Goal: Task Accomplishment & Management: Use online tool/utility

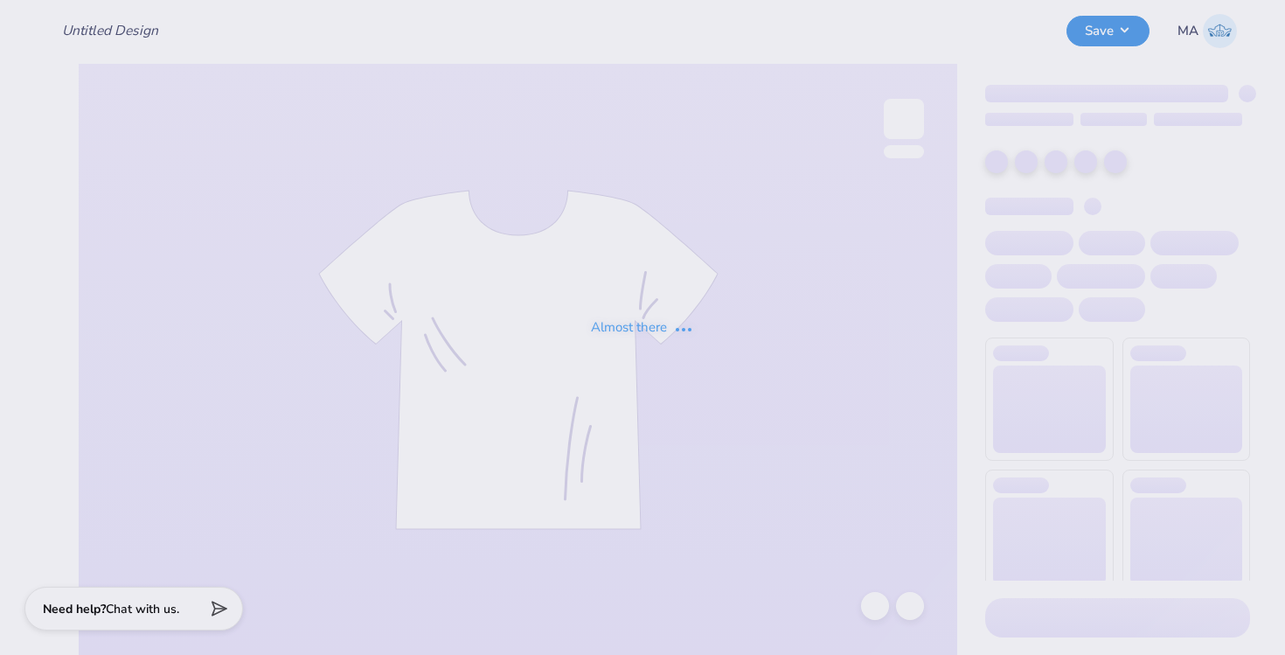
type input "Welcome Back Week"
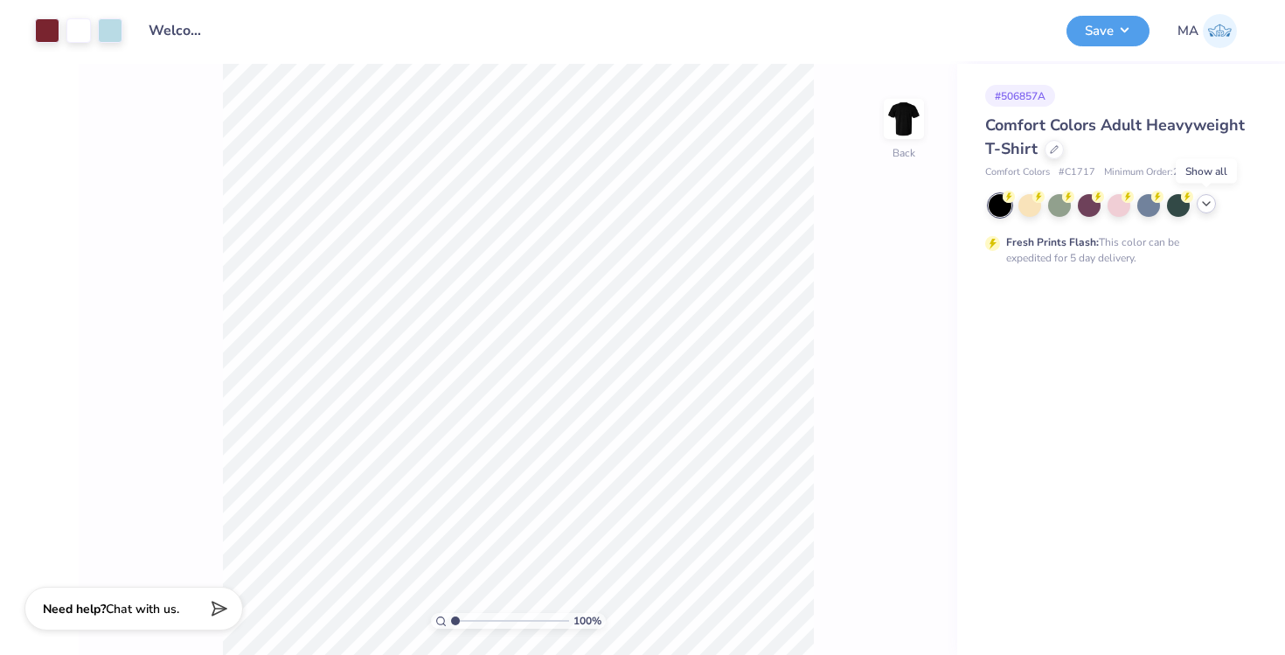
click at [1205, 207] on icon at bounding box center [1207, 204] width 14 height 14
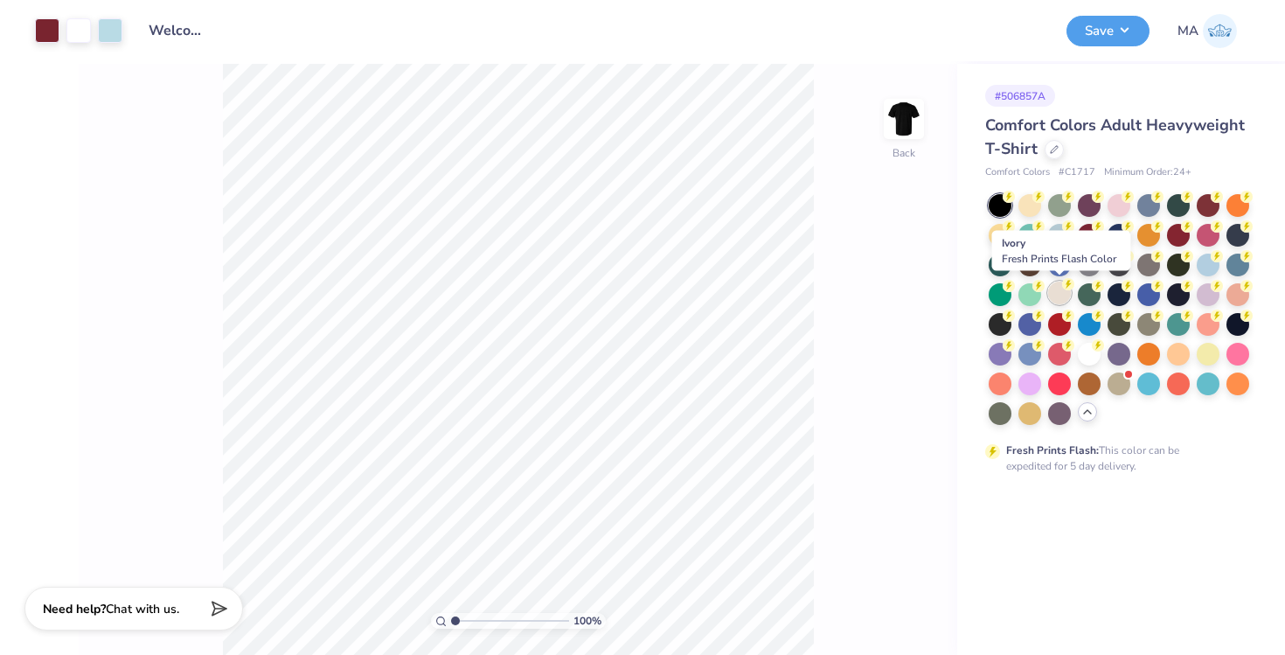
click at [1058, 293] on div at bounding box center [1059, 293] width 23 height 23
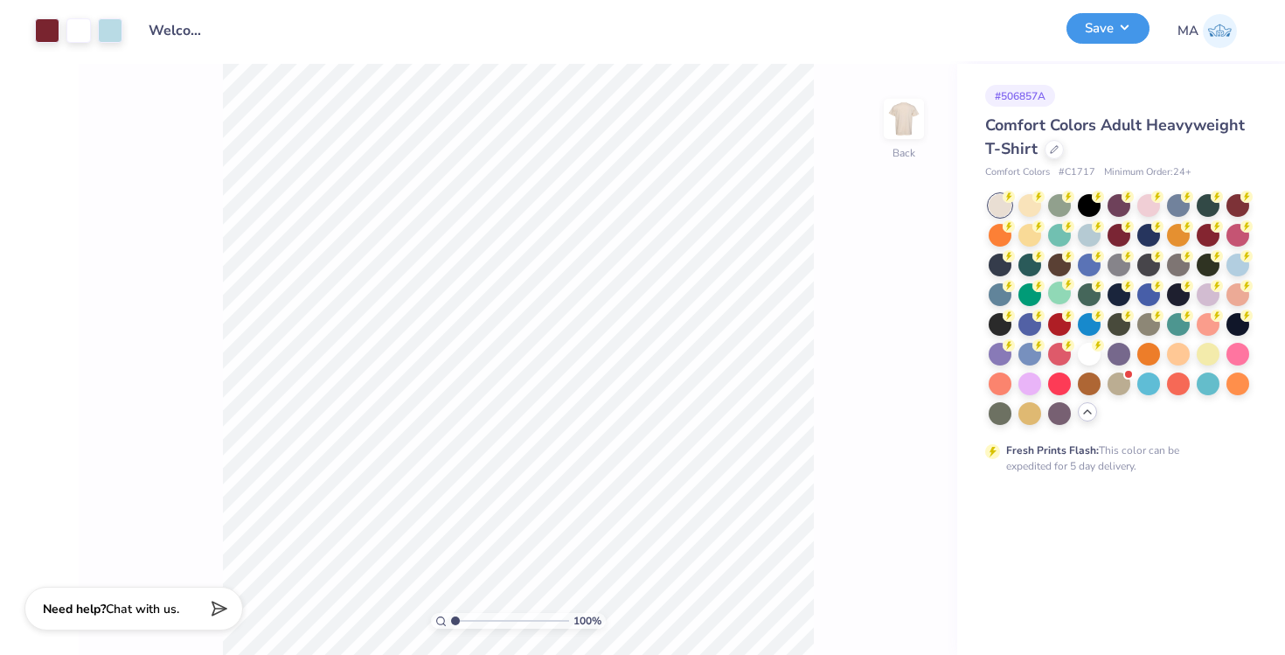
click at [1096, 29] on button "Save" at bounding box center [1108, 28] width 83 height 31
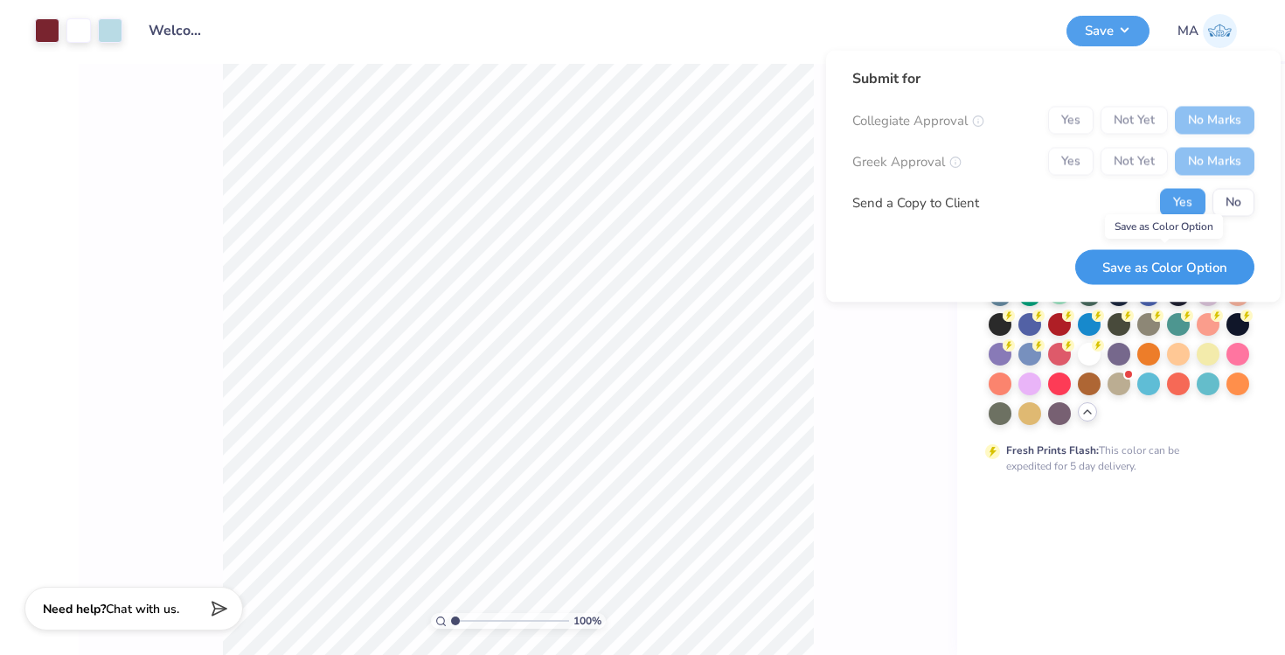
click at [1159, 260] on button "Save as Color Option" at bounding box center [1164, 267] width 179 height 36
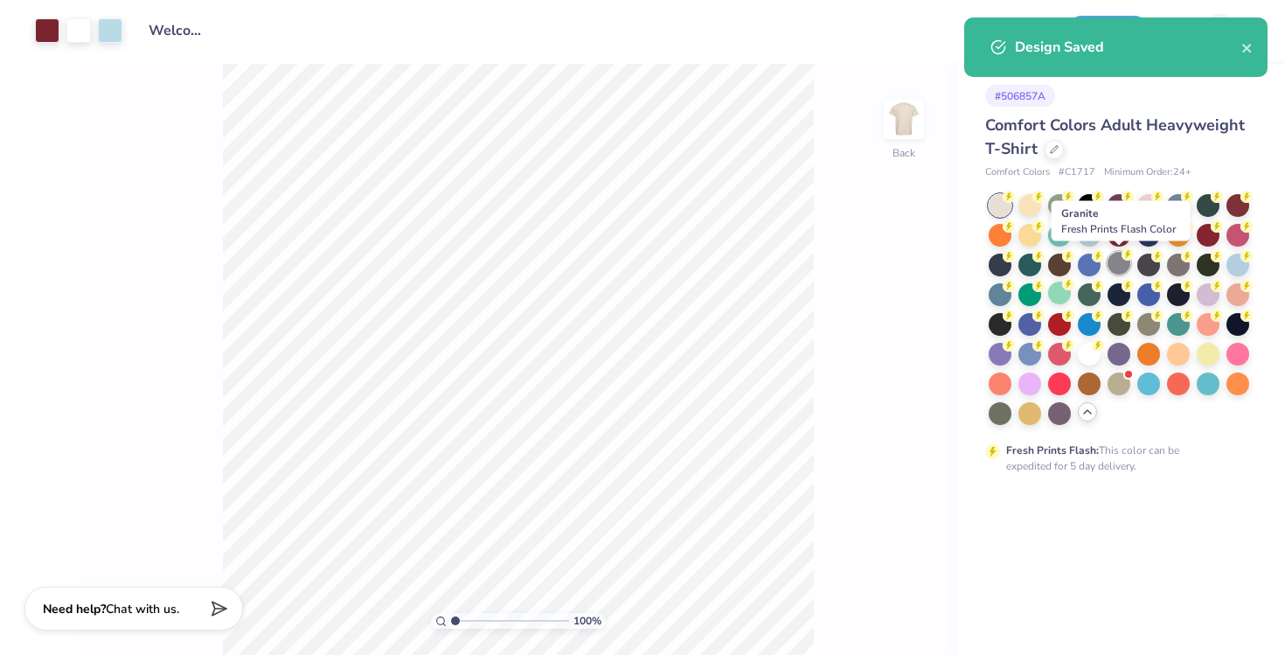
click at [1123, 268] on div at bounding box center [1119, 263] width 23 height 23
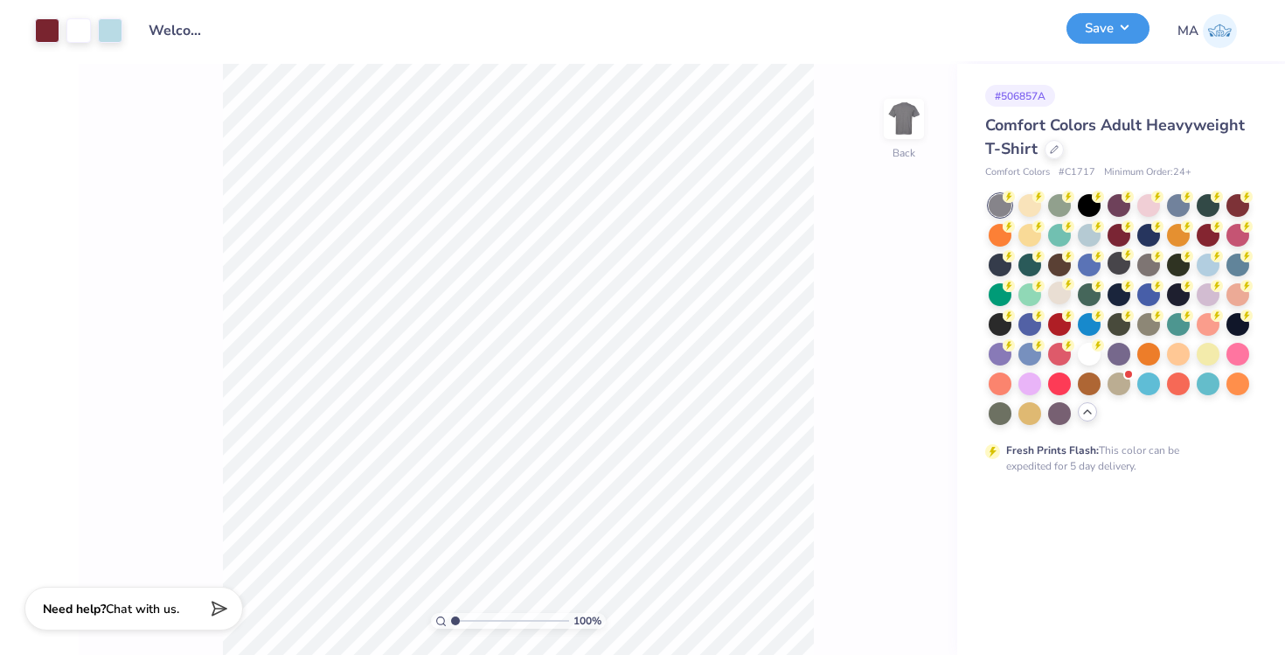
click at [1104, 20] on button "Save" at bounding box center [1108, 28] width 83 height 31
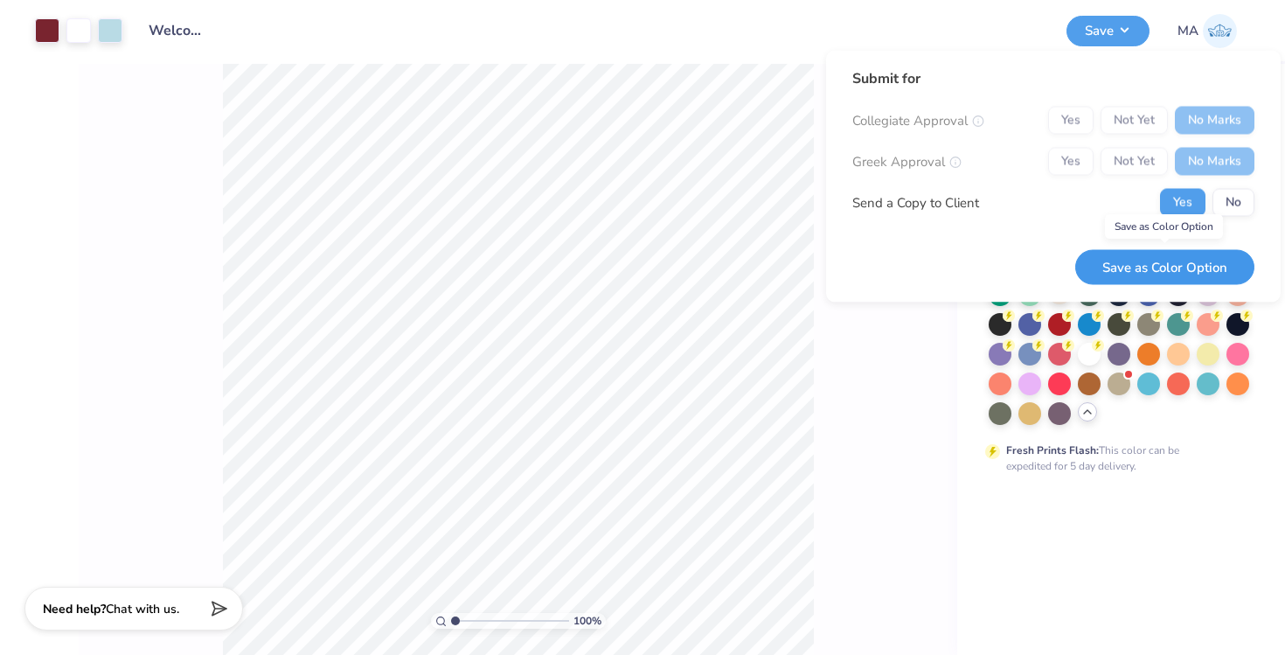
click at [1137, 262] on button "Save as Color Option" at bounding box center [1164, 267] width 179 height 36
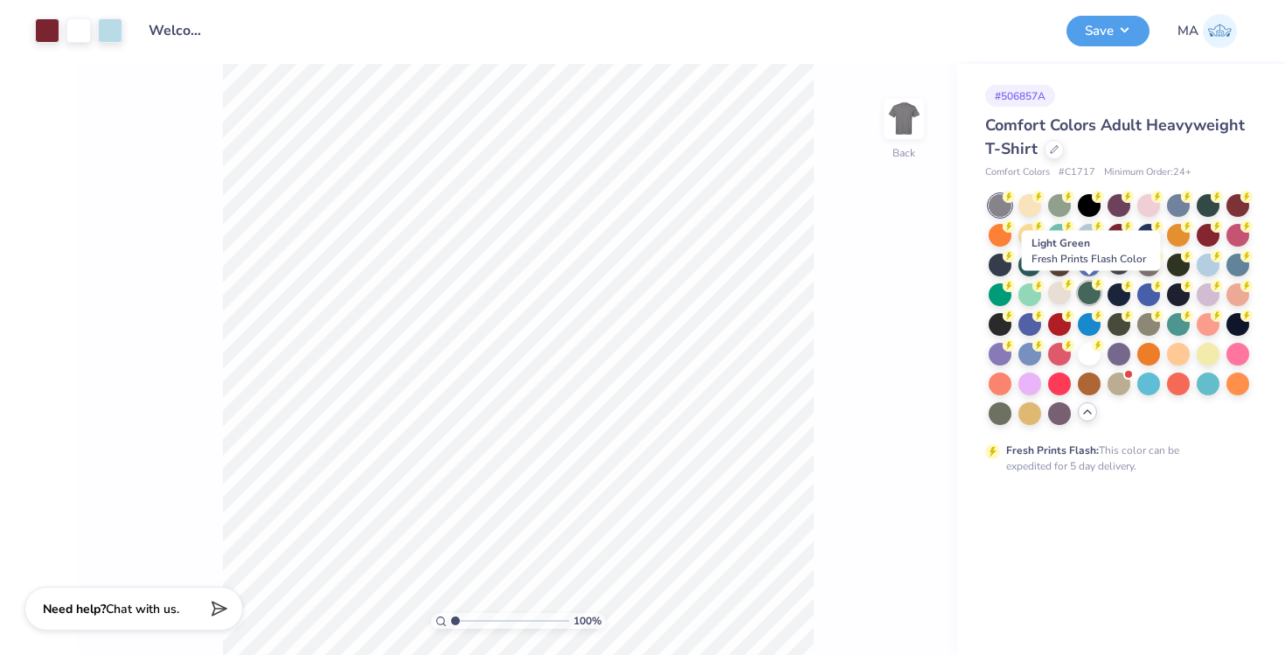
click at [1089, 288] on div at bounding box center [1089, 293] width 23 height 23
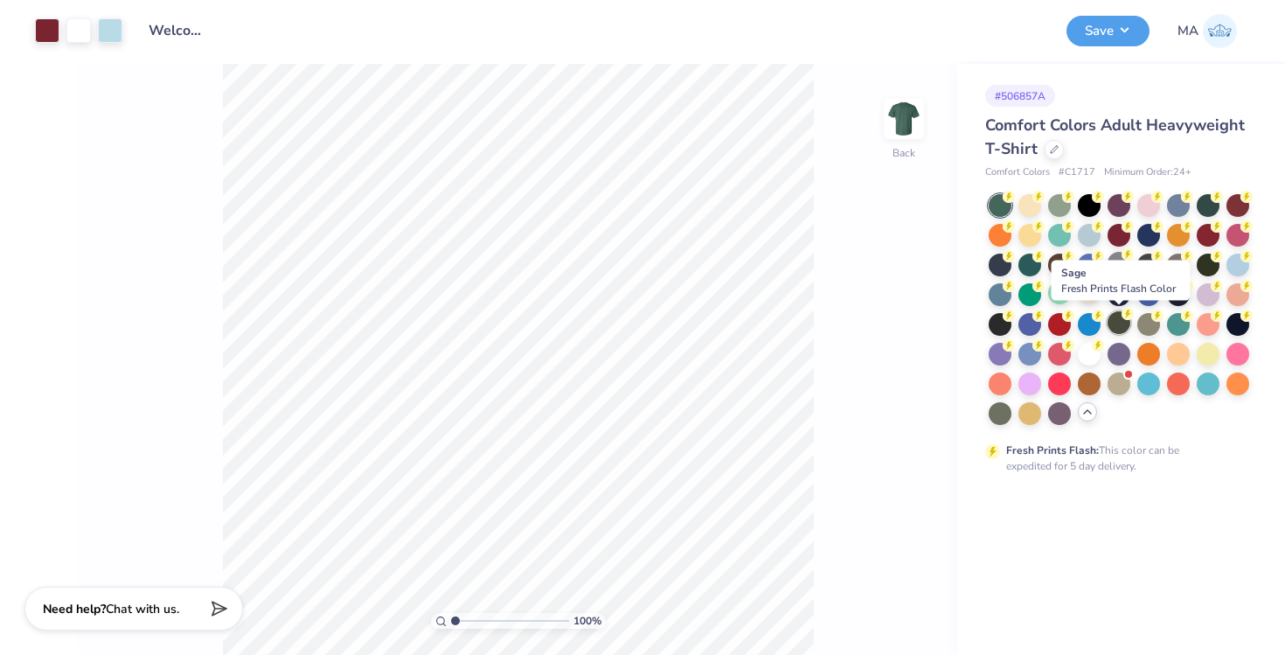
click at [1125, 322] on div at bounding box center [1119, 322] width 23 height 23
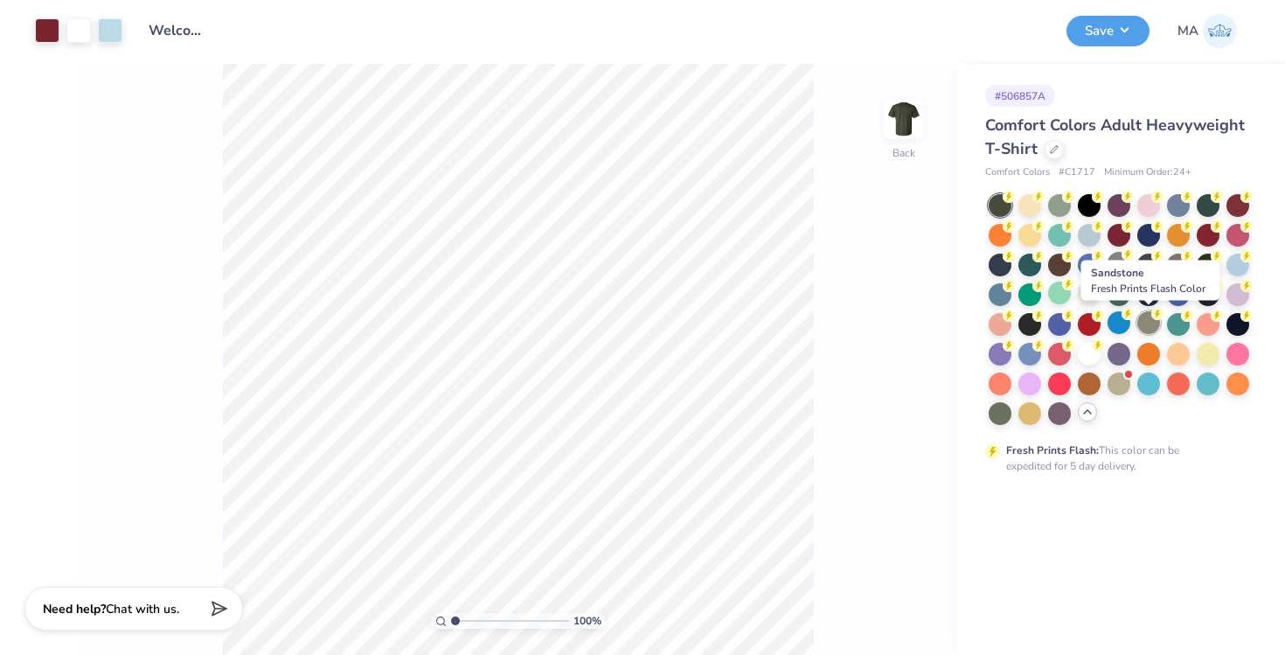
click at [1155, 324] on div at bounding box center [1149, 322] width 23 height 23
click at [1086, 323] on div at bounding box center [1089, 322] width 23 height 23
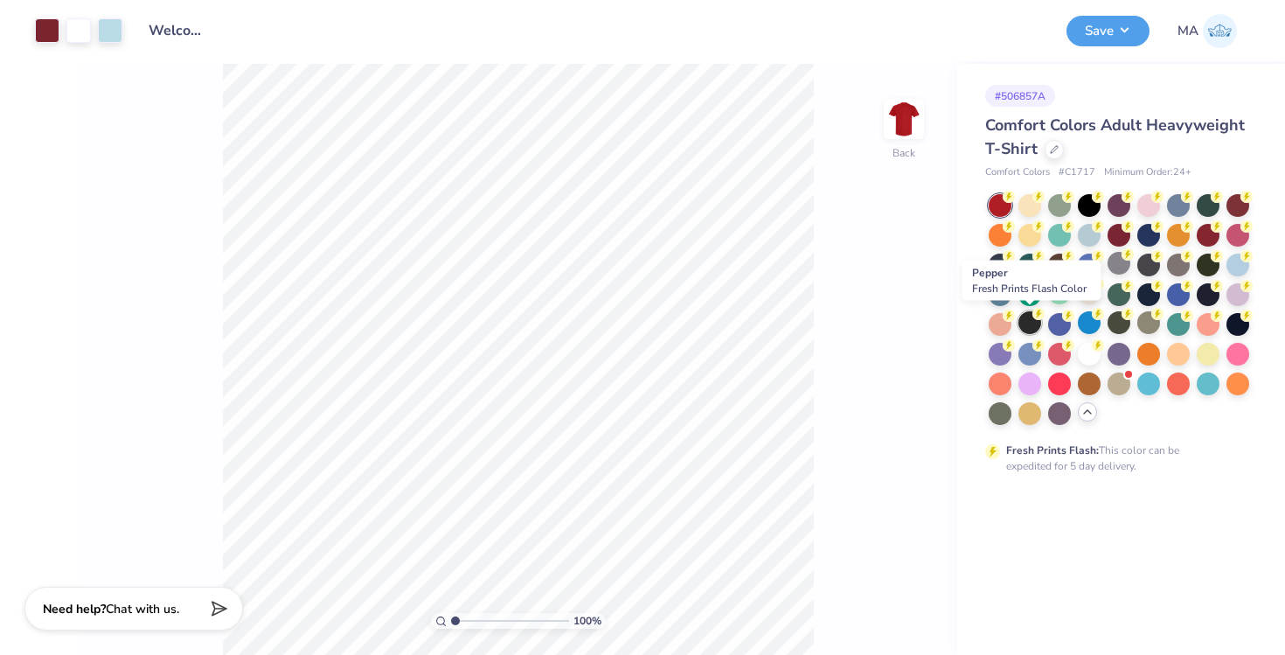
click at [1029, 331] on div at bounding box center [1030, 322] width 23 height 23
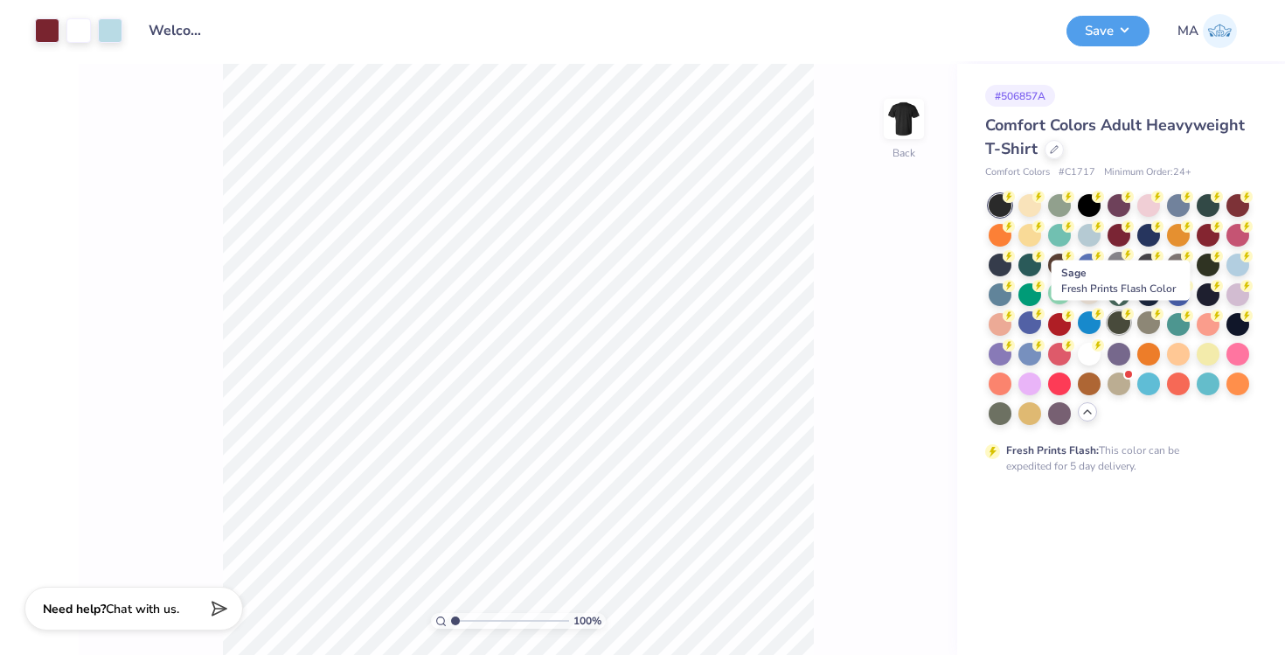
click at [1117, 325] on div at bounding box center [1119, 322] width 23 height 23
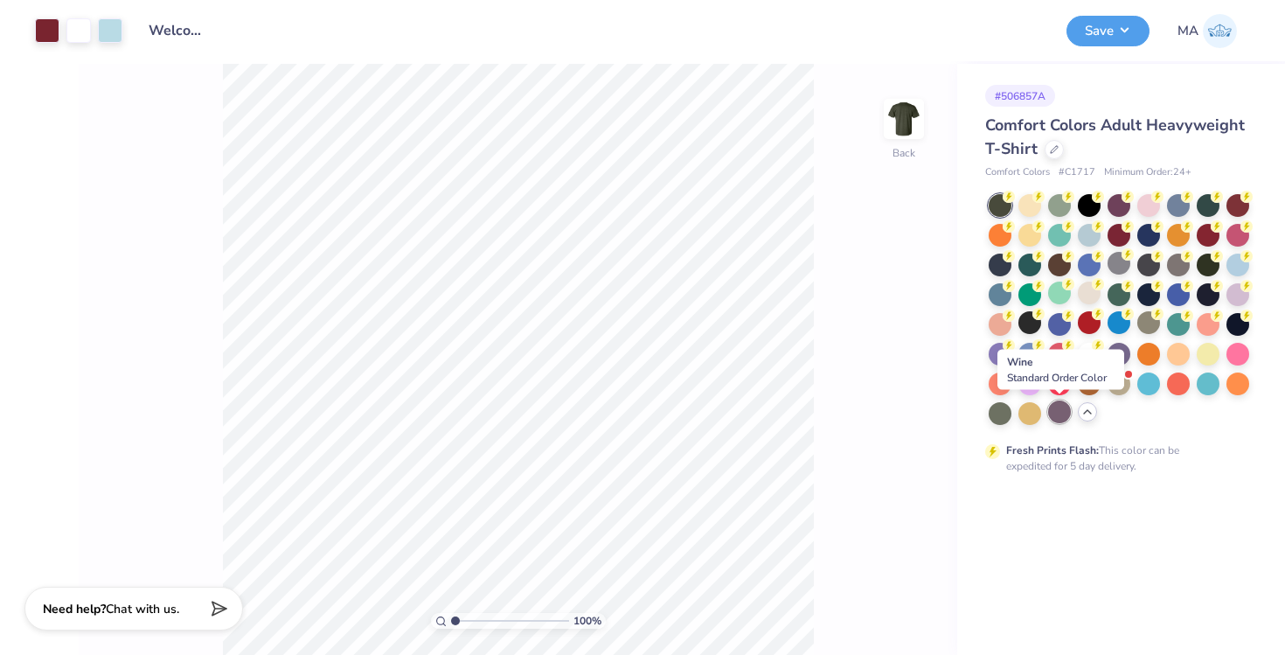
click at [1061, 410] on div at bounding box center [1059, 411] width 23 height 23
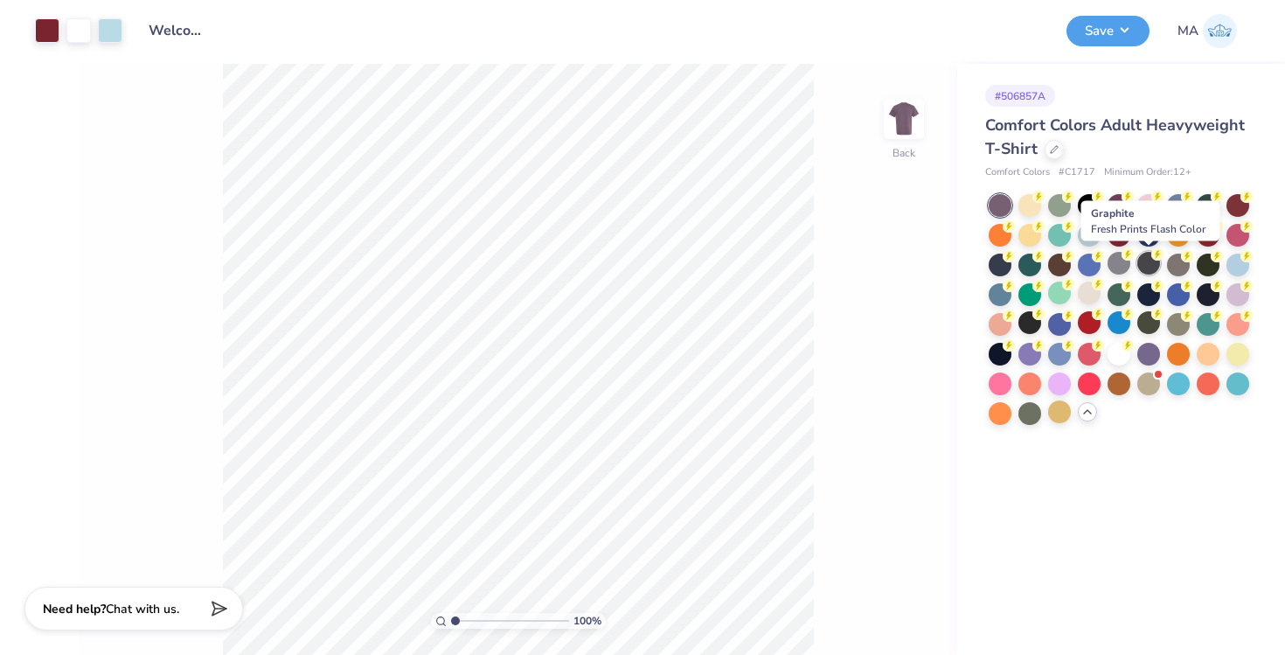
click at [1152, 261] on div at bounding box center [1149, 263] width 23 height 23
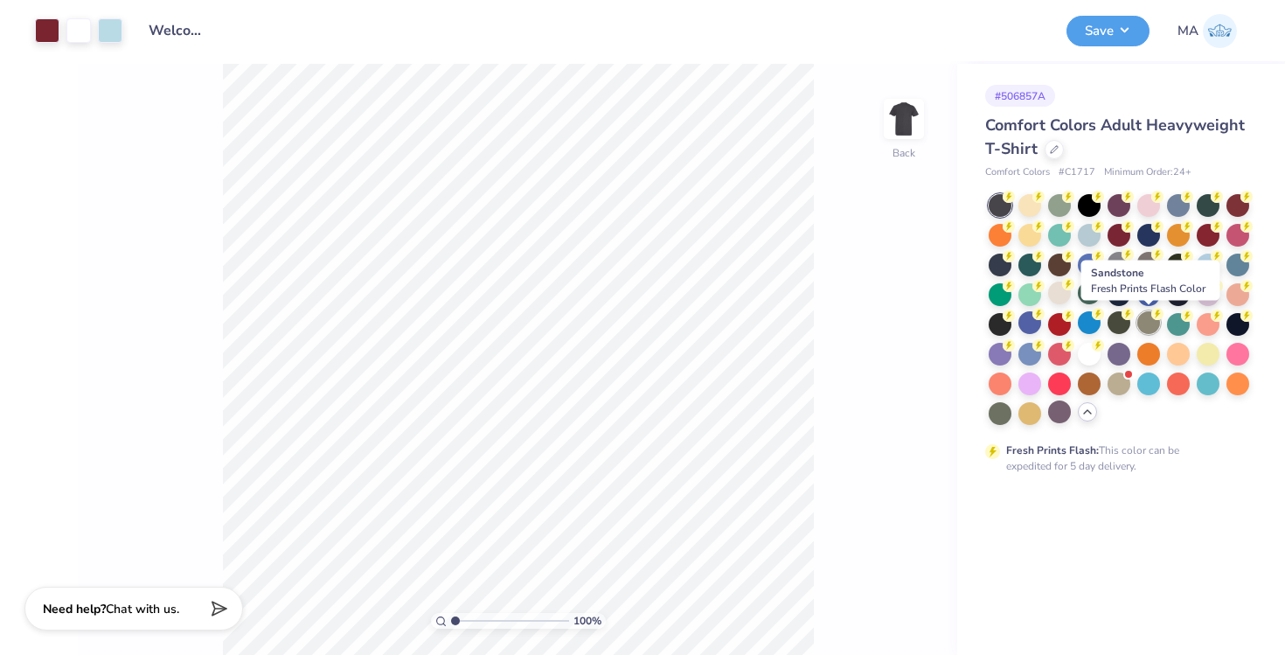
click at [1147, 316] on div at bounding box center [1149, 322] width 23 height 23
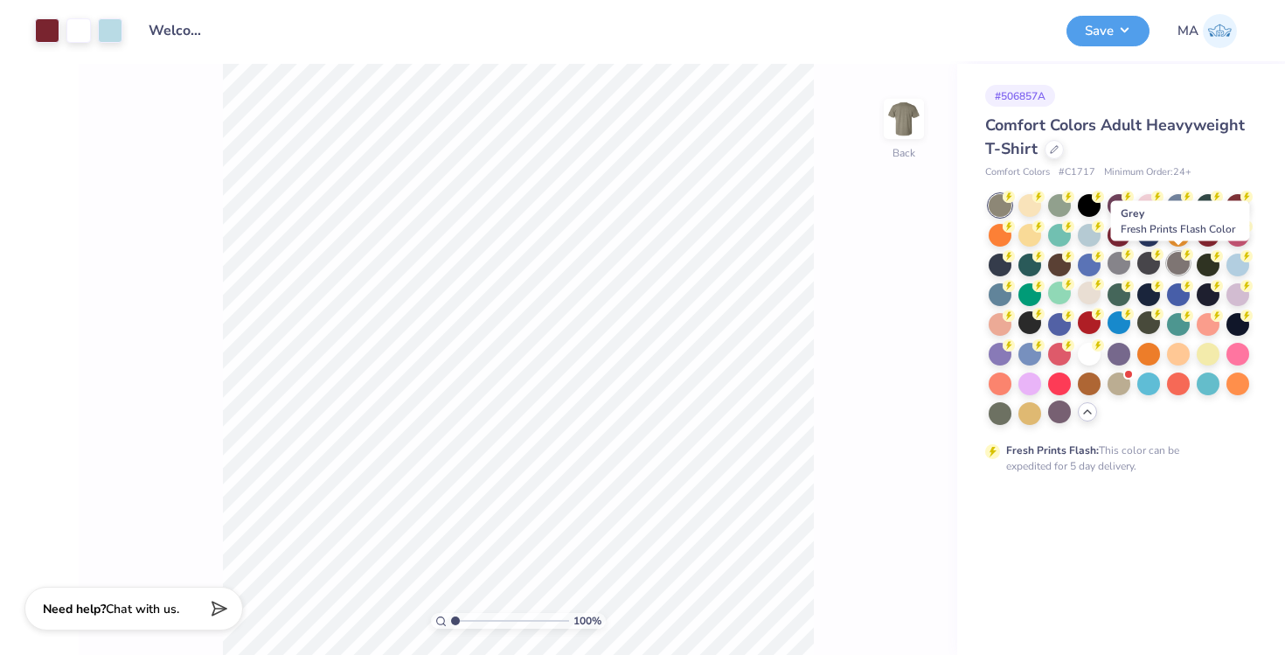
click at [1183, 267] on div at bounding box center [1178, 263] width 23 height 23
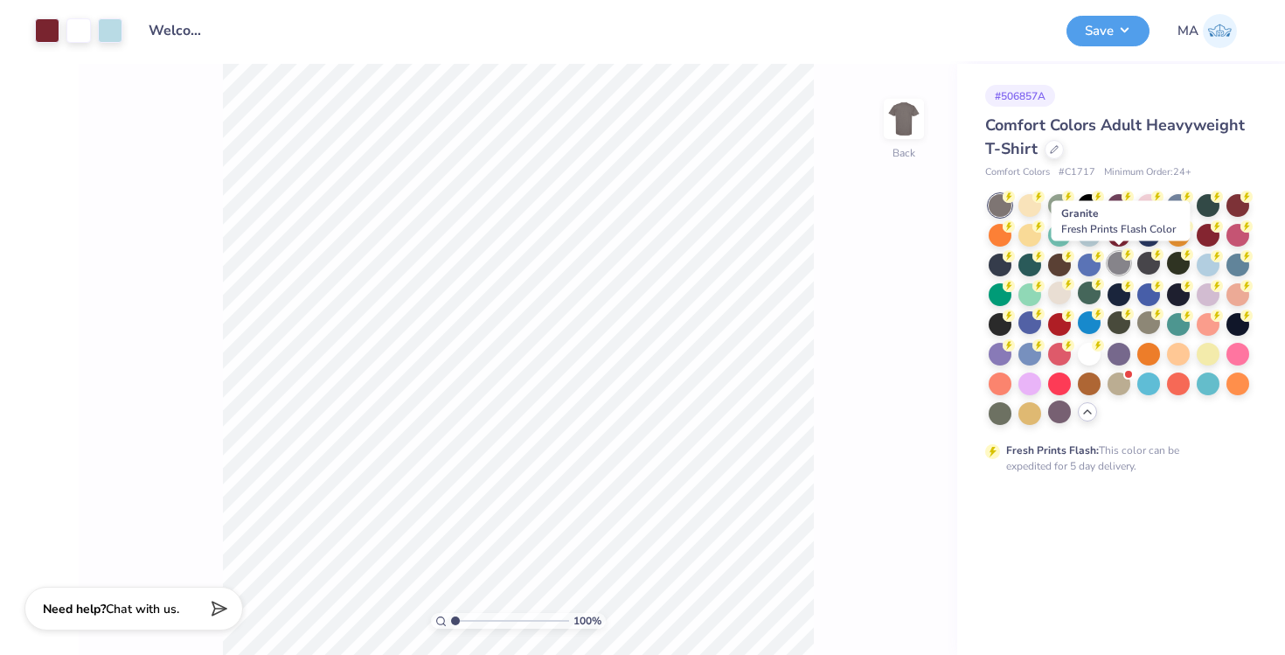
click at [1125, 260] on div at bounding box center [1119, 263] width 23 height 23
click at [115, 31] on div at bounding box center [110, 29] width 24 height 24
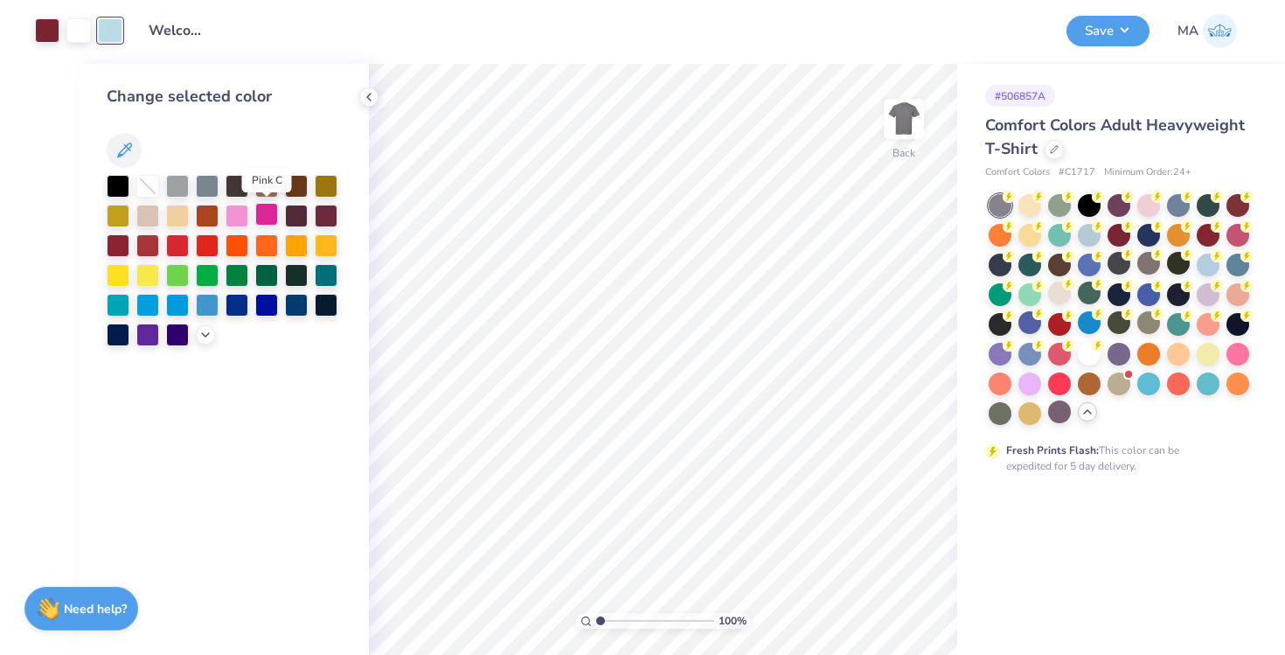
click at [270, 220] on div at bounding box center [266, 214] width 23 height 23
click at [241, 240] on div at bounding box center [237, 244] width 23 height 23
click at [205, 242] on div at bounding box center [207, 244] width 23 height 23
click at [176, 274] on div at bounding box center [177, 273] width 23 height 23
click at [205, 274] on div at bounding box center [207, 273] width 23 height 23
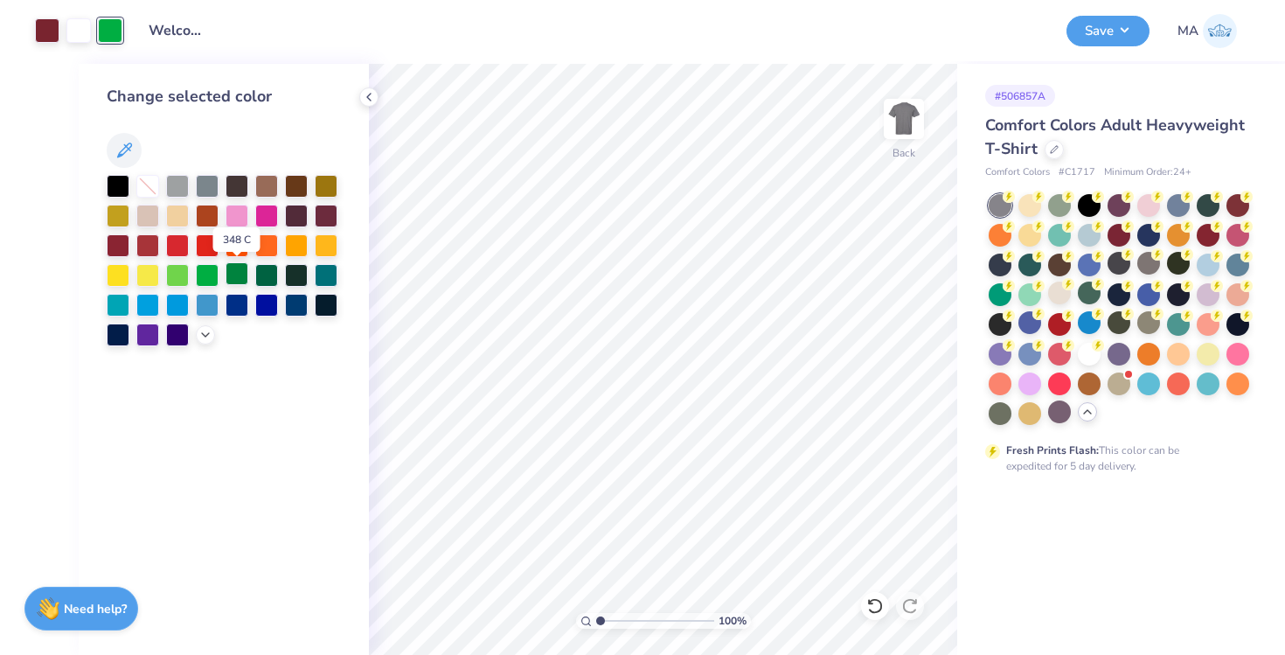
click at [240, 277] on div at bounding box center [237, 273] width 23 height 23
click at [272, 277] on div at bounding box center [266, 273] width 23 height 23
click at [323, 278] on div at bounding box center [326, 273] width 23 height 23
click at [120, 271] on div at bounding box center [118, 273] width 23 height 23
click at [179, 273] on div at bounding box center [177, 273] width 23 height 23
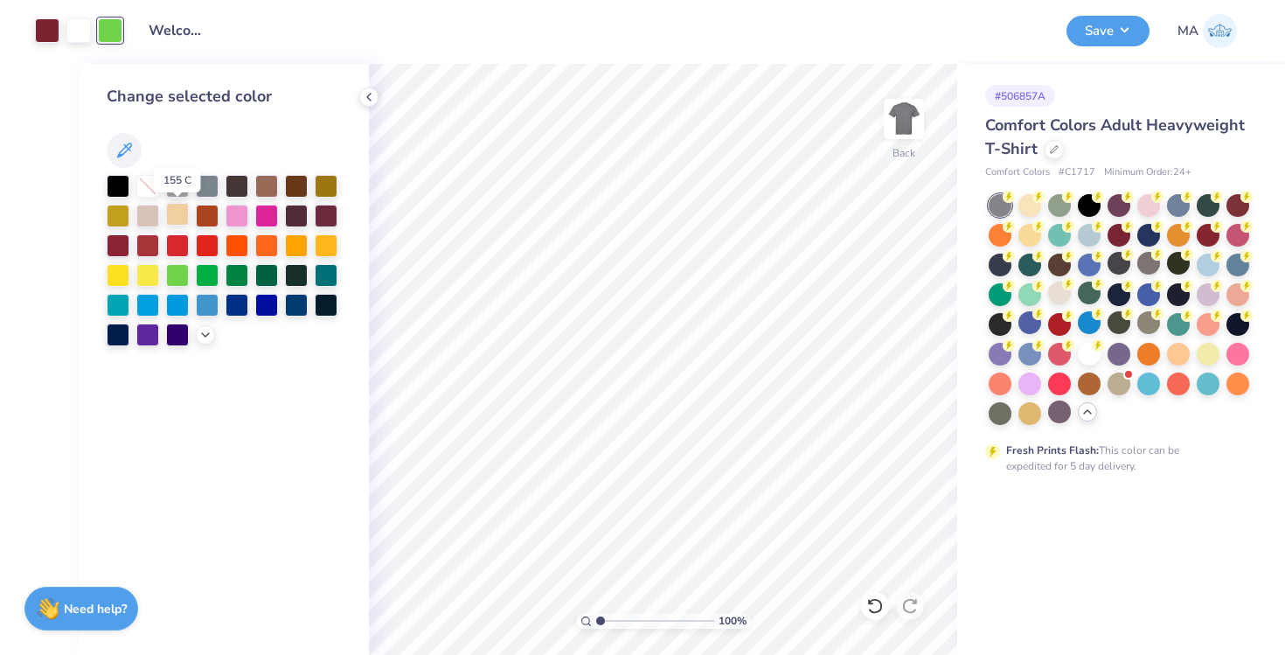
click at [172, 220] on div at bounding box center [177, 214] width 23 height 23
click at [120, 332] on div at bounding box center [118, 333] width 23 height 23
click at [200, 335] on icon at bounding box center [205, 333] width 14 height 14
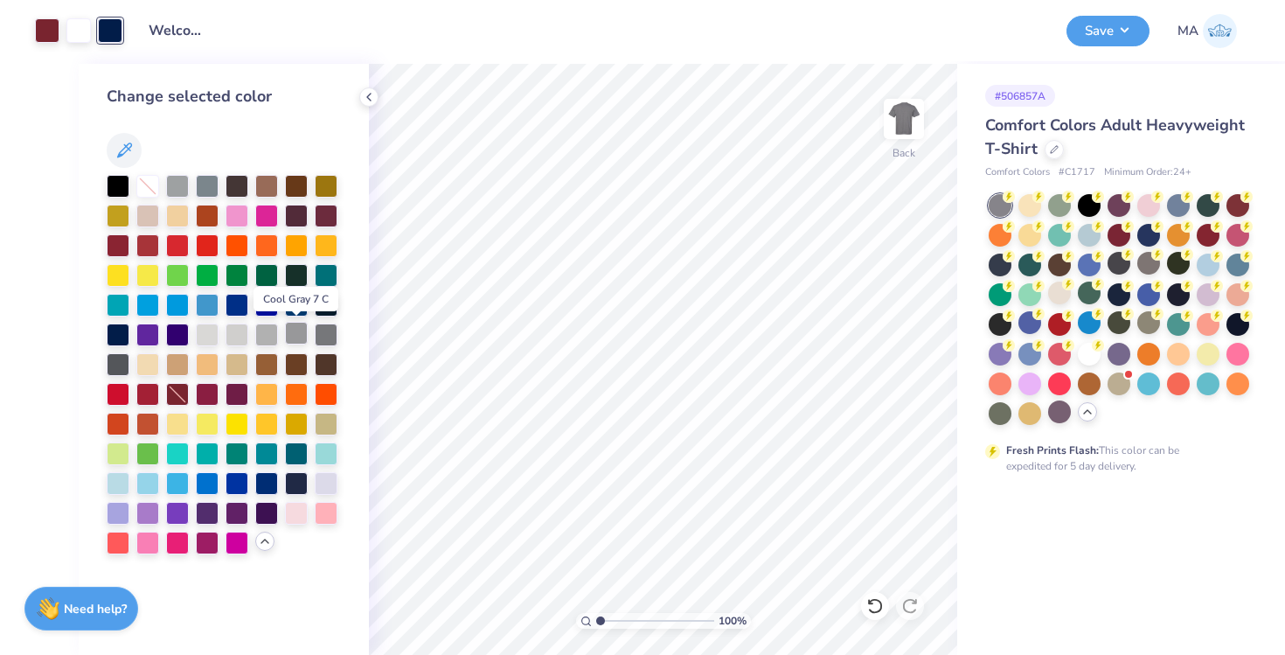
click at [291, 336] on div at bounding box center [296, 333] width 23 height 23
click at [333, 337] on div at bounding box center [326, 333] width 23 height 23
click at [261, 370] on div at bounding box center [266, 362] width 23 height 23
click at [145, 419] on div at bounding box center [147, 422] width 23 height 23
click at [327, 421] on div at bounding box center [326, 422] width 23 height 23
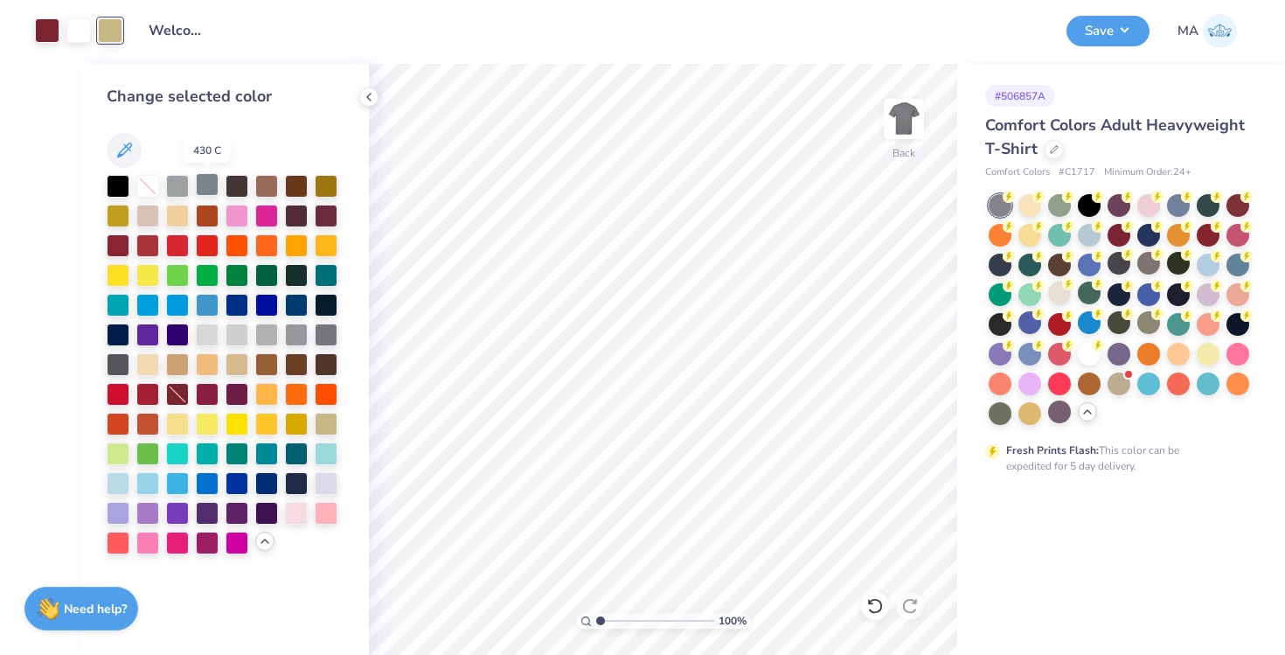
click at [205, 180] on div at bounding box center [207, 184] width 23 height 23
click at [127, 146] on icon at bounding box center [124, 150] width 15 height 15
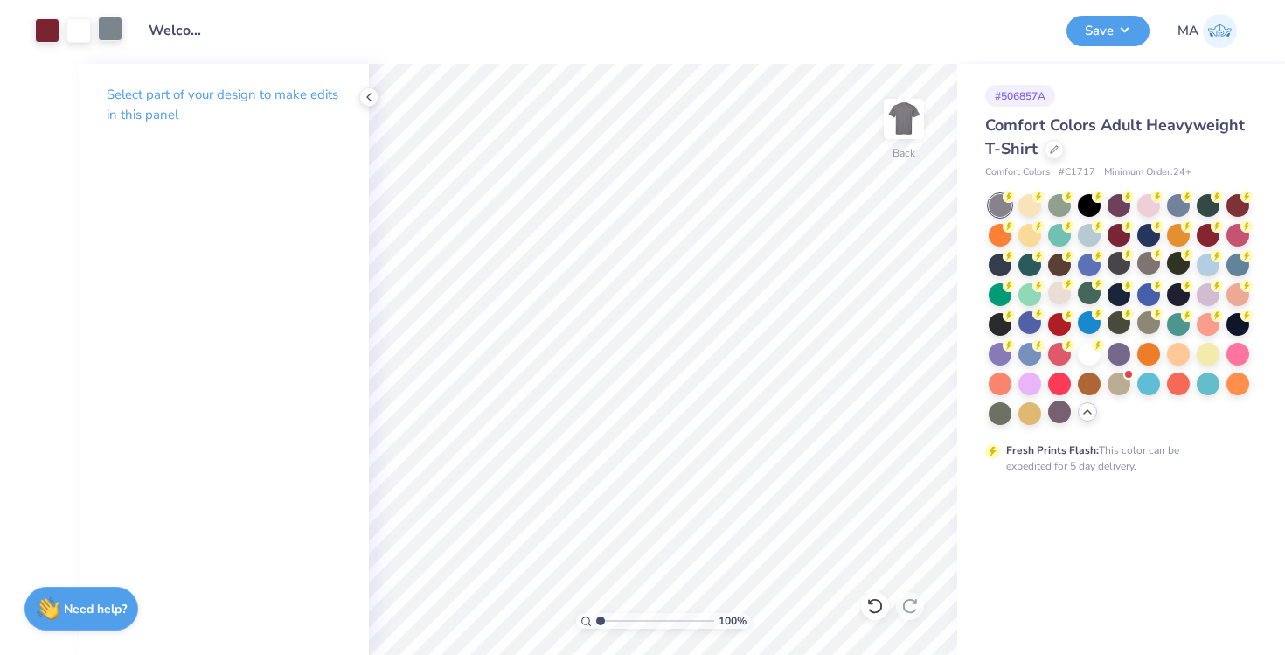
click at [106, 23] on div at bounding box center [110, 29] width 24 height 24
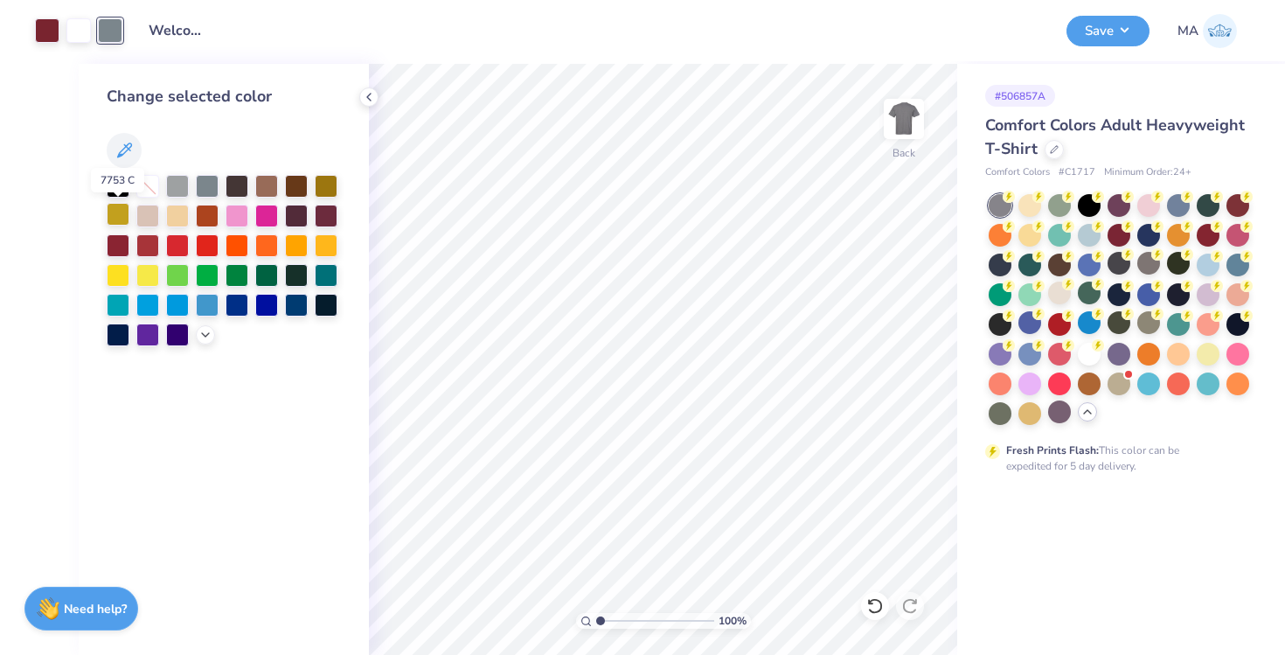
click at [115, 207] on div at bounding box center [118, 214] width 23 height 23
click at [144, 185] on div at bounding box center [147, 186] width 23 height 23
click at [211, 335] on icon at bounding box center [205, 333] width 14 height 14
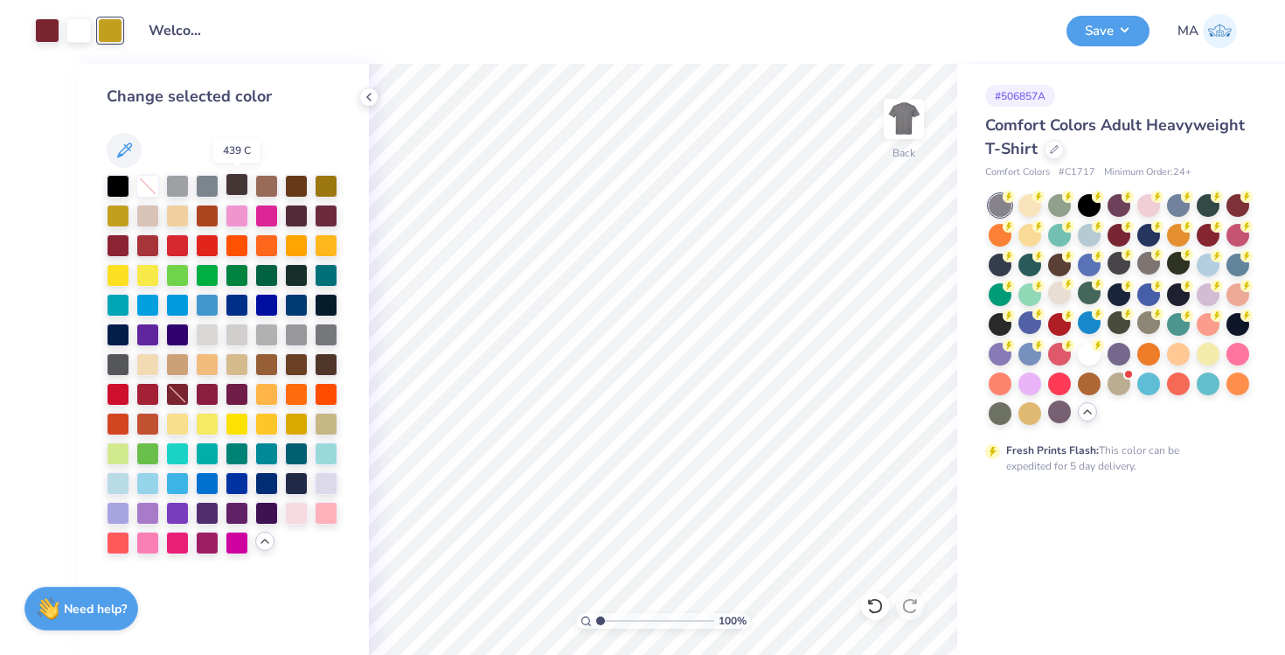
click at [238, 191] on div at bounding box center [237, 184] width 23 height 23
click at [275, 189] on div at bounding box center [266, 184] width 23 height 23
click at [176, 303] on div at bounding box center [177, 303] width 23 height 23
click at [146, 303] on div at bounding box center [147, 303] width 23 height 23
click at [123, 303] on div at bounding box center [118, 303] width 23 height 23
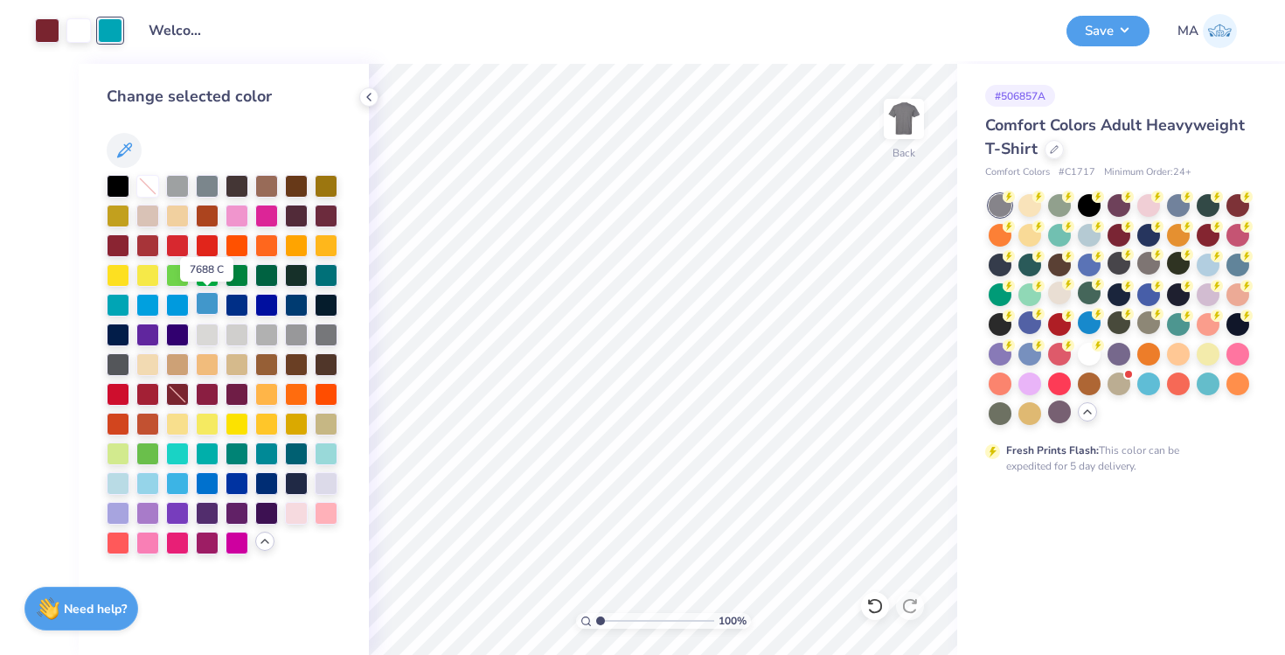
click at [205, 303] on div at bounding box center [207, 303] width 23 height 23
click at [336, 282] on div at bounding box center [326, 273] width 23 height 23
click at [299, 280] on div at bounding box center [296, 273] width 23 height 23
click at [271, 273] on div at bounding box center [266, 273] width 23 height 23
click at [113, 365] on div at bounding box center [118, 362] width 23 height 23
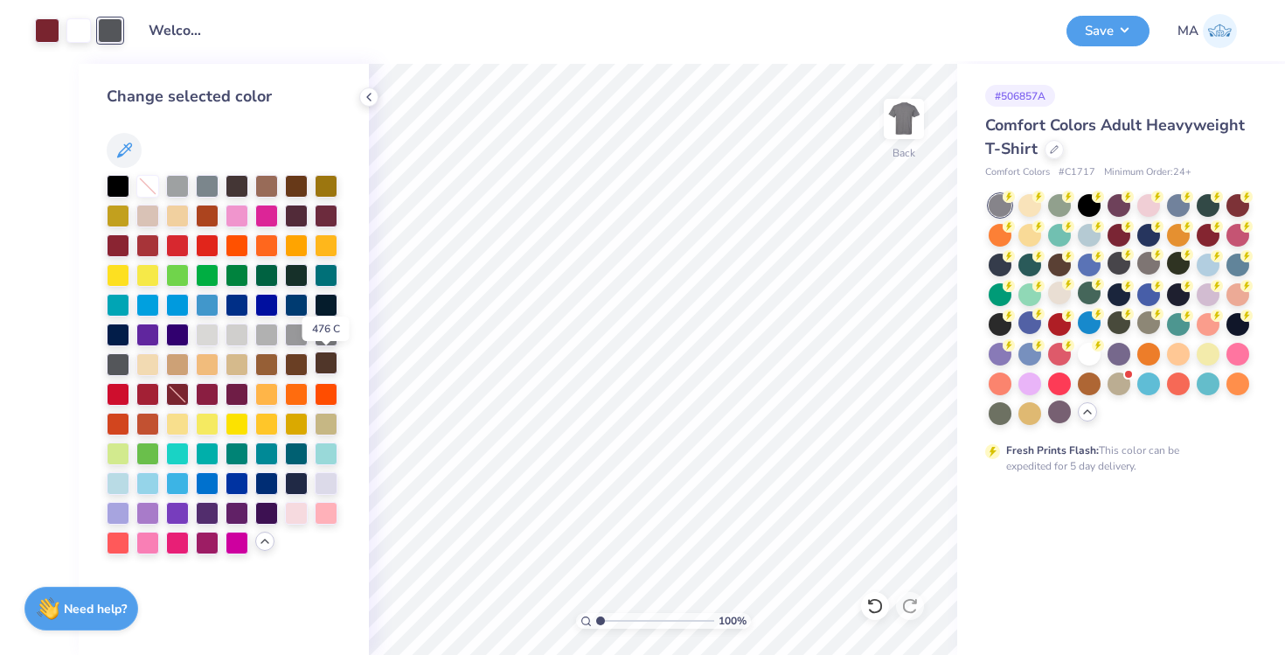
click at [326, 361] on div at bounding box center [326, 362] width 23 height 23
click at [233, 455] on div at bounding box center [237, 452] width 23 height 23
click at [179, 485] on div at bounding box center [177, 481] width 23 height 23
click at [209, 480] on div at bounding box center [207, 481] width 23 height 23
click at [326, 483] on div at bounding box center [326, 481] width 23 height 23
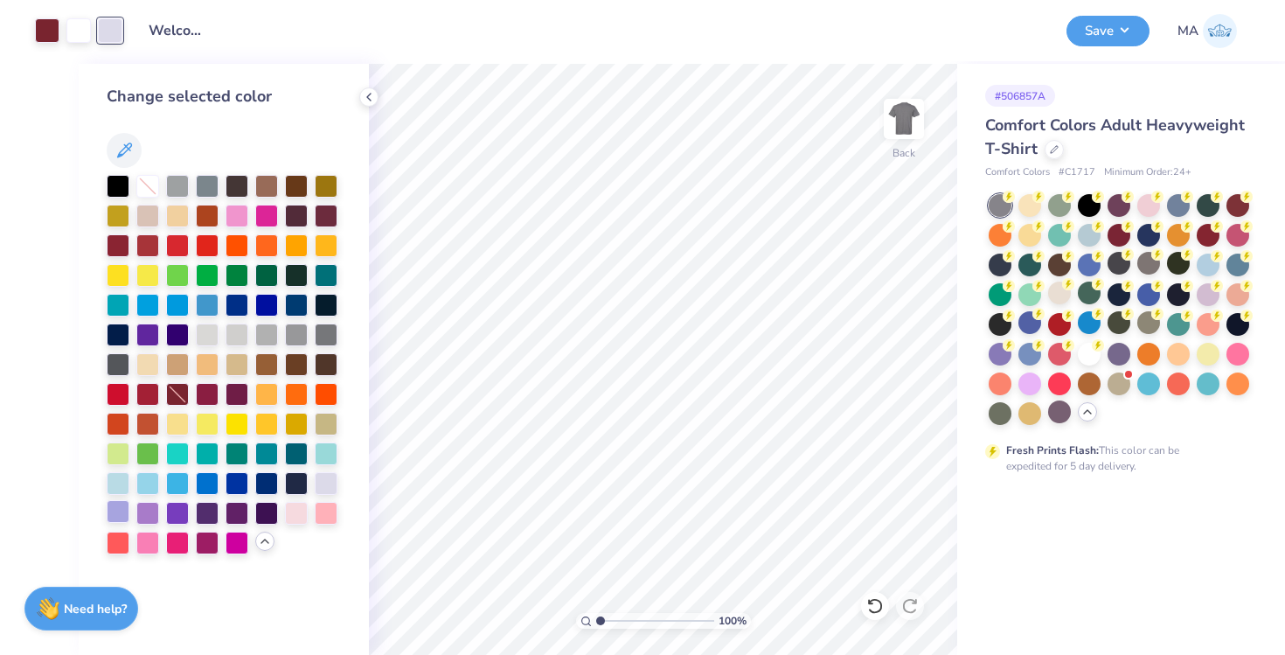
click at [120, 508] on div at bounding box center [118, 511] width 23 height 23
click at [148, 509] on div at bounding box center [147, 511] width 23 height 23
click at [296, 510] on div at bounding box center [296, 511] width 23 height 23
click at [328, 483] on div at bounding box center [326, 481] width 23 height 23
click at [371, 92] on icon at bounding box center [369, 97] width 14 height 14
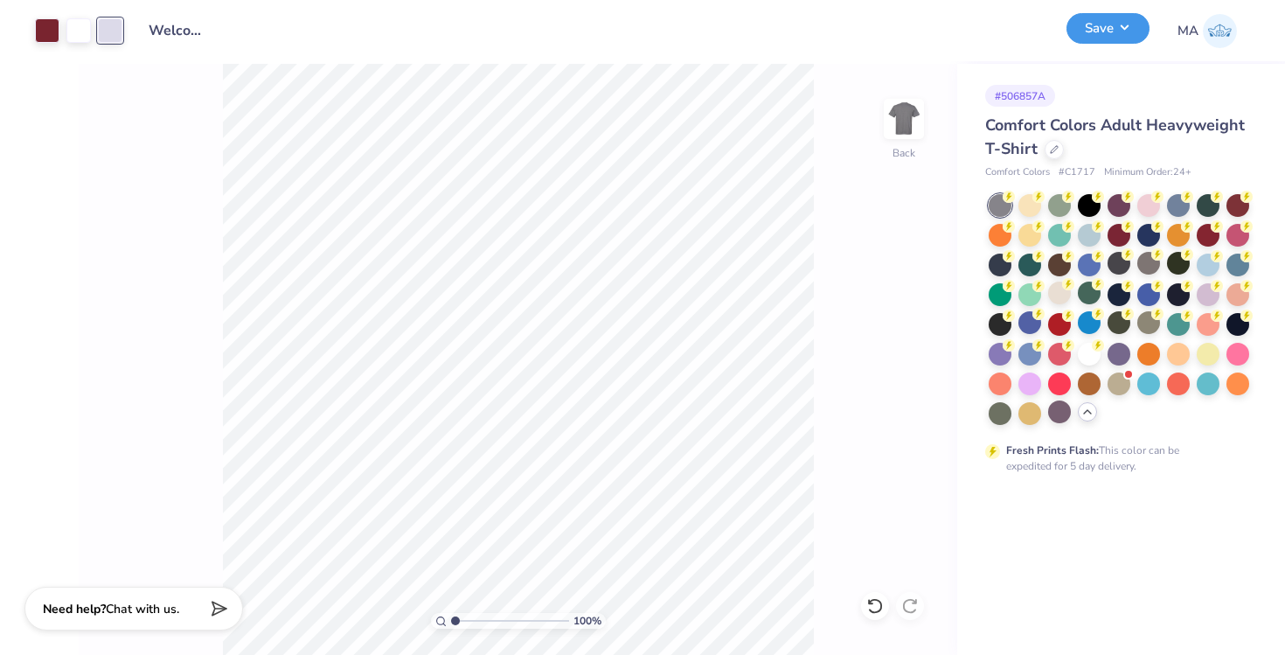
click at [1118, 24] on button "Save" at bounding box center [1108, 28] width 83 height 31
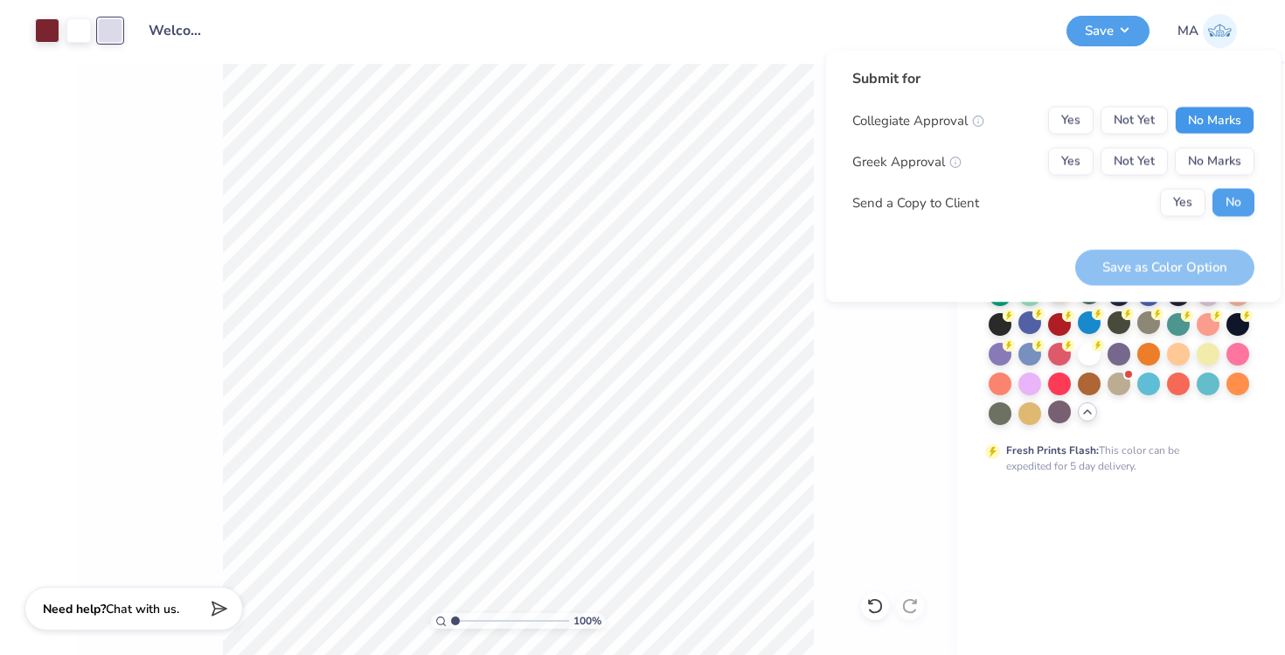
click at [1207, 115] on button "No Marks" at bounding box center [1215, 121] width 80 height 28
click at [1201, 148] on button "No Marks" at bounding box center [1215, 162] width 80 height 28
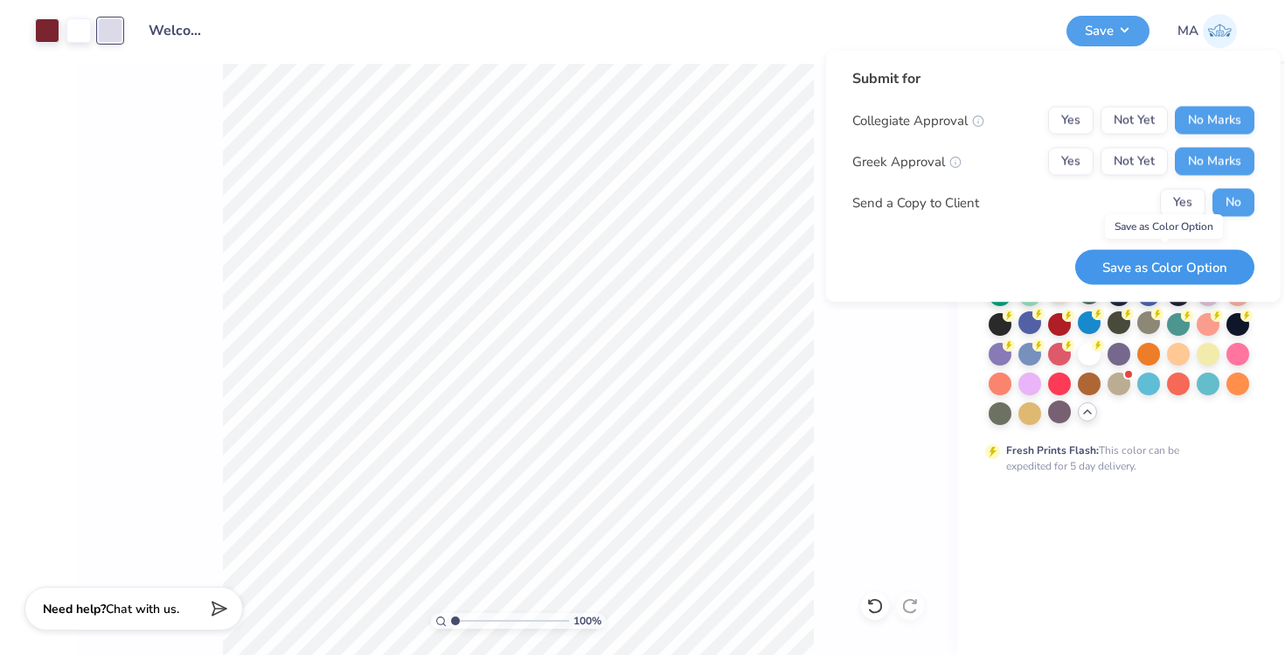
click at [1156, 266] on button "Save as Color Option" at bounding box center [1164, 267] width 179 height 36
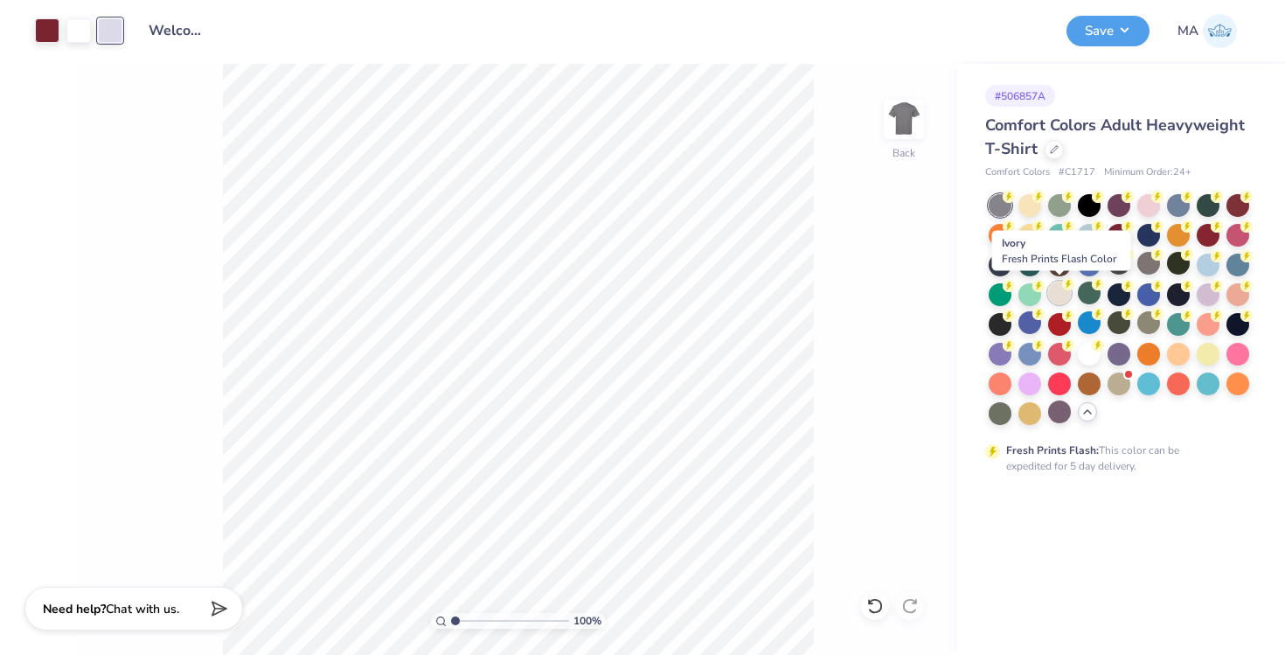
click at [1057, 295] on div at bounding box center [1059, 293] width 23 height 23
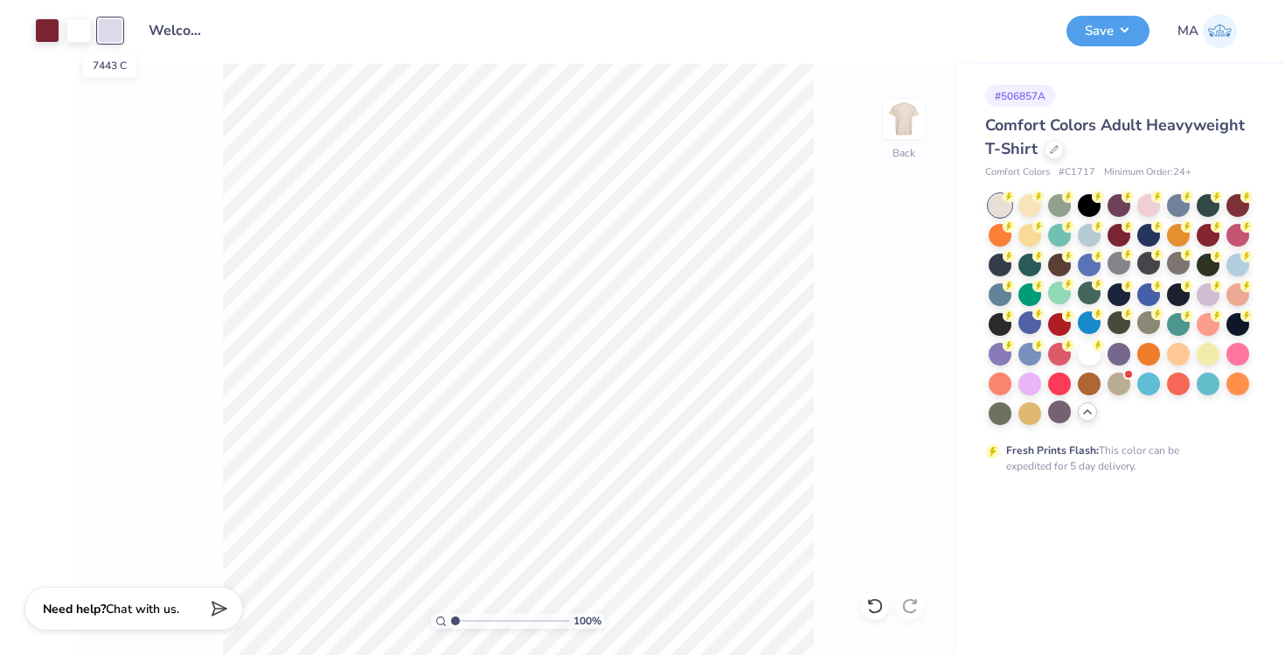
click at [110, 30] on div at bounding box center [110, 30] width 24 height 24
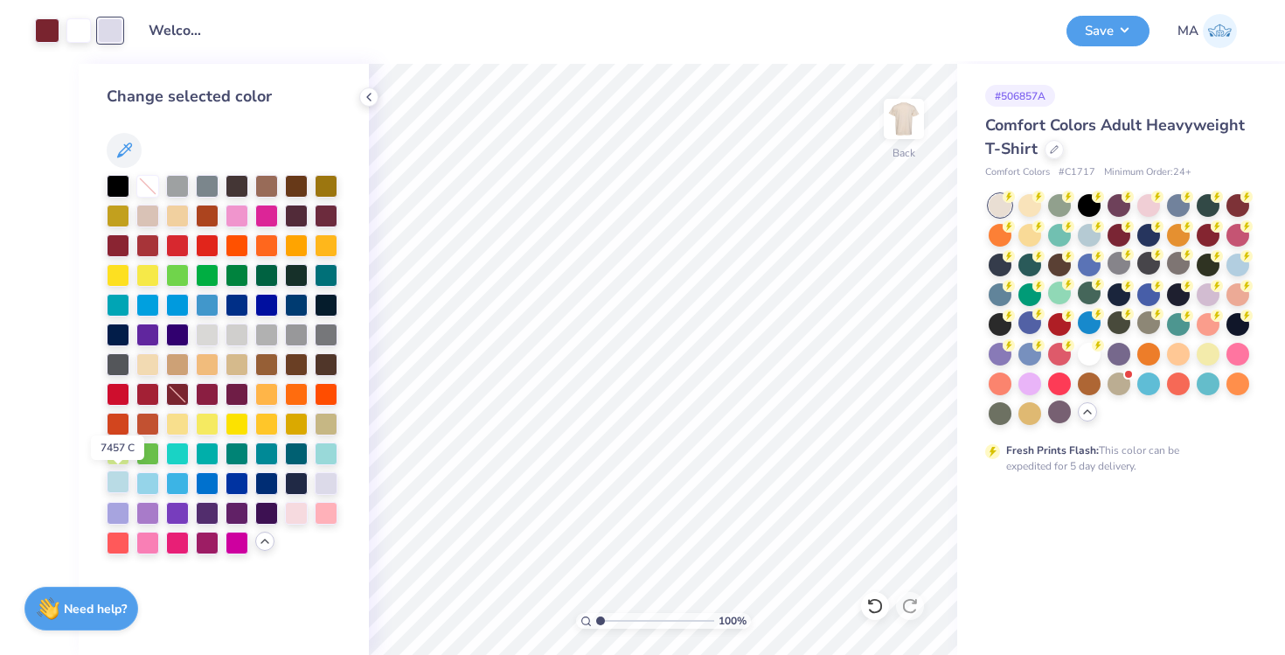
click at [121, 484] on div at bounding box center [118, 481] width 23 height 23
click at [157, 486] on div at bounding box center [147, 481] width 23 height 23
click at [122, 514] on div at bounding box center [118, 511] width 23 height 23
click at [144, 515] on div at bounding box center [147, 511] width 23 height 23
click at [200, 307] on div at bounding box center [207, 303] width 23 height 23
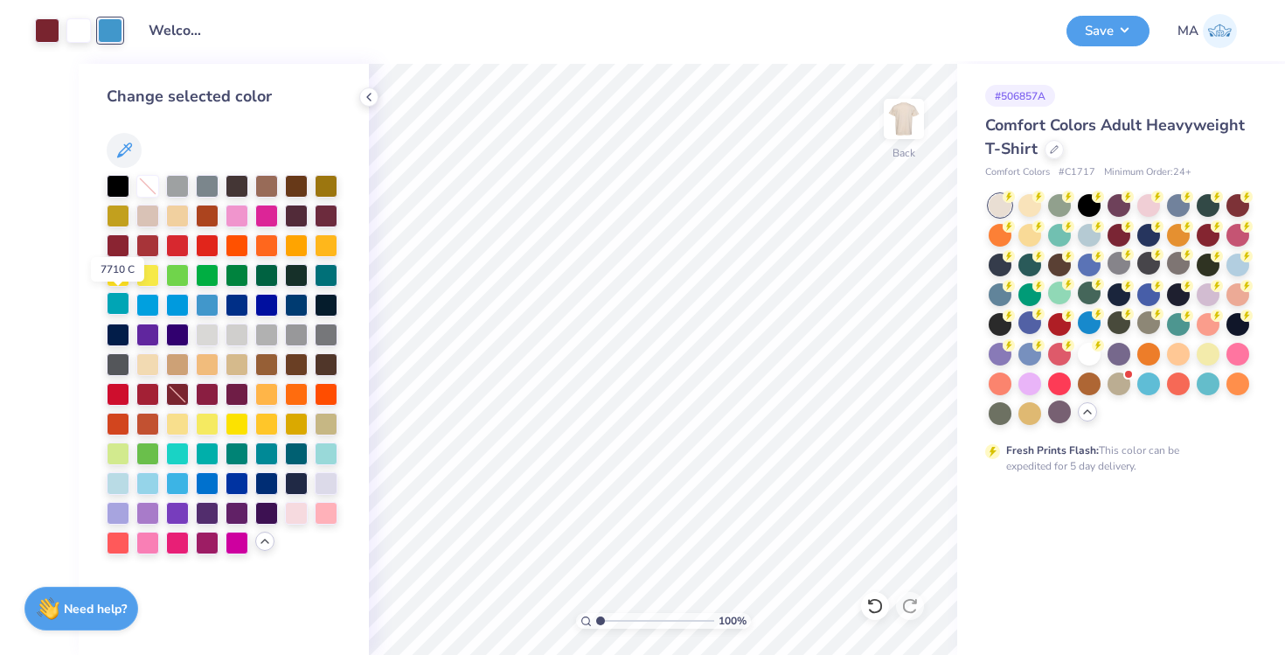
click at [123, 303] on div at bounding box center [118, 303] width 23 height 23
click at [205, 333] on div at bounding box center [207, 333] width 23 height 23
click at [233, 333] on div at bounding box center [237, 333] width 23 height 23
click at [287, 334] on div at bounding box center [296, 333] width 23 height 23
click at [261, 333] on div at bounding box center [266, 333] width 23 height 23
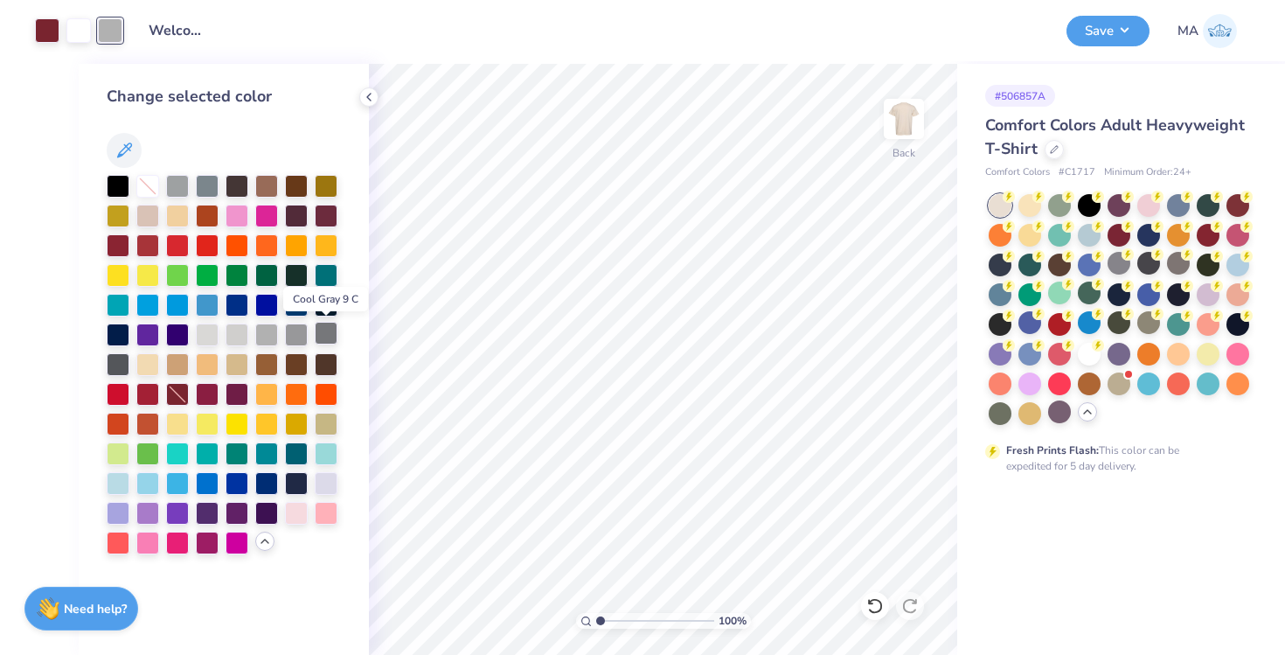
click at [320, 338] on div at bounding box center [326, 333] width 23 height 23
click at [270, 337] on div at bounding box center [266, 333] width 23 height 23
click at [1109, 25] on button "Save" at bounding box center [1108, 28] width 83 height 31
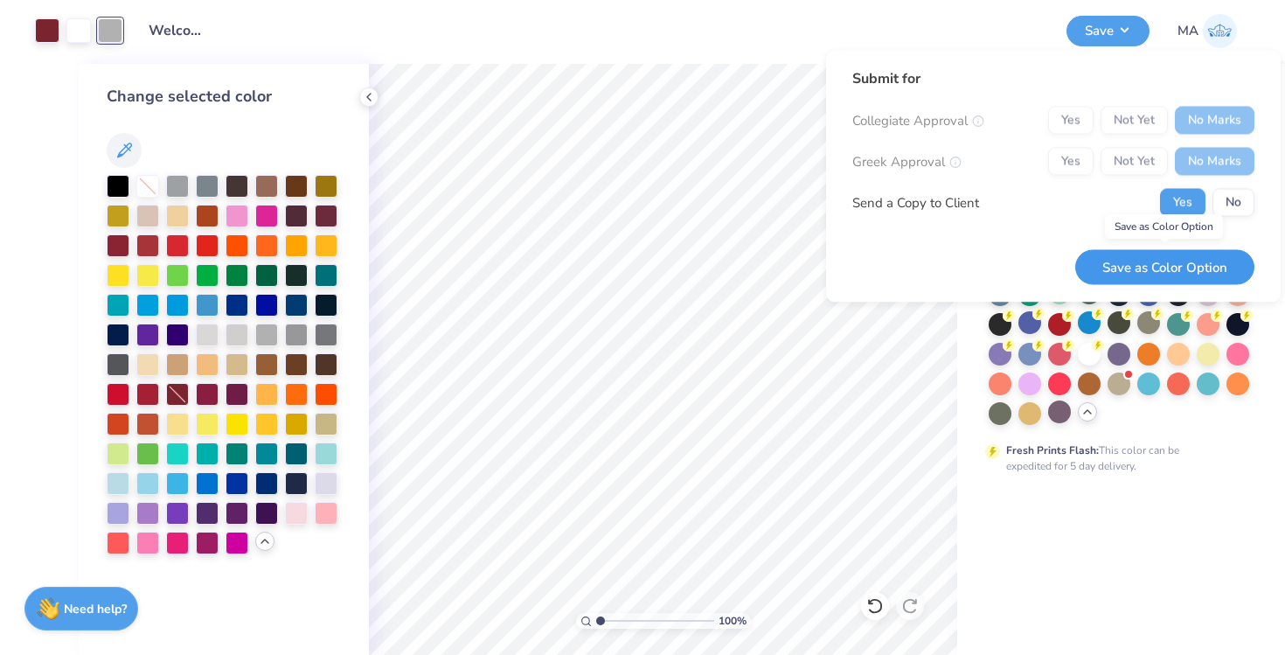
click at [1157, 271] on button "Save as Color Option" at bounding box center [1164, 267] width 179 height 36
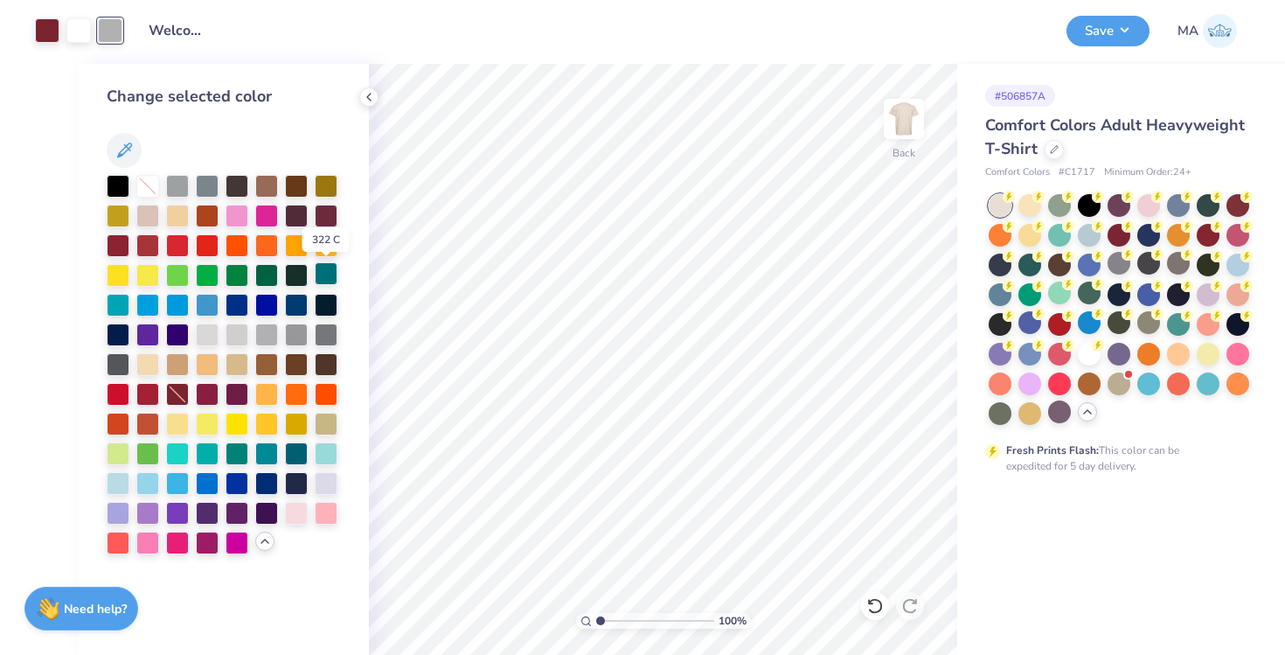
click at [329, 279] on div at bounding box center [326, 273] width 23 height 23
click at [265, 281] on div at bounding box center [266, 273] width 23 height 23
click at [241, 275] on div at bounding box center [237, 273] width 23 height 23
click at [205, 276] on div at bounding box center [207, 273] width 23 height 23
click at [179, 271] on div at bounding box center [177, 273] width 23 height 23
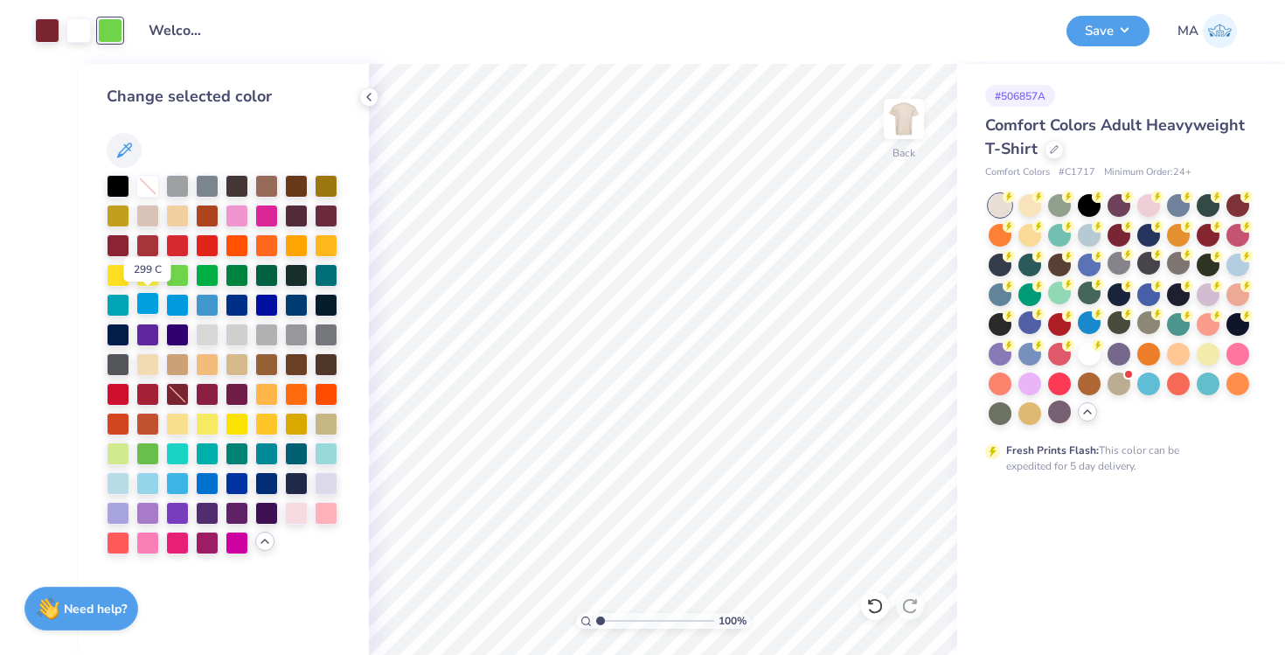
click at [148, 301] on div at bounding box center [147, 303] width 23 height 23
click at [121, 304] on div at bounding box center [118, 303] width 23 height 23
click at [121, 337] on div at bounding box center [118, 333] width 23 height 23
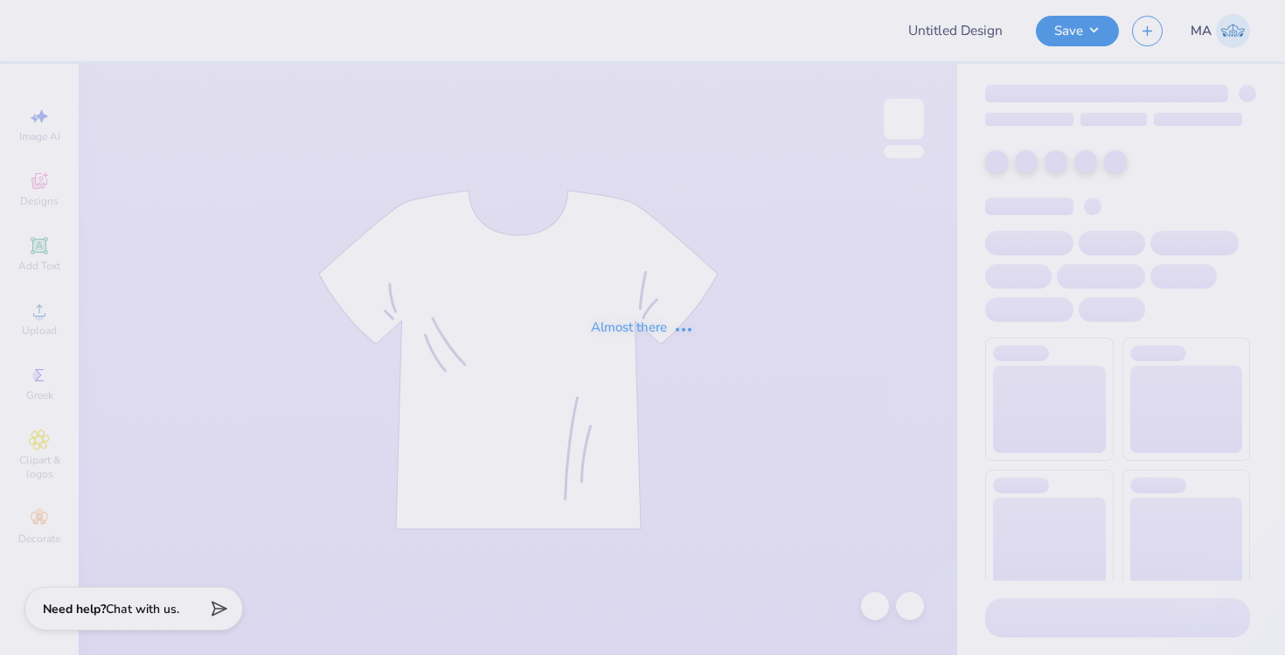
type input "Rush 2025 Merch"
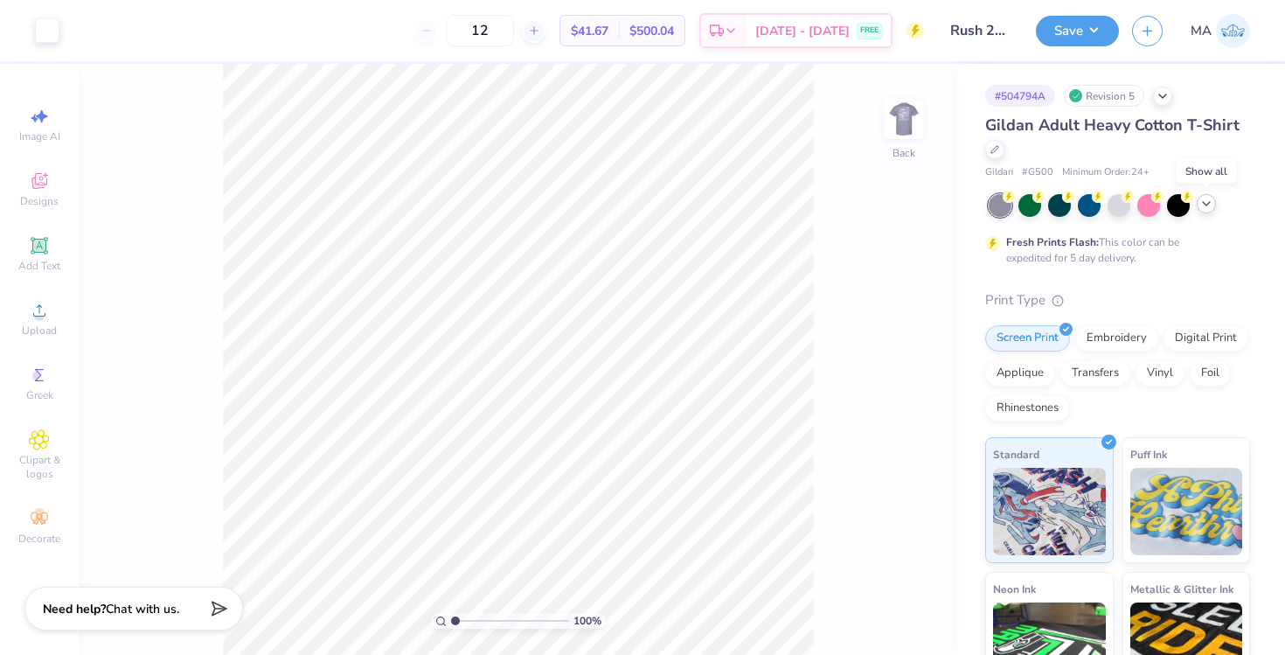
click at [1206, 204] on polyline at bounding box center [1206, 203] width 7 height 3
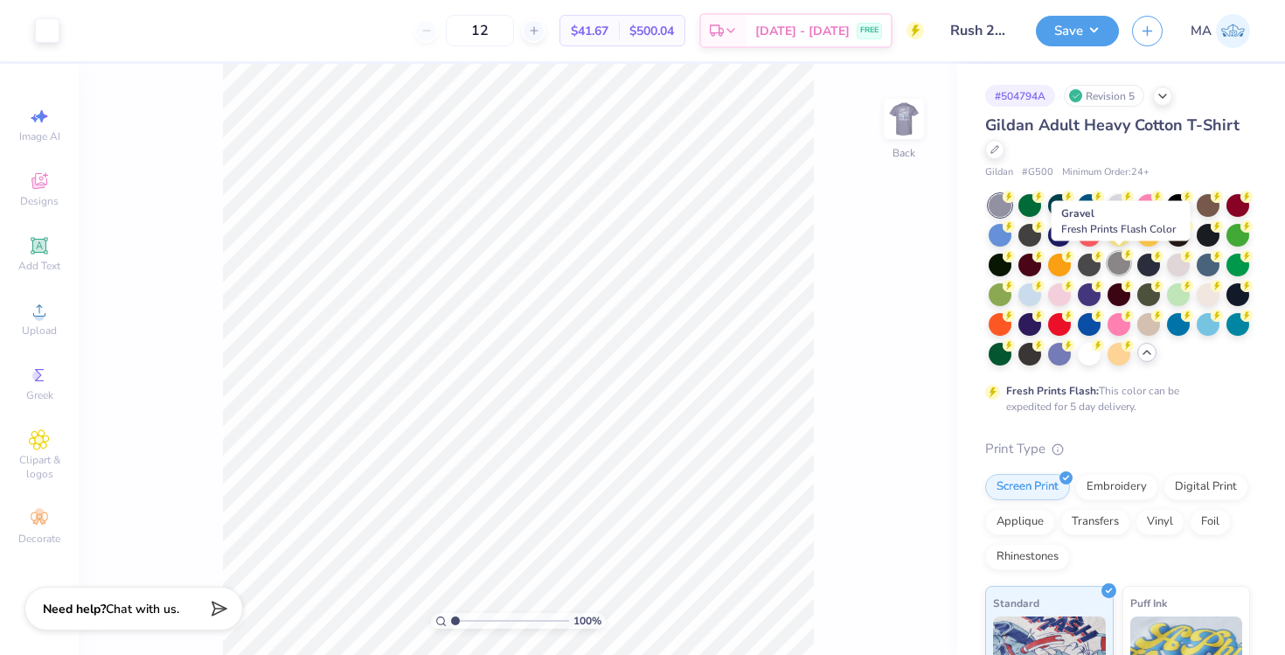
click at [1124, 267] on div at bounding box center [1119, 263] width 23 height 23
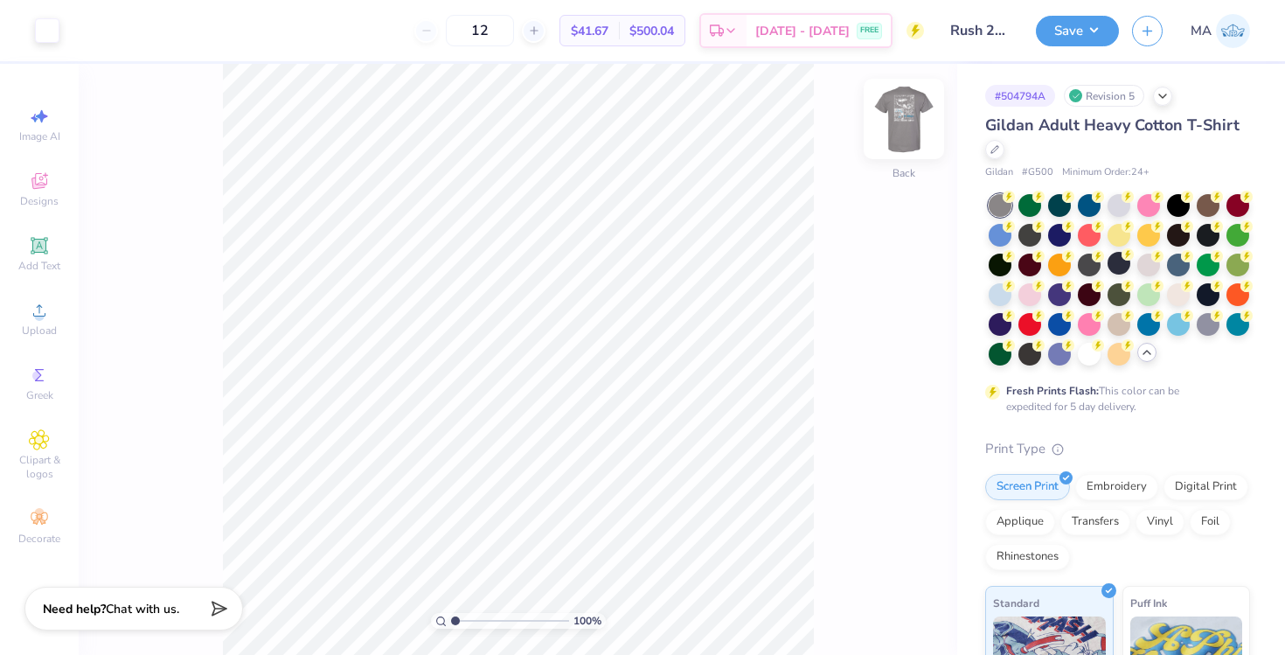
click at [908, 122] on img at bounding box center [904, 119] width 70 height 70
click at [908, 122] on img at bounding box center [904, 118] width 35 height 35
click at [1064, 22] on button "Save" at bounding box center [1077, 28] width 83 height 31
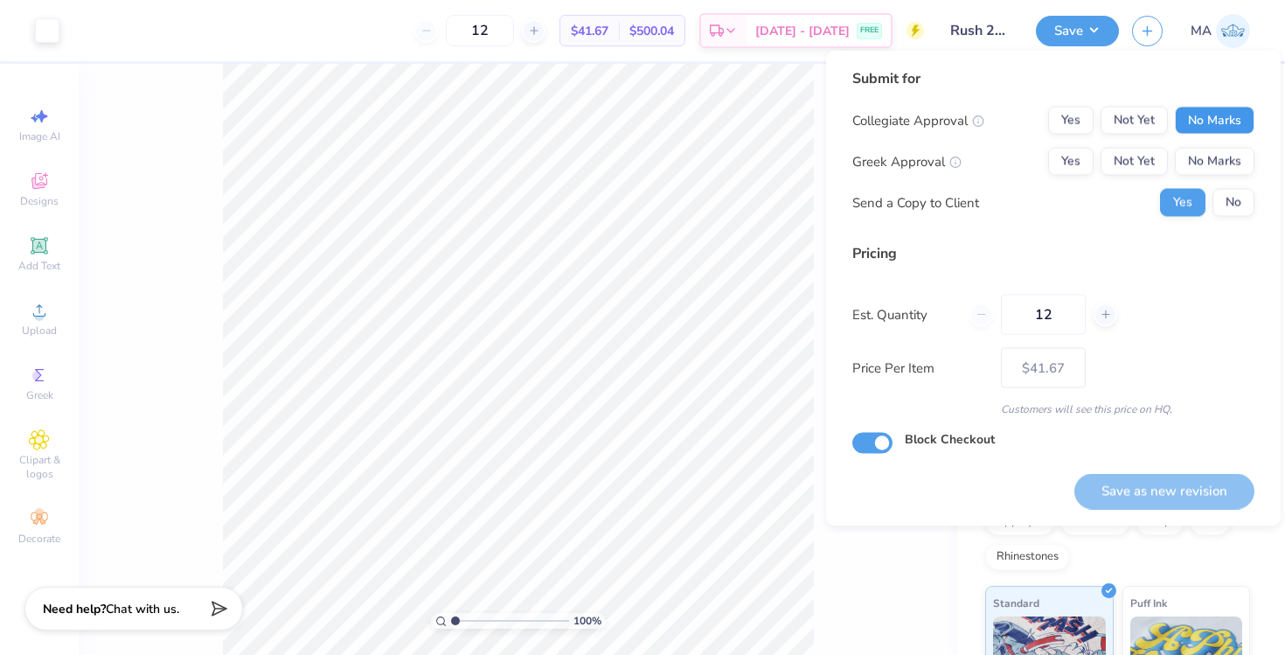
click at [1201, 118] on button "No Marks" at bounding box center [1215, 121] width 80 height 28
click at [1067, 171] on button "Yes" at bounding box center [1070, 162] width 45 height 28
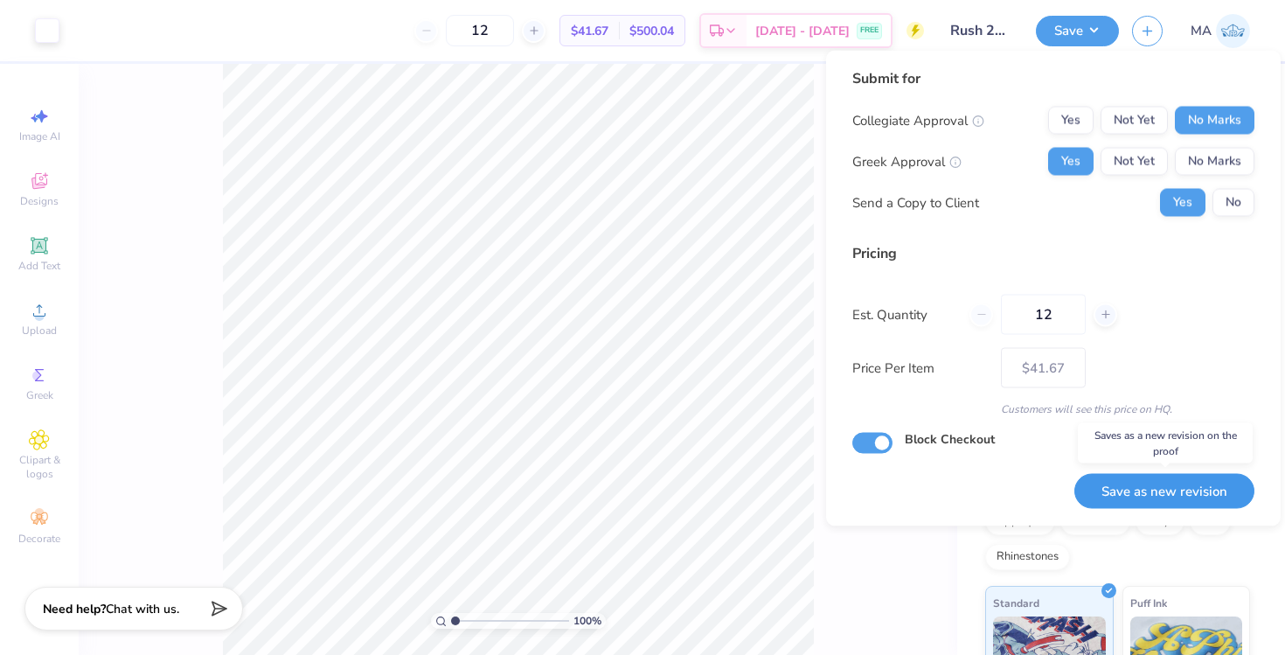
click at [1147, 491] on button "Save as new revision" at bounding box center [1165, 491] width 180 height 36
type input "$41.67"
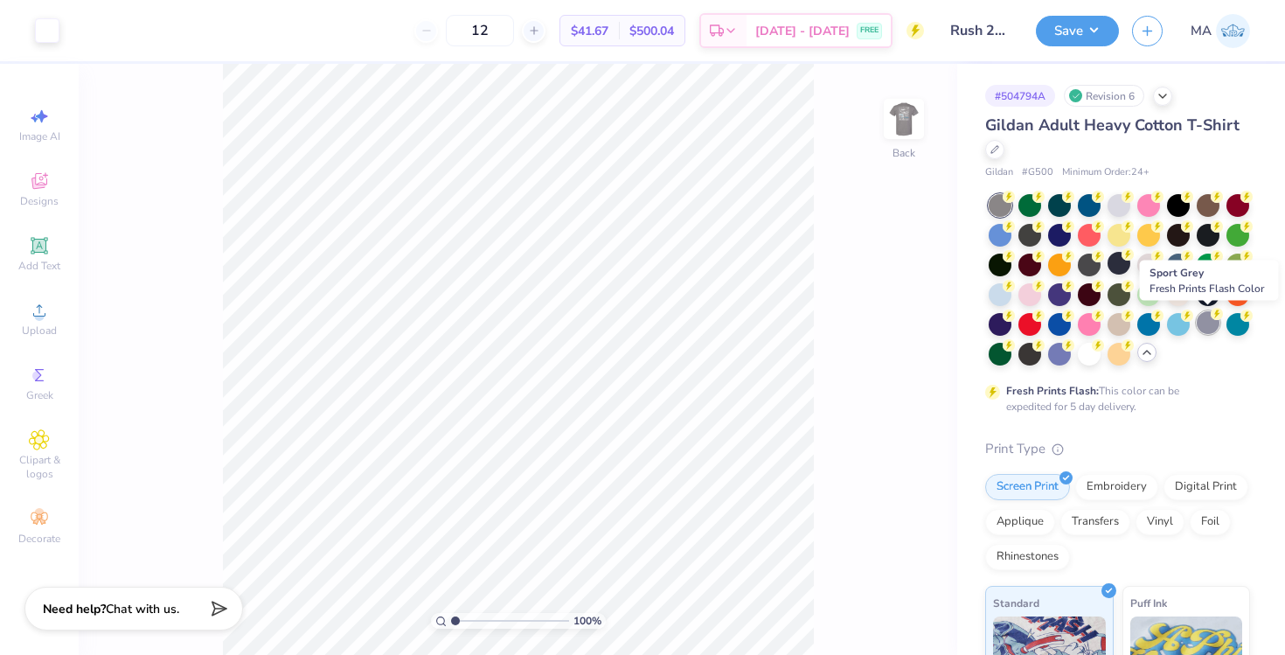
click at [1209, 321] on div at bounding box center [1208, 322] width 23 height 23
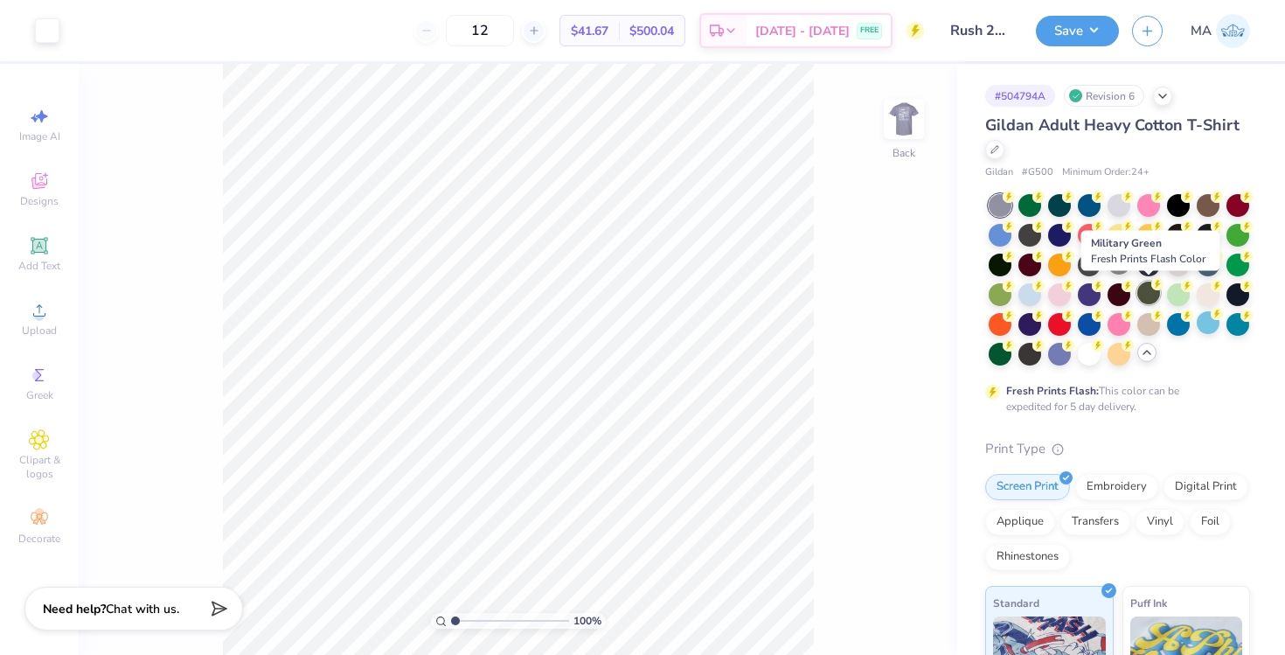
click at [1150, 296] on div at bounding box center [1149, 293] width 23 height 23
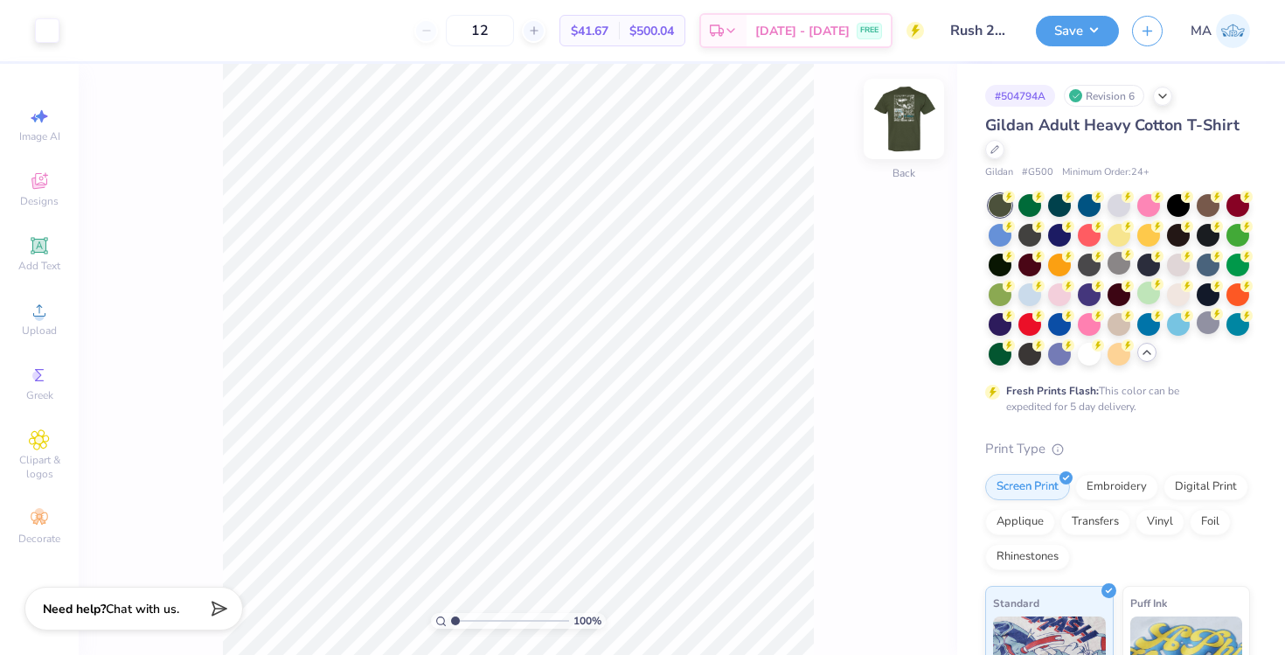
click at [891, 109] on img at bounding box center [904, 119] width 70 height 70
click at [902, 118] on img at bounding box center [904, 119] width 70 height 70
click at [1034, 233] on div at bounding box center [1030, 233] width 23 height 23
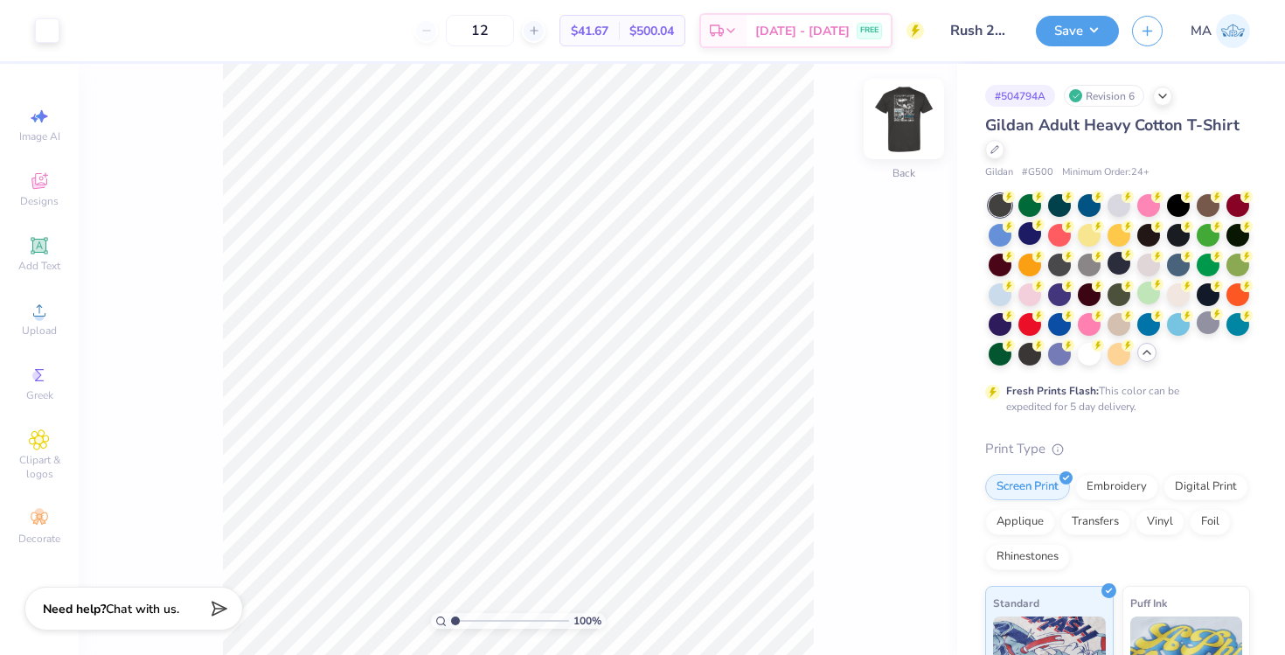
click at [903, 132] on img at bounding box center [904, 119] width 70 height 70
click at [903, 132] on img at bounding box center [904, 118] width 35 height 35
click at [908, 130] on img at bounding box center [904, 119] width 70 height 70
click at [908, 130] on img at bounding box center [904, 118] width 35 height 35
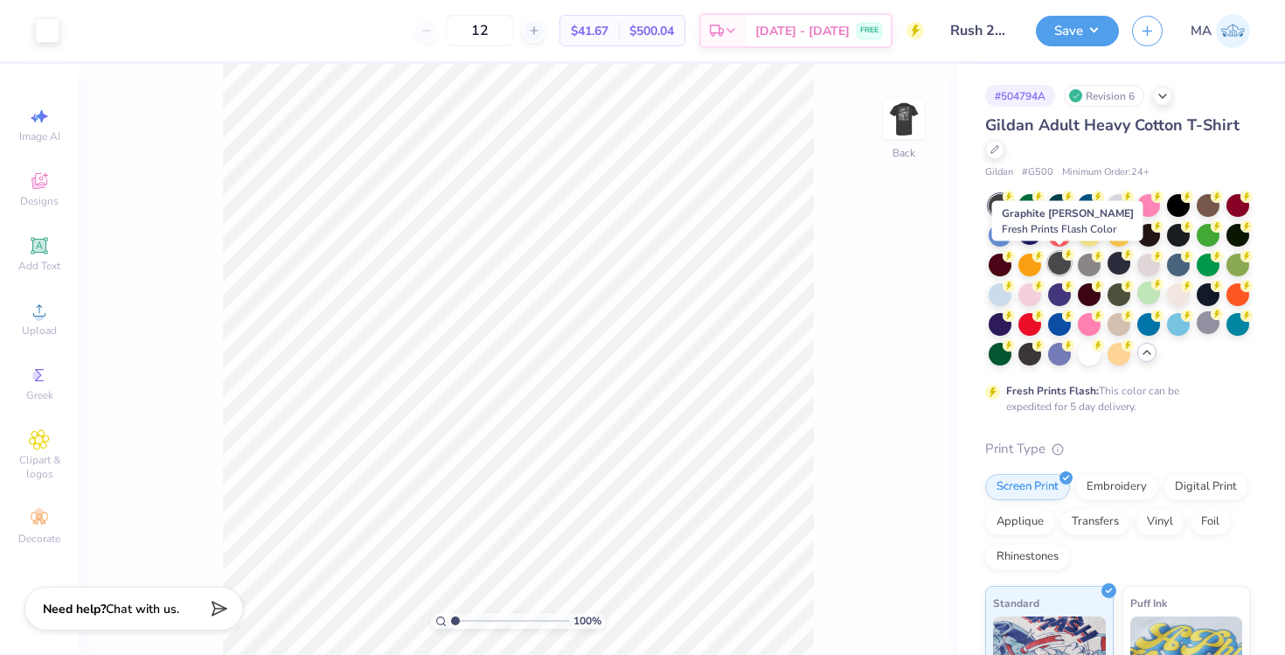
click at [1065, 263] on div at bounding box center [1059, 263] width 23 height 23
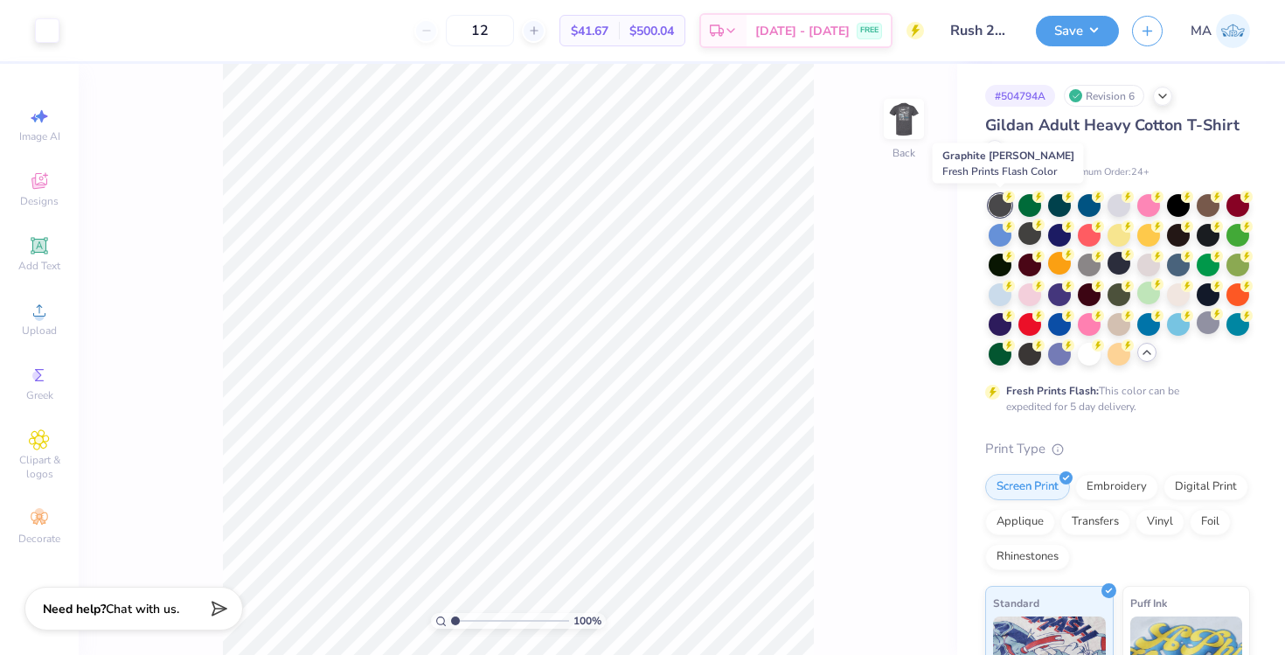
click at [1002, 208] on div at bounding box center [1000, 205] width 23 height 23
click at [1032, 233] on div at bounding box center [1030, 233] width 23 height 23
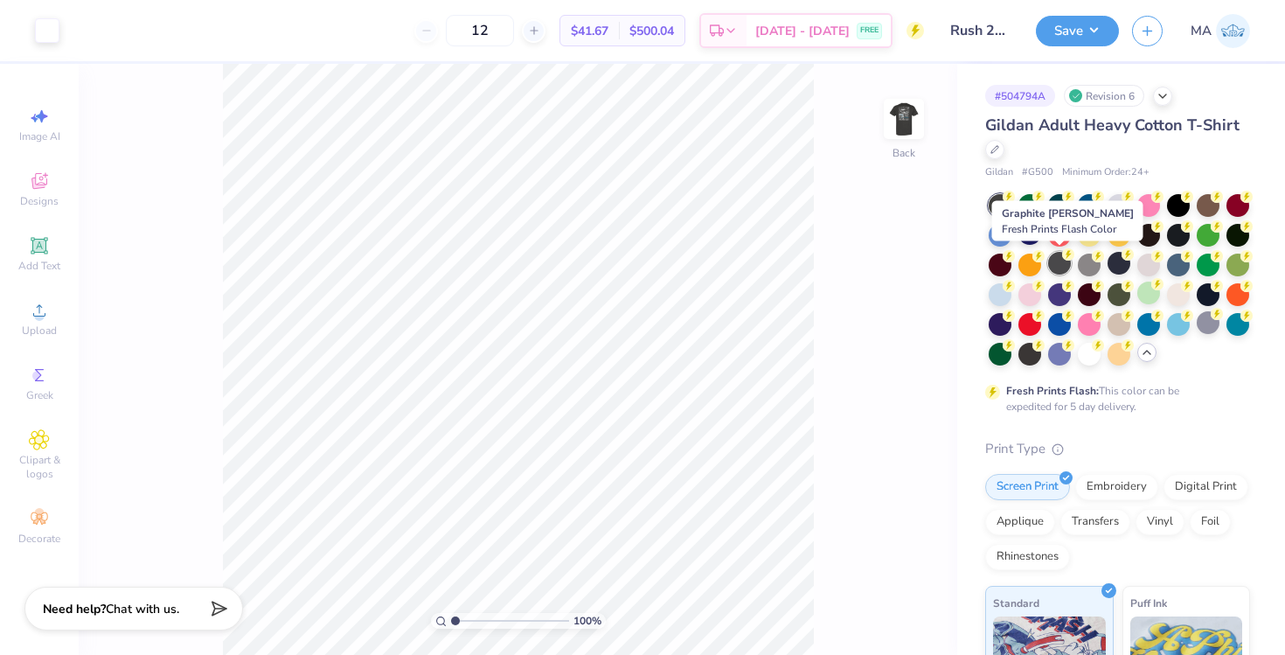
click at [1059, 264] on div at bounding box center [1059, 263] width 23 height 23
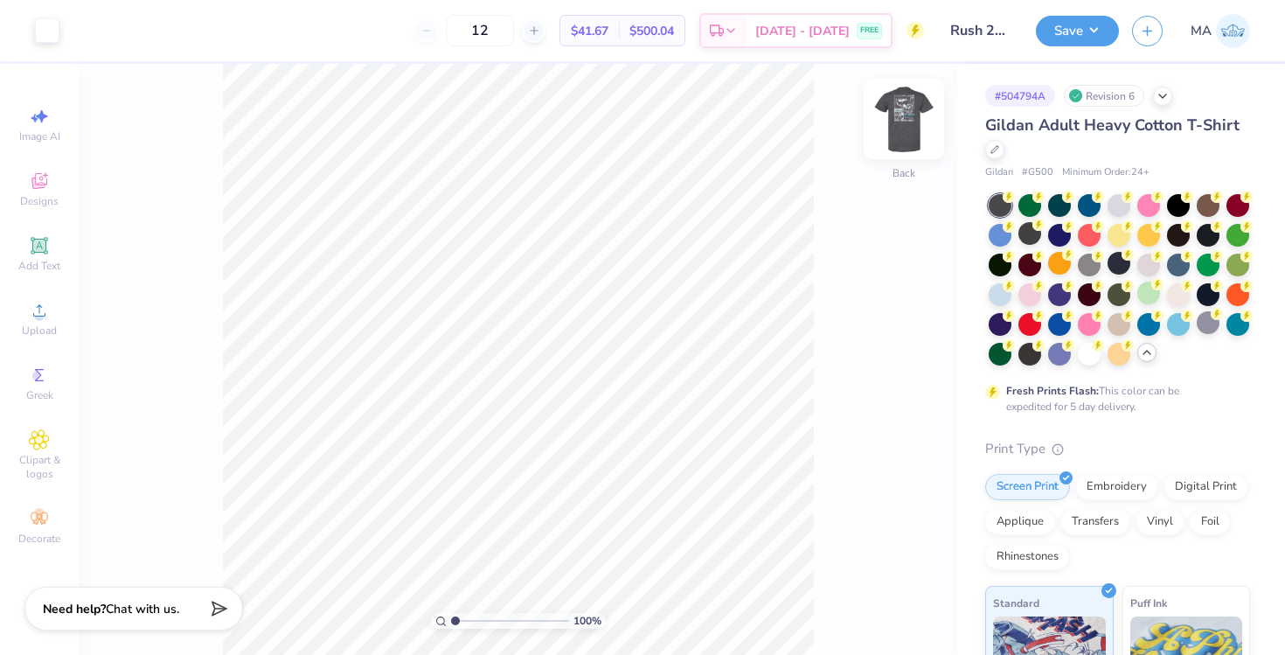
click at [897, 119] on img at bounding box center [904, 119] width 70 height 70
click at [903, 134] on img at bounding box center [904, 119] width 70 height 70
click at [903, 134] on img at bounding box center [904, 118] width 35 height 35
click at [1066, 31] on button "Save" at bounding box center [1077, 28] width 83 height 31
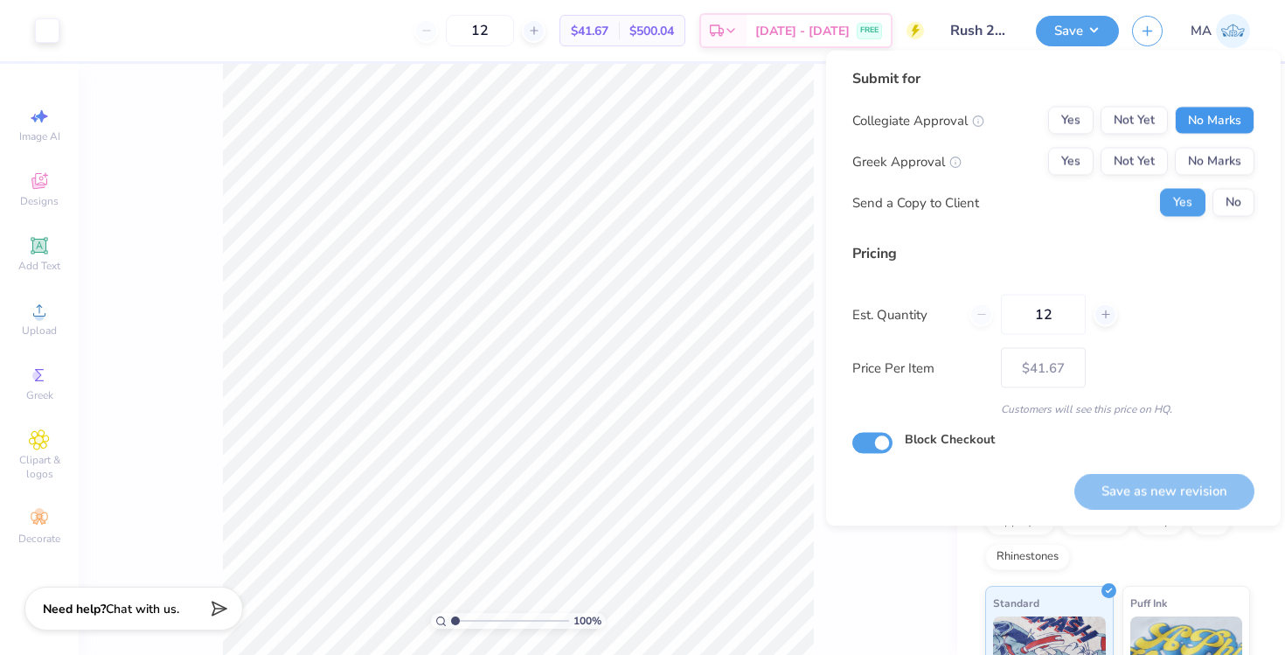
click at [1207, 118] on button "No Marks" at bounding box center [1215, 121] width 80 height 28
click at [1074, 168] on button "Yes" at bounding box center [1070, 162] width 45 height 28
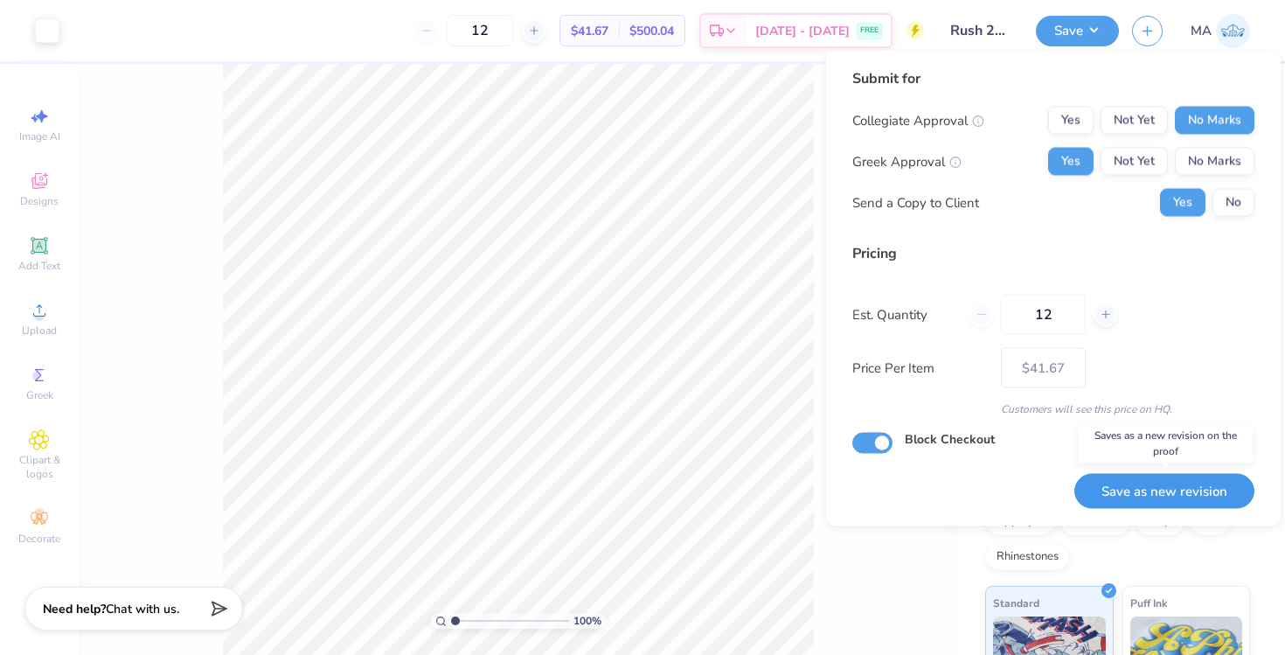
click at [1169, 482] on button "Save as new revision" at bounding box center [1165, 491] width 180 height 36
type input "$41.67"
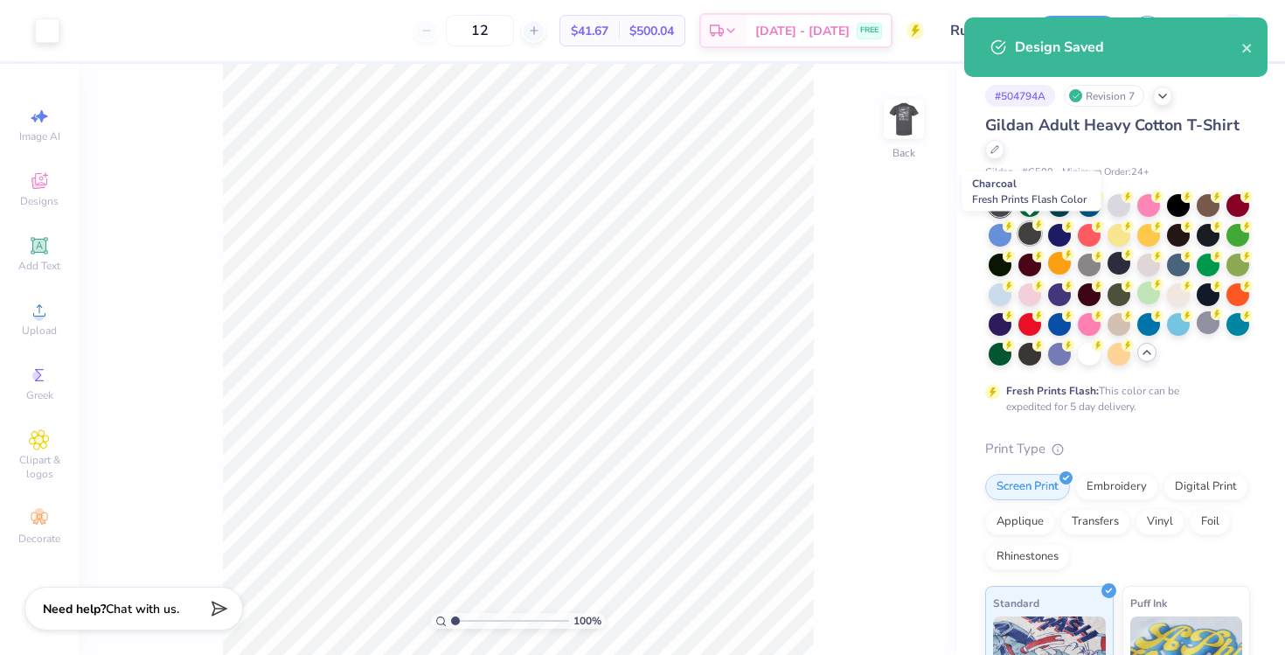
click at [1036, 240] on div at bounding box center [1030, 233] width 23 height 23
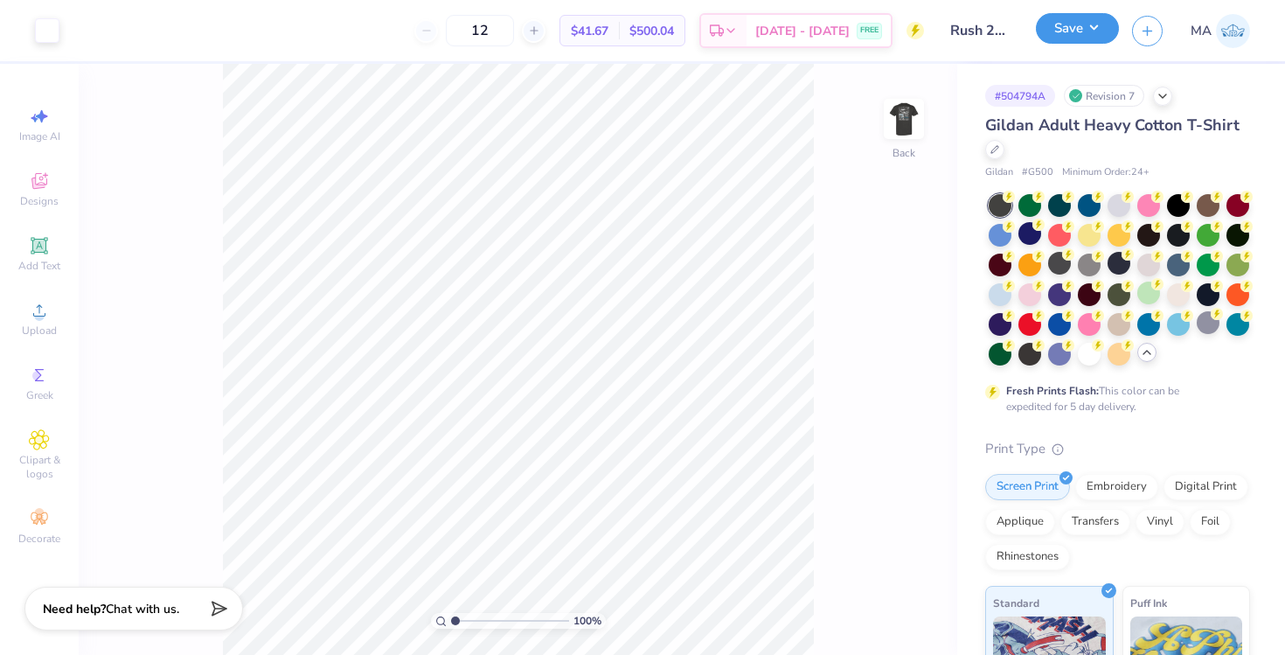
click at [1088, 31] on button "Save" at bounding box center [1077, 28] width 83 height 31
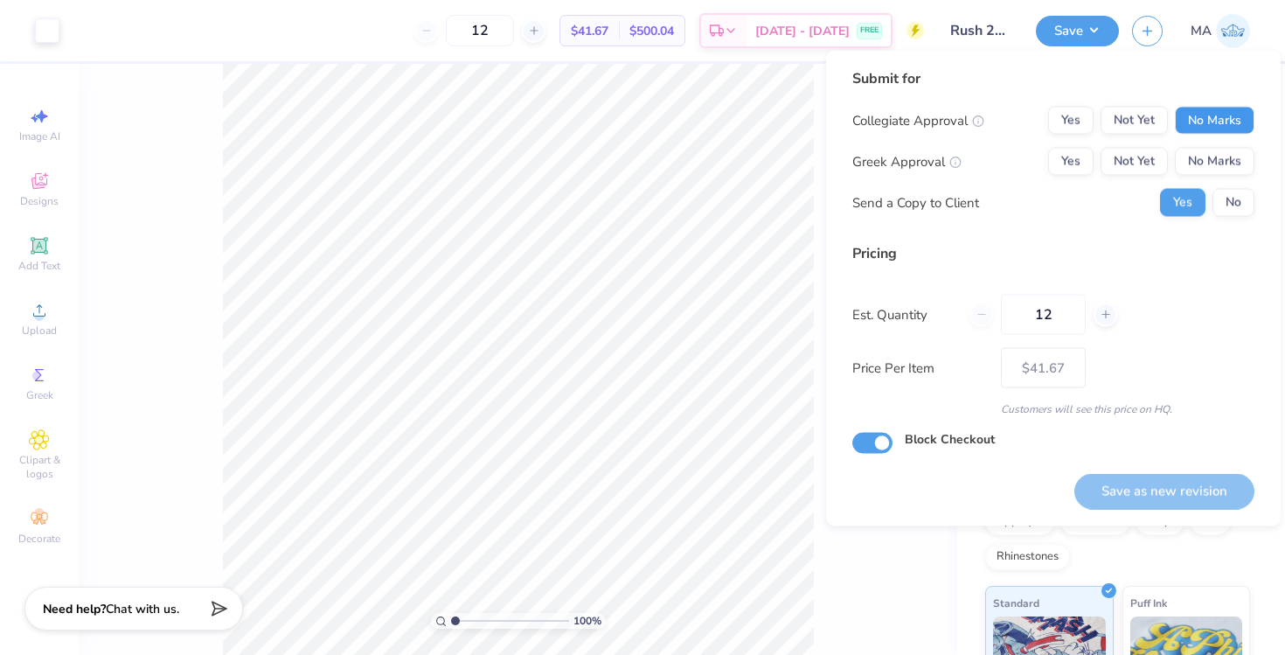
click at [1202, 132] on button "No Marks" at bounding box center [1215, 121] width 80 height 28
click at [1077, 152] on button "Yes" at bounding box center [1070, 162] width 45 height 28
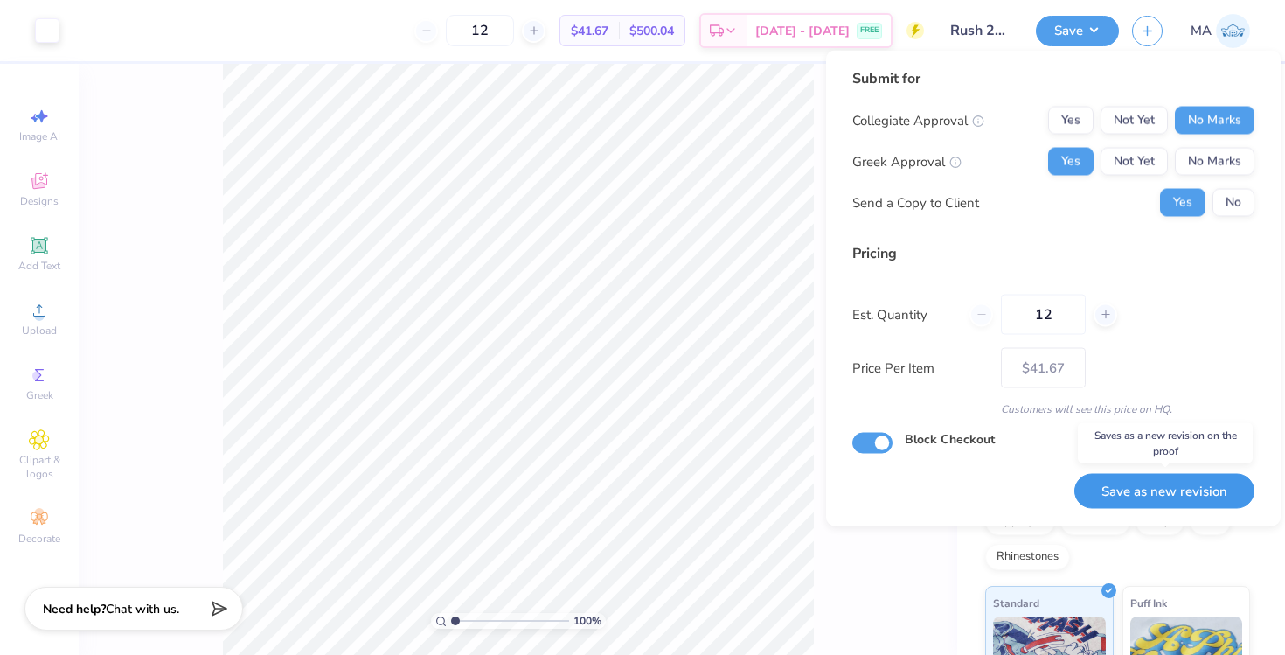
click at [1133, 486] on button "Save as new revision" at bounding box center [1165, 491] width 180 height 36
type input "$41.67"
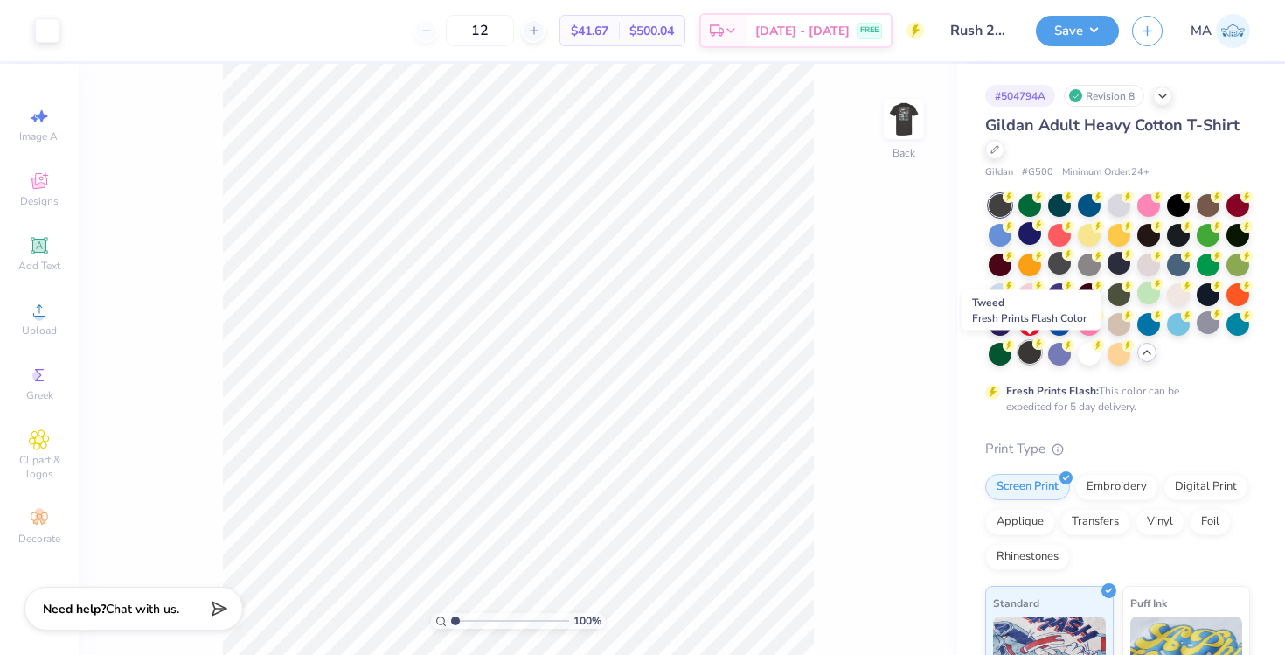
click at [1027, 356] on div at bounding box center [1030, 352] width 23 height 23
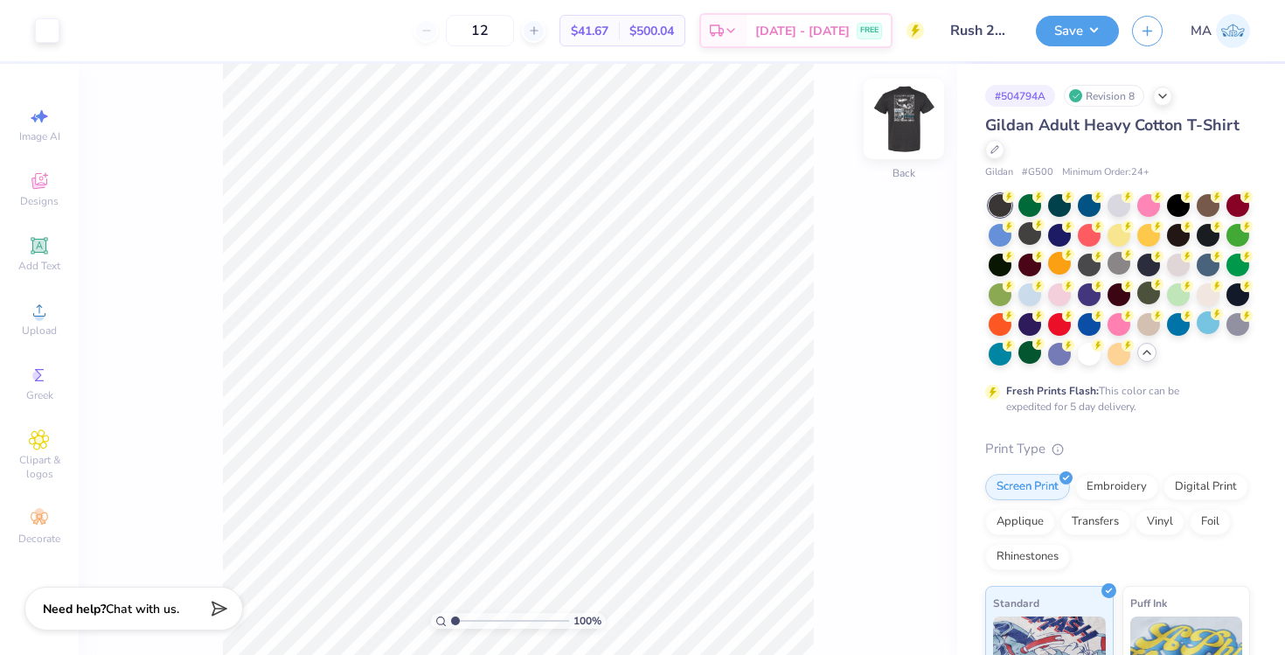
click at [903, 121] on img at bounding box center [904, 119] width 70 height 70
click at [903, 125] on img at bounding box center [904, 119] width 70 height 70
click at [1062, 28] on button "Save" at bounding box center [1077, 28] width 83 height 31
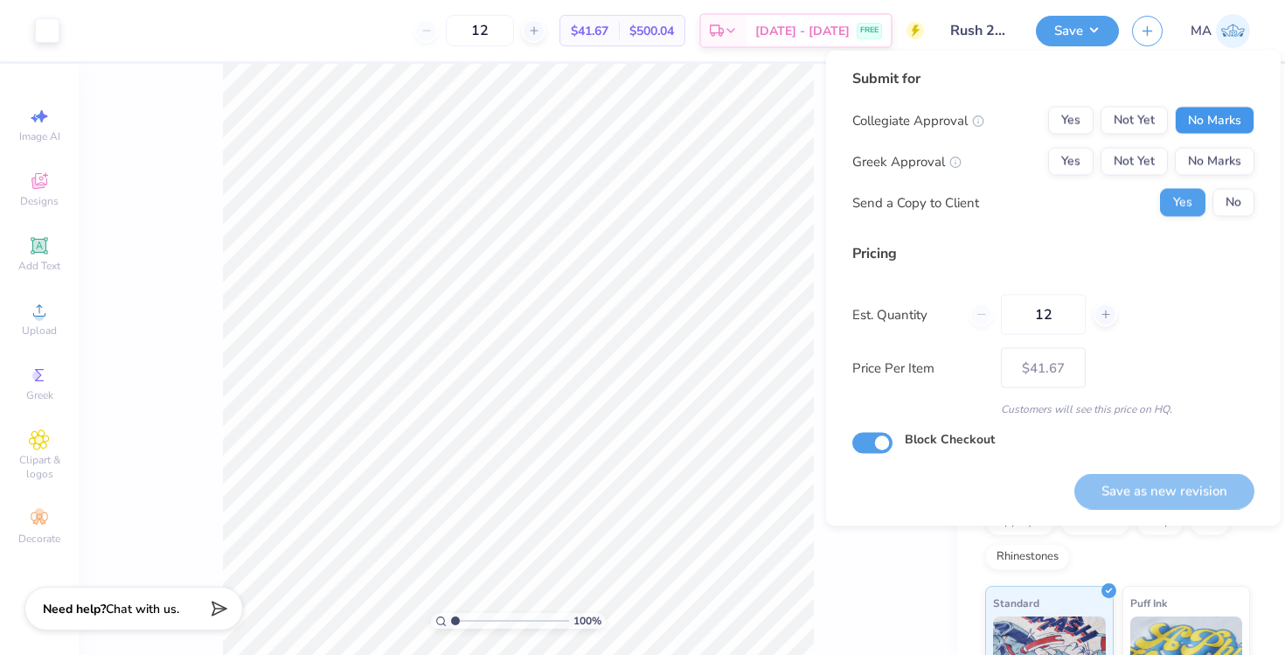
click at [1197, 115] on button "No Marks" at bounding box center [1215, 121] width 80 height 28
click at [1087, 155] on button "Yes" at bounding box center [1070, 162] width 45 height 28
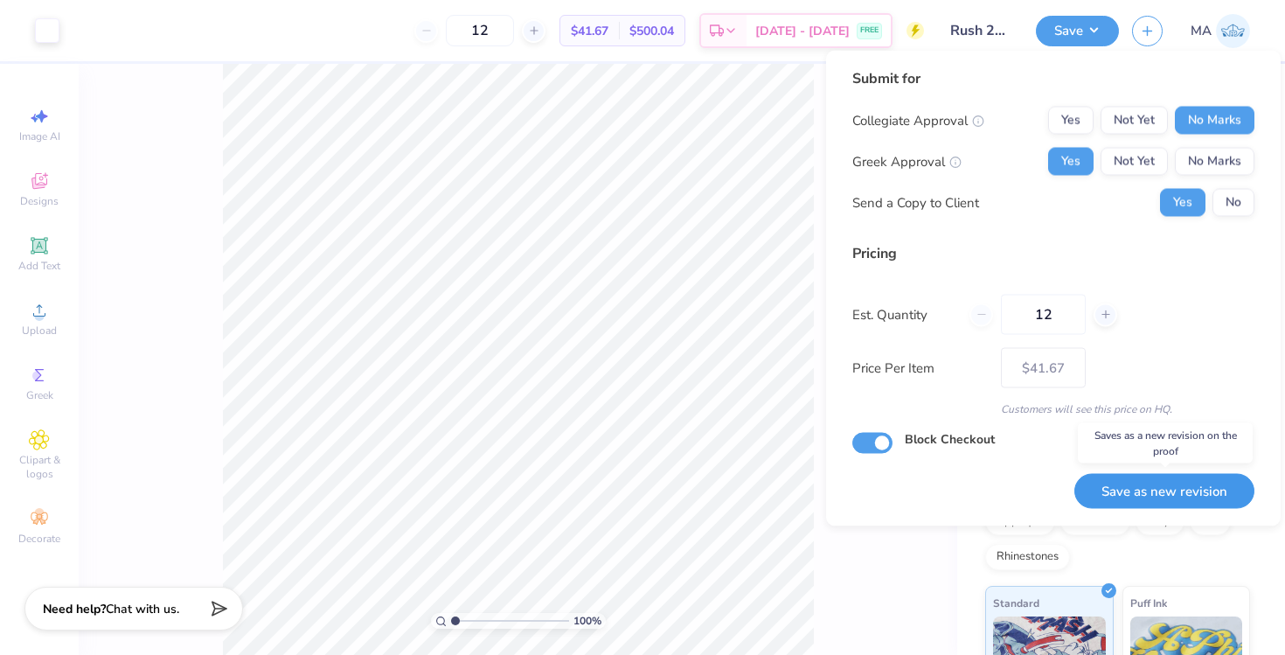
click at [1145, 501] on button "Save as new revision" at bounding box center [1165, 491] width 180 height 36
type input "$41.67"
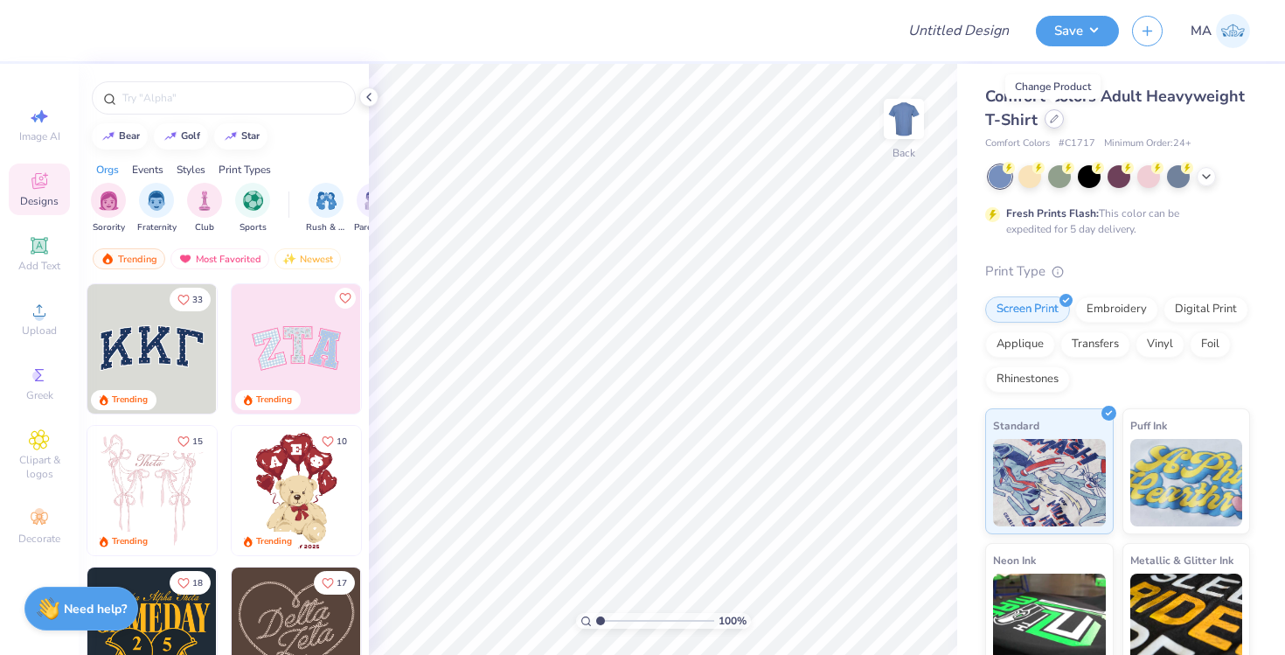
click at [1056, 119] on icon at bounding box center [1054, 119] width 9 height 9
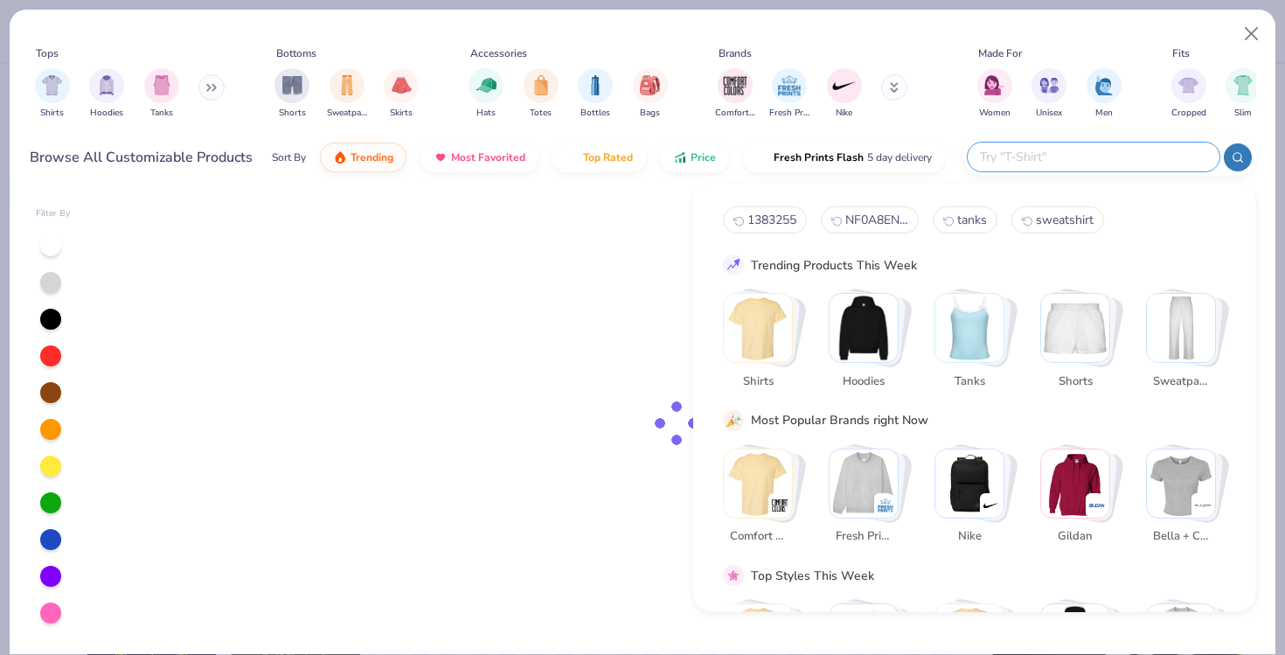
click at [1089, 157] on input "text" at bounding box center [1092, 157] width 229 height 20
paste input "1383255"
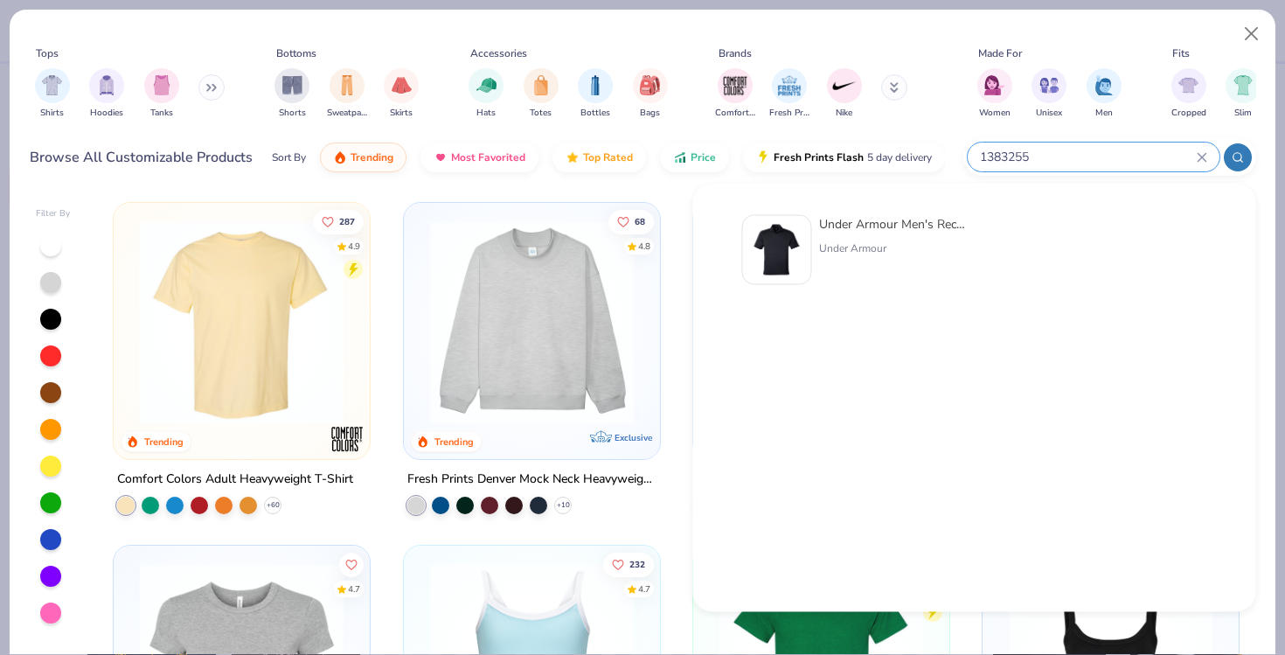
type input "1383255"
click at [786, 253] on img at bounding box center [777, 250] width 54 height 54
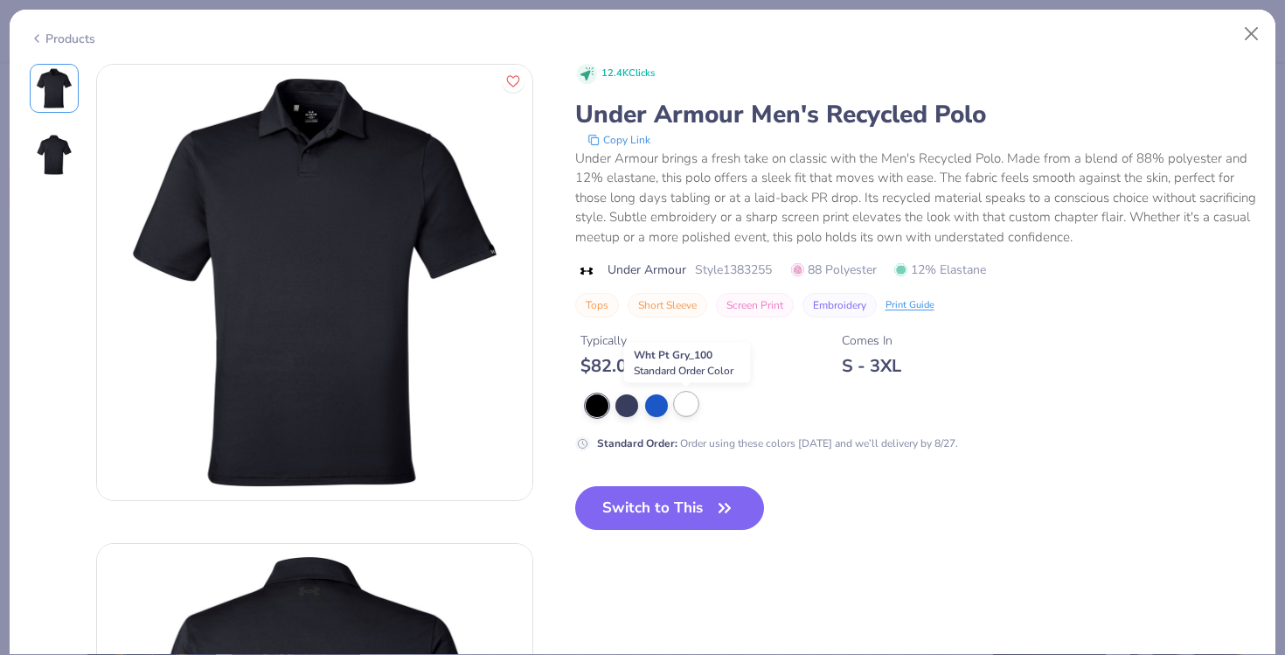
click at [682, 411] on div at bounding box center [686, 404] width 23 height 23
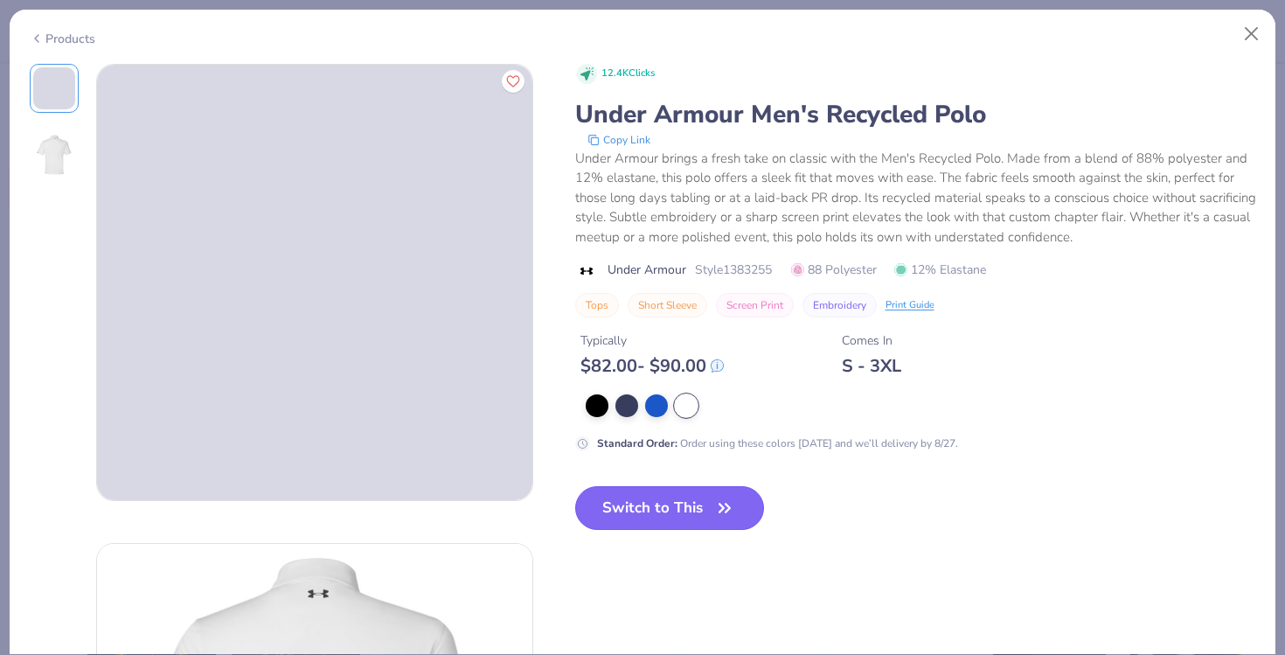
click at [665, 507] on button "Switch to This" at bounding box center [670, 508] width 190 height 44
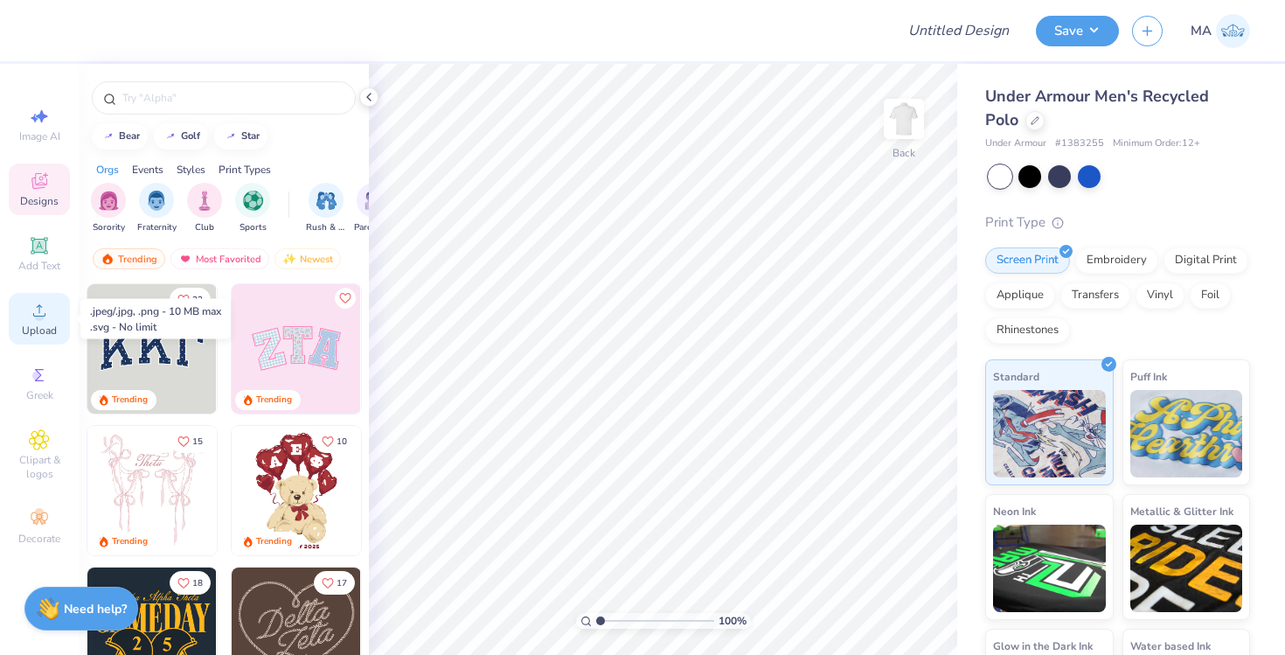
click at [46, 310] on icon at bounding box center [39, 310] width 21 height 21
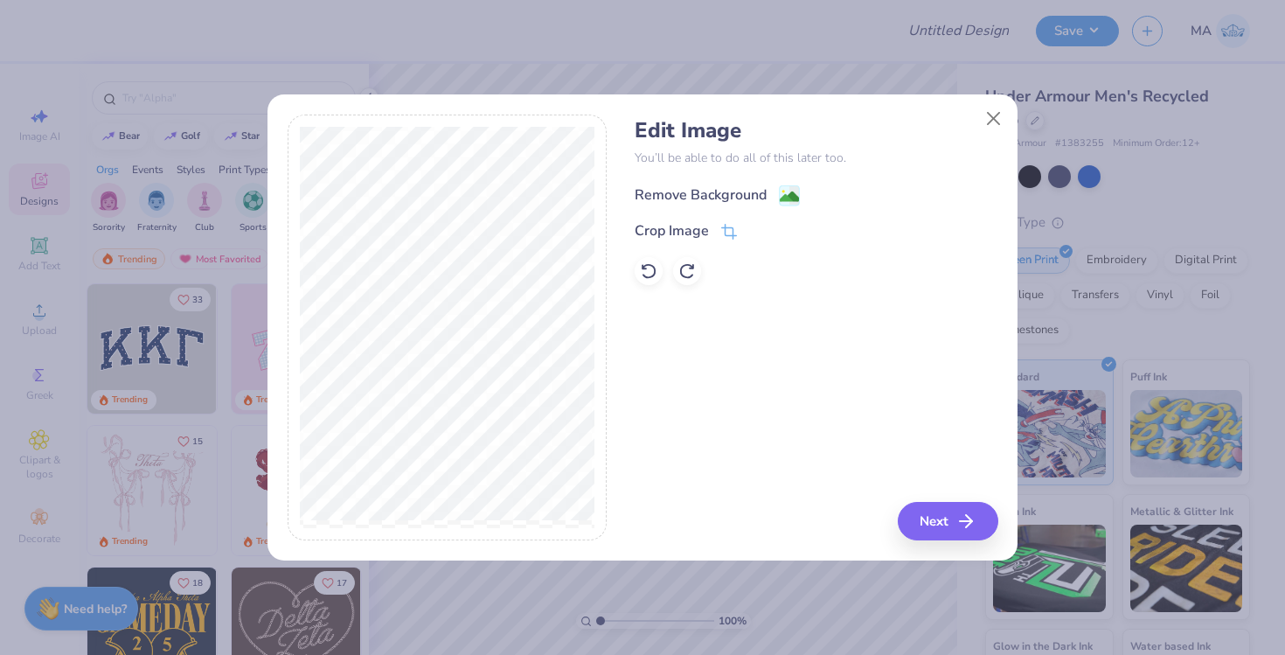
click at [687, 188] on div "Remove Background" at bounding box center [701, 194] width 132 height 21
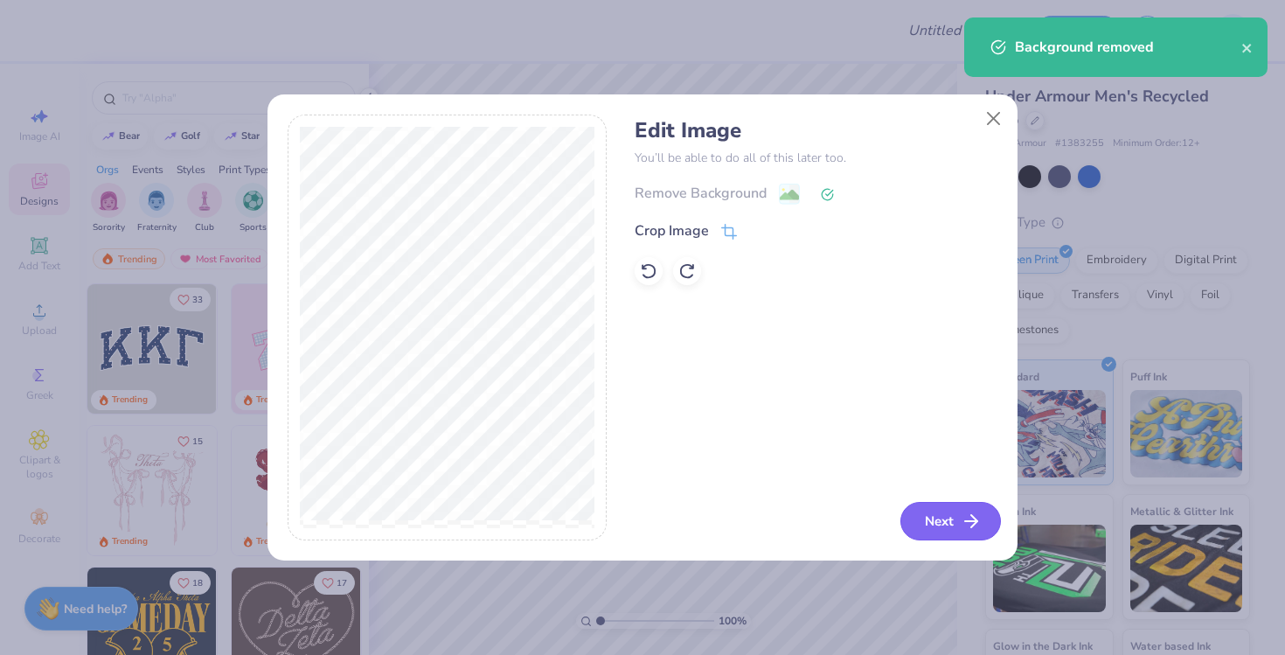
click at [929, 519] on button "Next" at bounding box center [951, 521] width 101 height 38
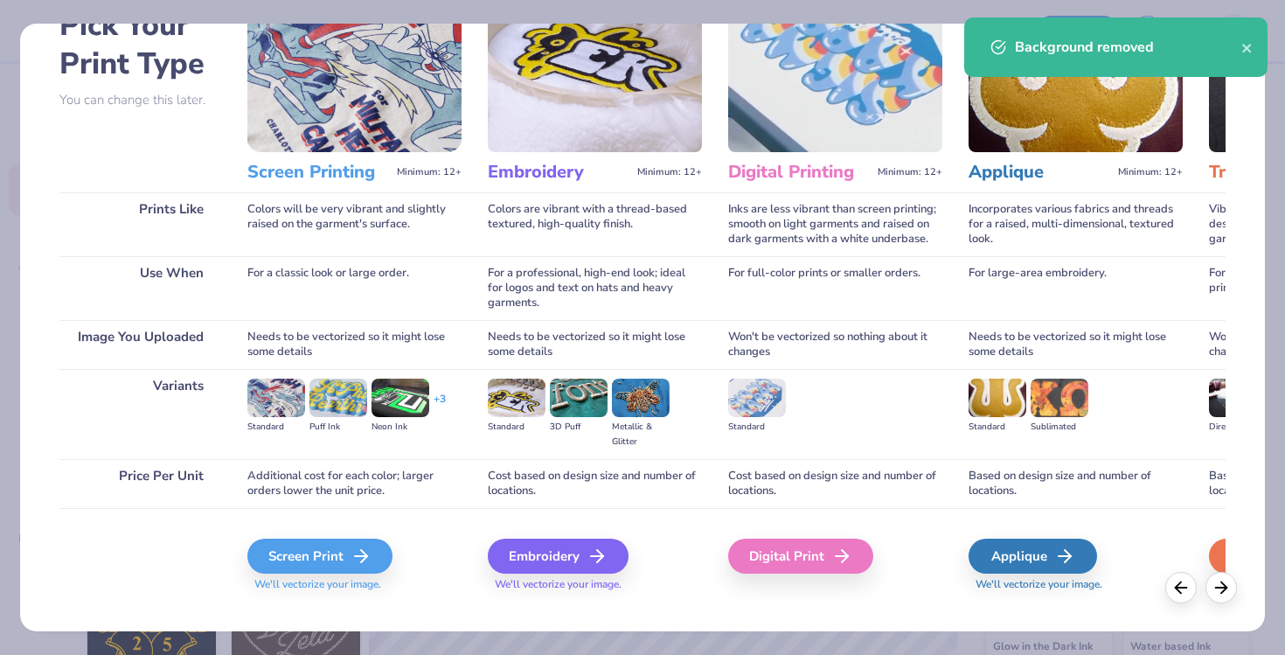
scroll to position [129, 0]
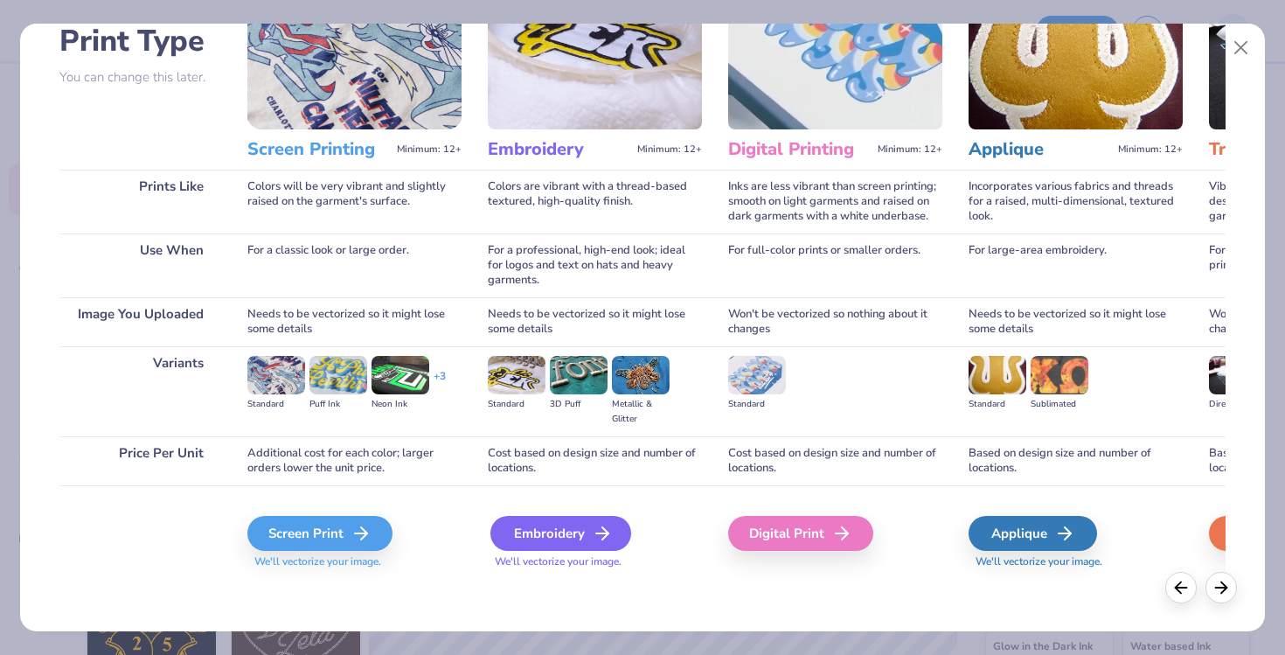
click at [551, 532] on div "Embroidery" at bounding box center [561, 533] width 141 height 35
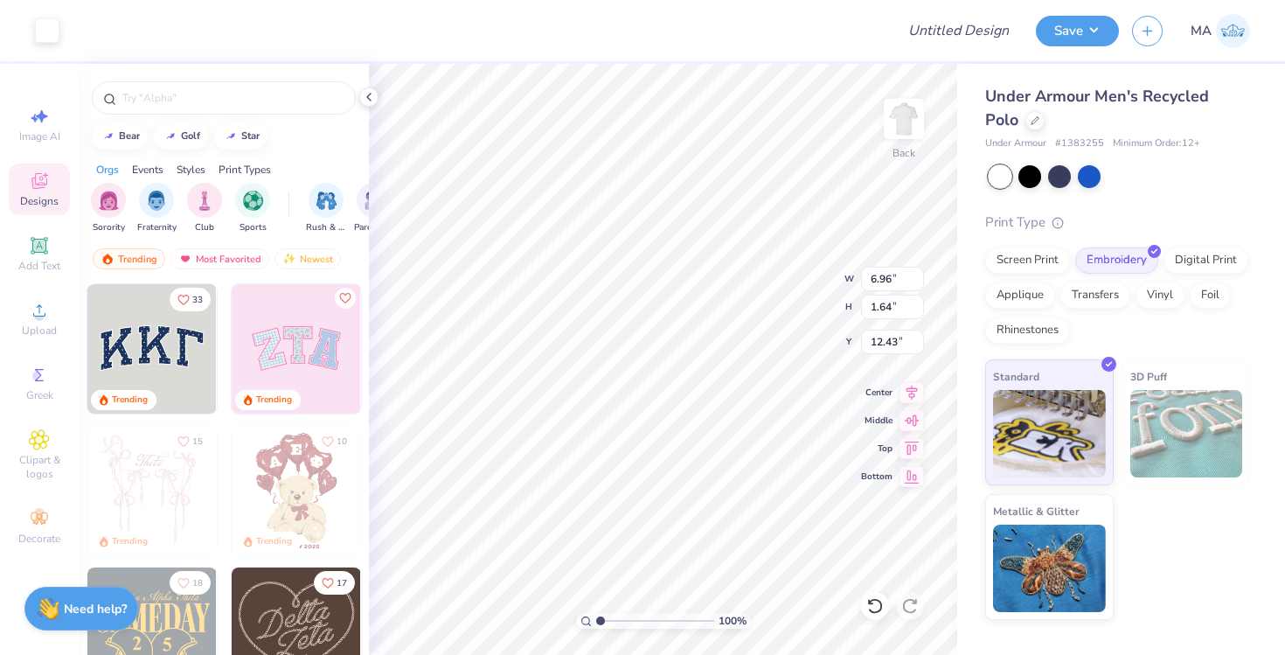
type input "4.00"
type input "0.94"
click at [42, 38] on div at bounding box center [47, 29] width 24 height 24
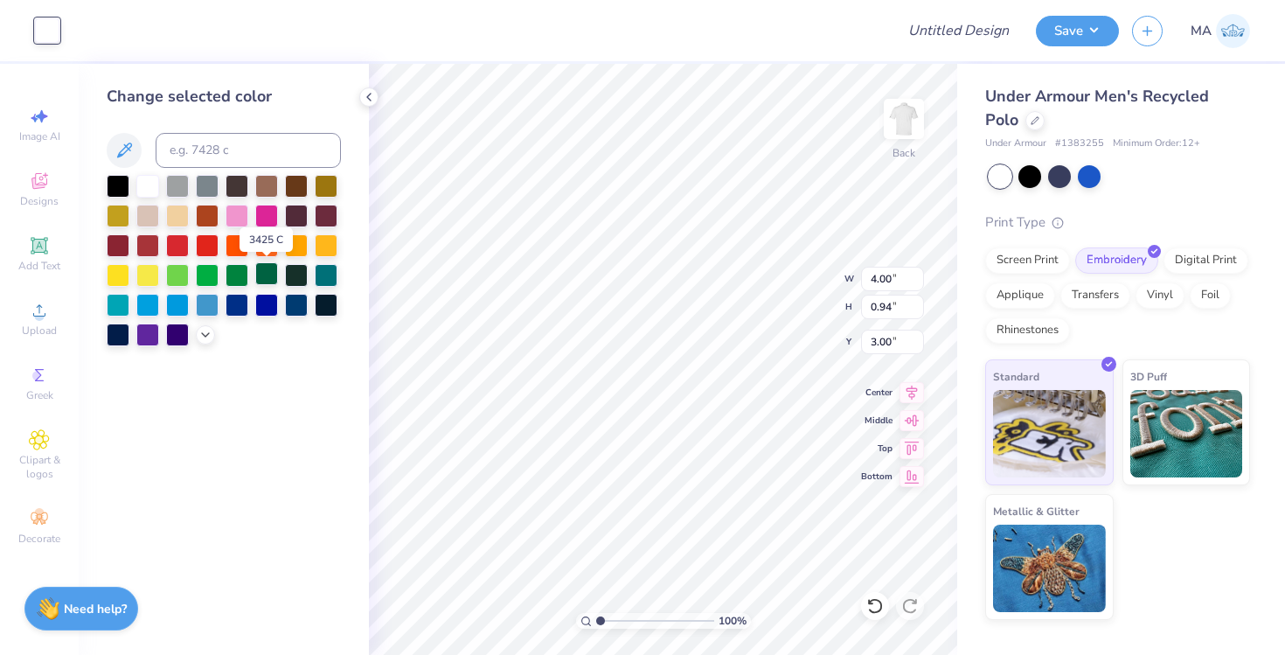
click at [272, 278] on div at bounding box center [266, 273] width 23 height 23
click at [297, 275] on div at bounding box center [296, 273] width 23 height 23
click at [271, 277] on div at bounding box center [266, 273] width 23 height 23
type input "3.31"
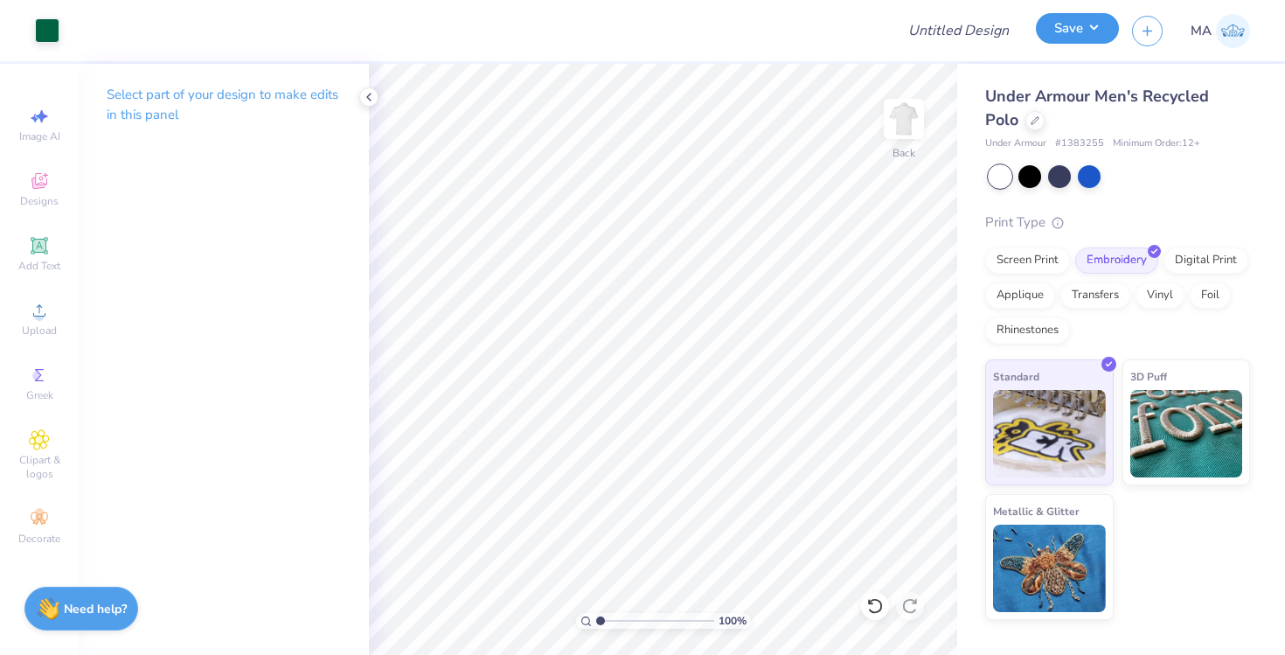
click at [1077, 34] on button "Save" at bounding box center [1077, 28] width 83 height 31
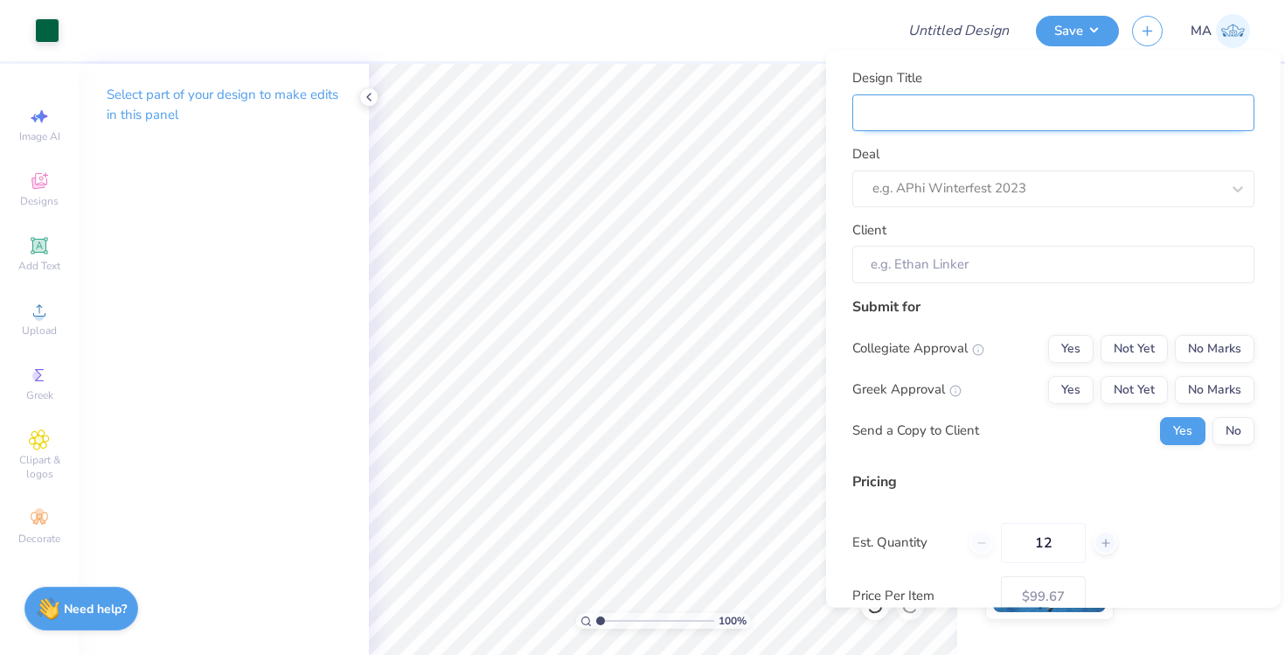
click at [1054, 104] on input "Design Title" at bounding box center [1054, 113] width 402 height 38
type input "R"
type input "Re"
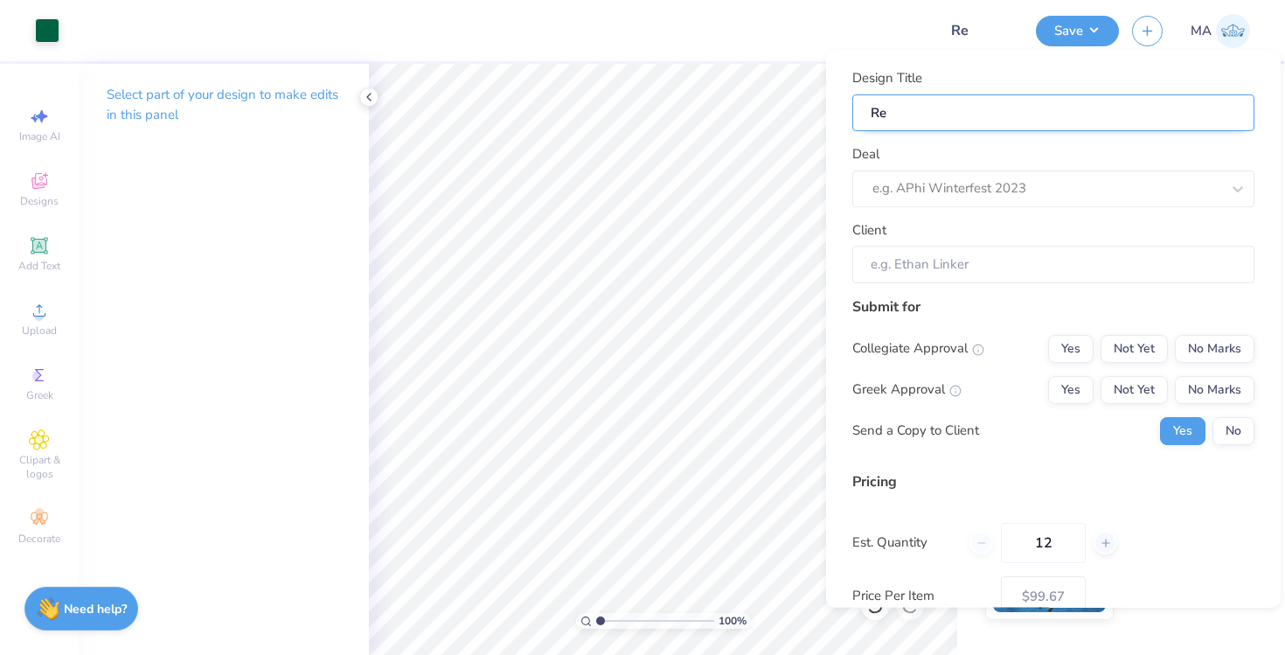
type input "Res"
type input "Rest"
type input "Resto"
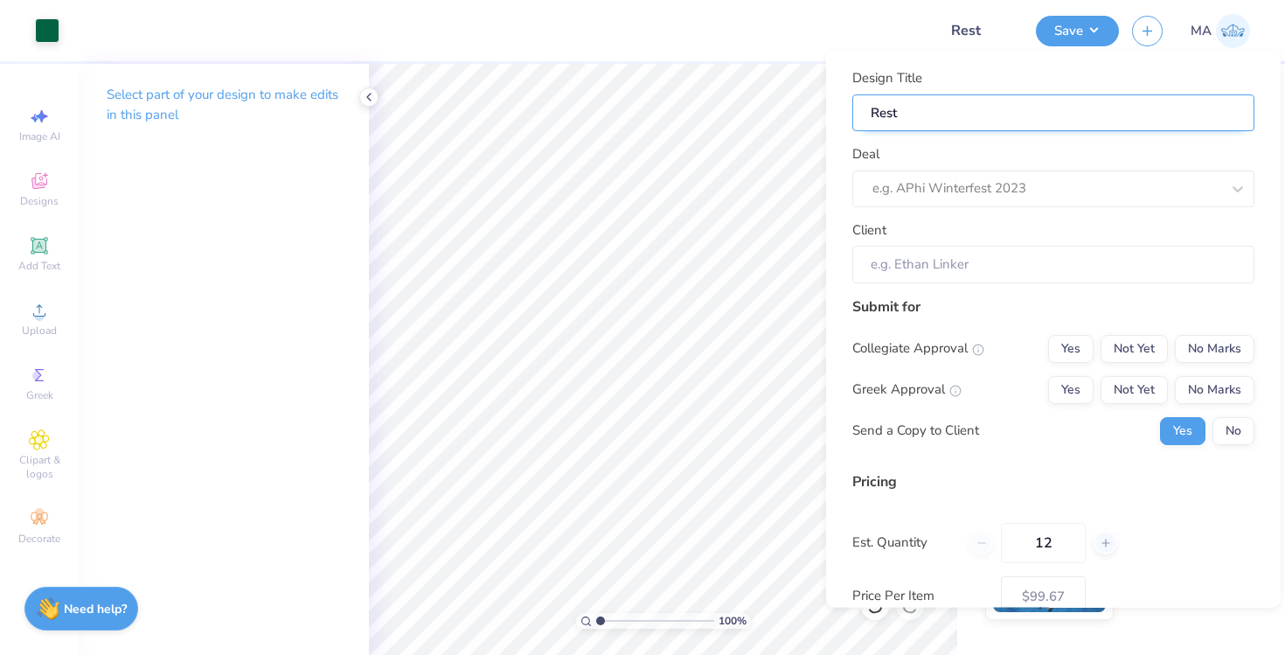
type input "Resto"
type input "Restoc"
type input "Restock"
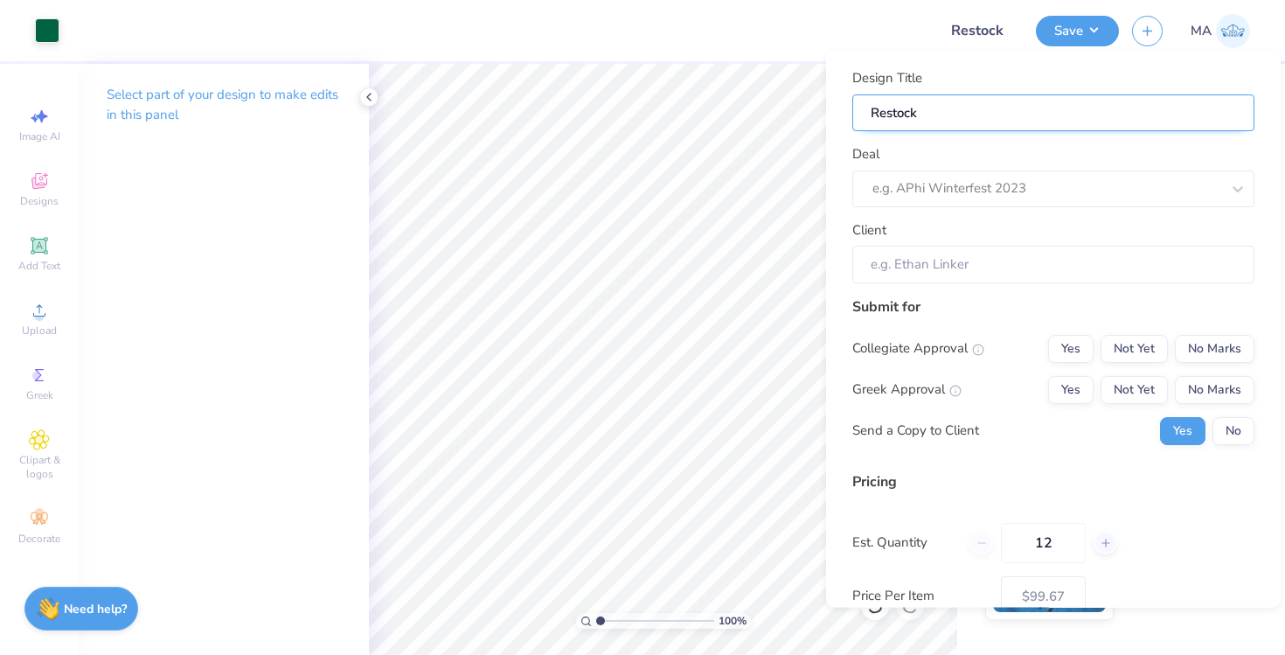
type input "Restock"
type input "Restock 2"
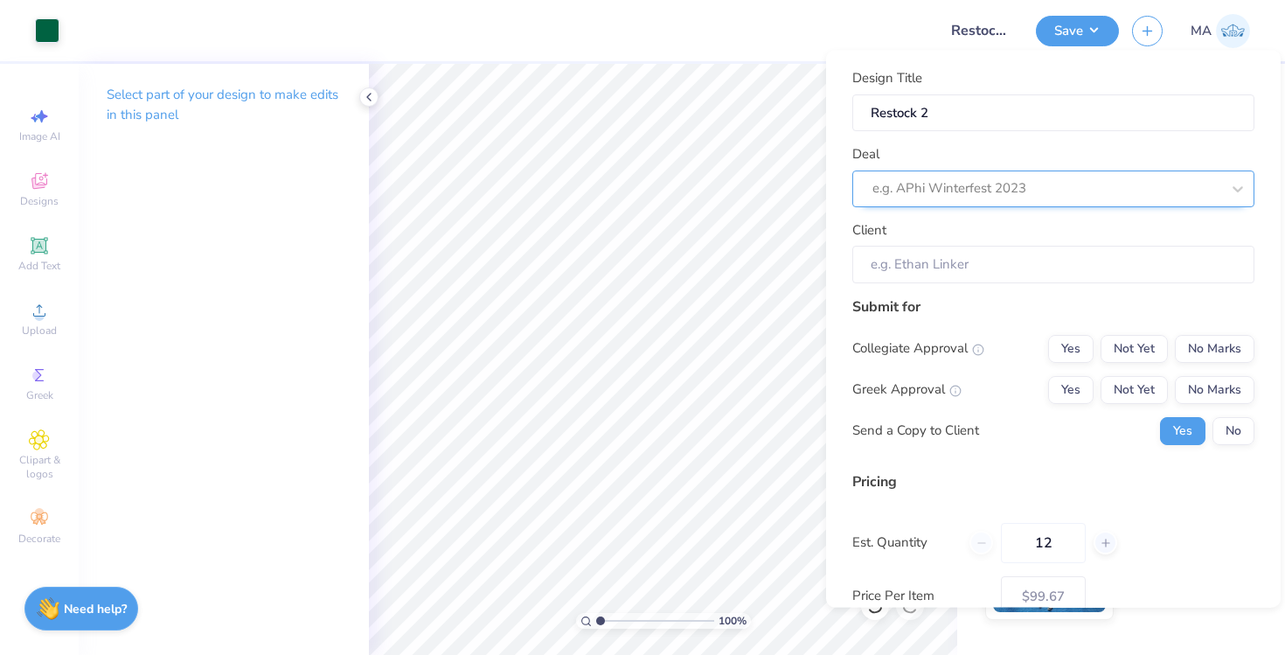
click at [1057, 175] on div "e.g. APhi Winterfest 2023" at bounding box center [1046, 188] width 351 height 27
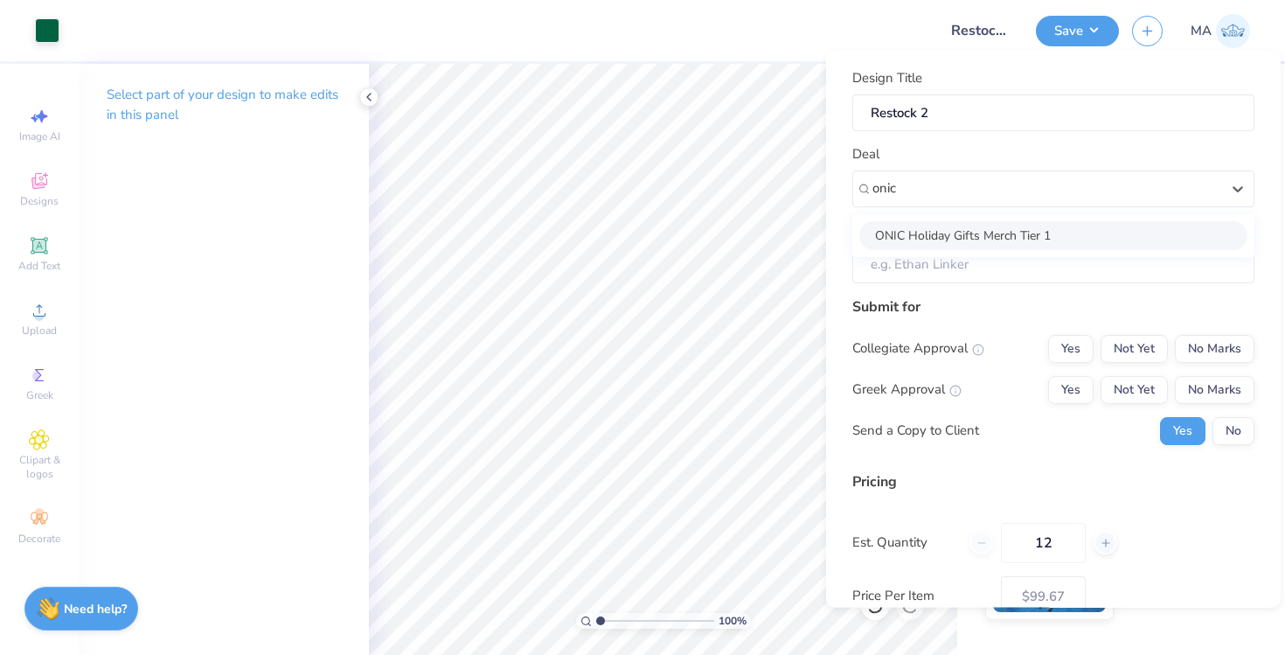
click at [992, 242] on div "ONIC Holiday Gifts Merch Tier 1" at bounding box center [1053, 234] width 388 height 29
type input "onic"
type input "Adrian Villarreal Chavez"
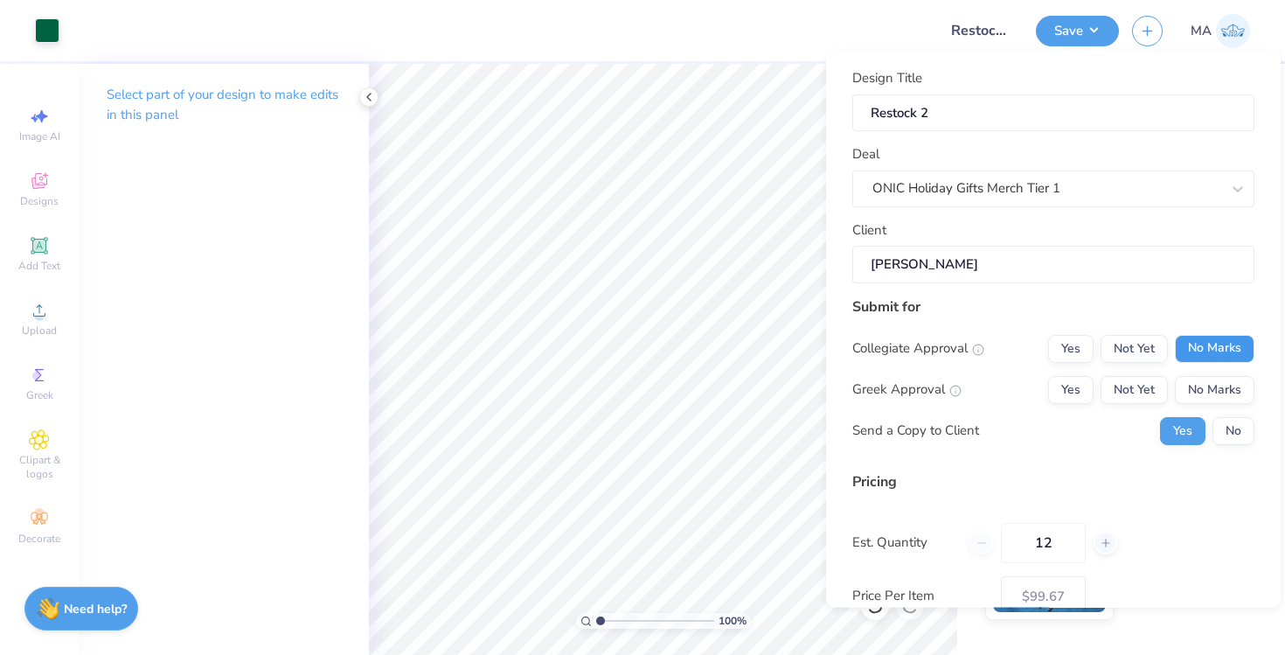
click at [1203, 349] on button "No Marks" at bounding box center [1215, 348] width 80 height 28
click at [1205, 381] on button "No Marks" at bounding box center [1215, 389] width 80 height 28
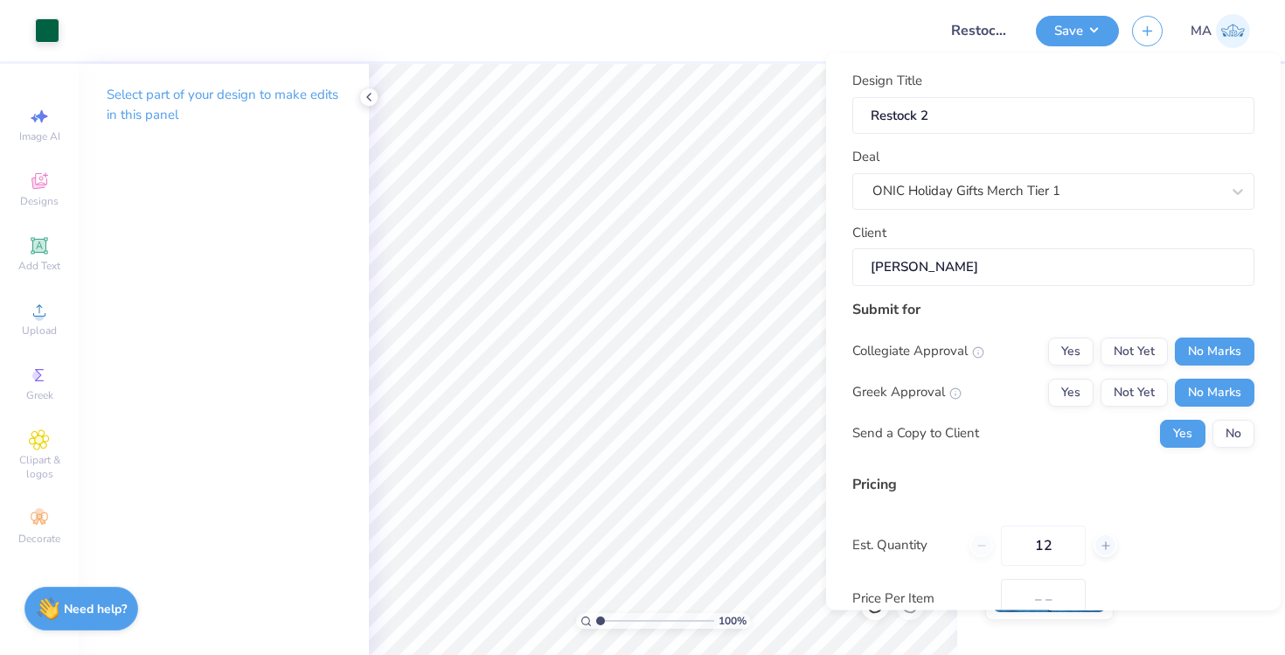
scroll to position [147, 0]
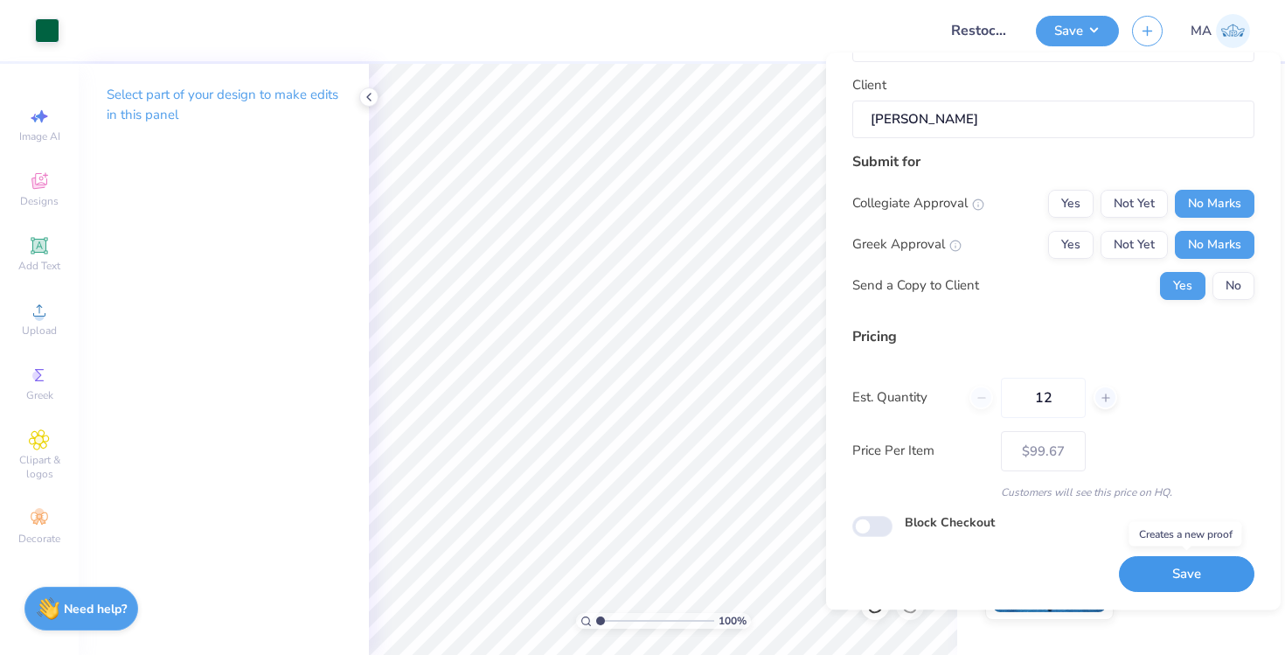
click at [1161, 567] on button "Save" at bounding box center [1187, 575] width 136 height 36
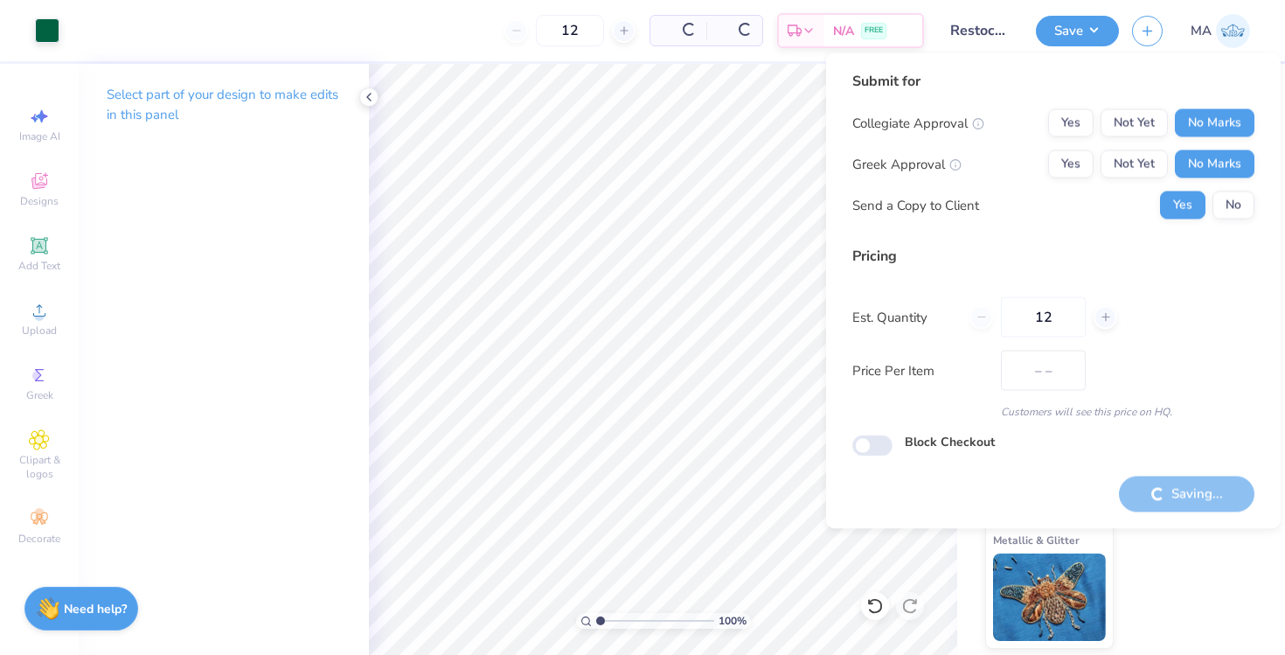
type input "$99.67"
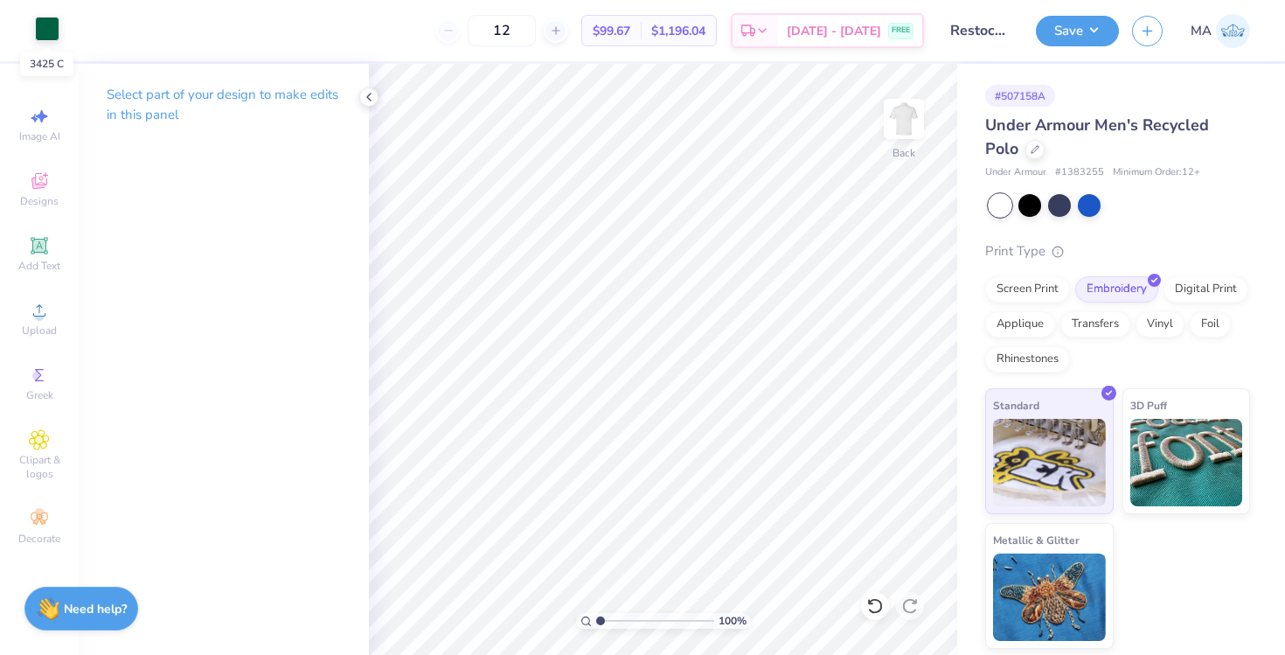
click at [36, 20] on div at bounding box center [47, 29] width 24 height 24
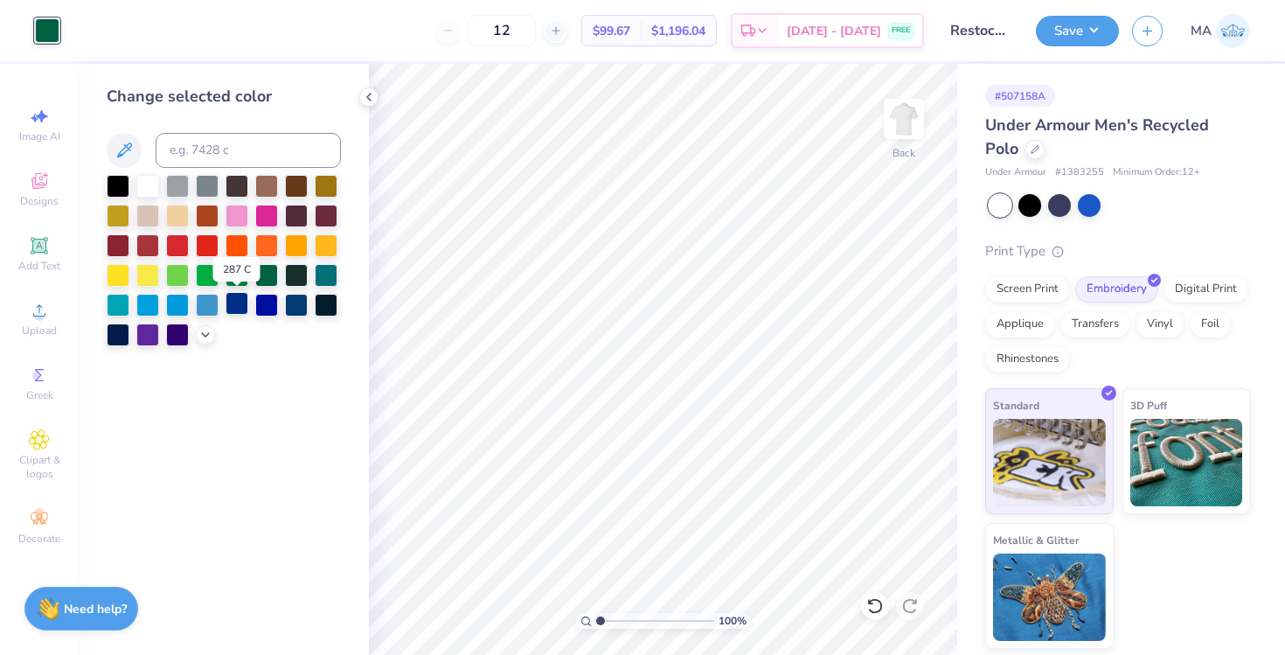
click at [241, 303] on div at bounding box center [237, 303] width 23 height 23
click at [270, 303] on div at bounding box center [266, 303] width 23 height 23
click at [303, 301] on div at bounding box center [296, 303] width 23 height 23
click at [331, 300] on div at bounding box center [326, 303] width 23 height 23
click at [302, 303] on div at bounding box center [296, 303] width 23 height 23
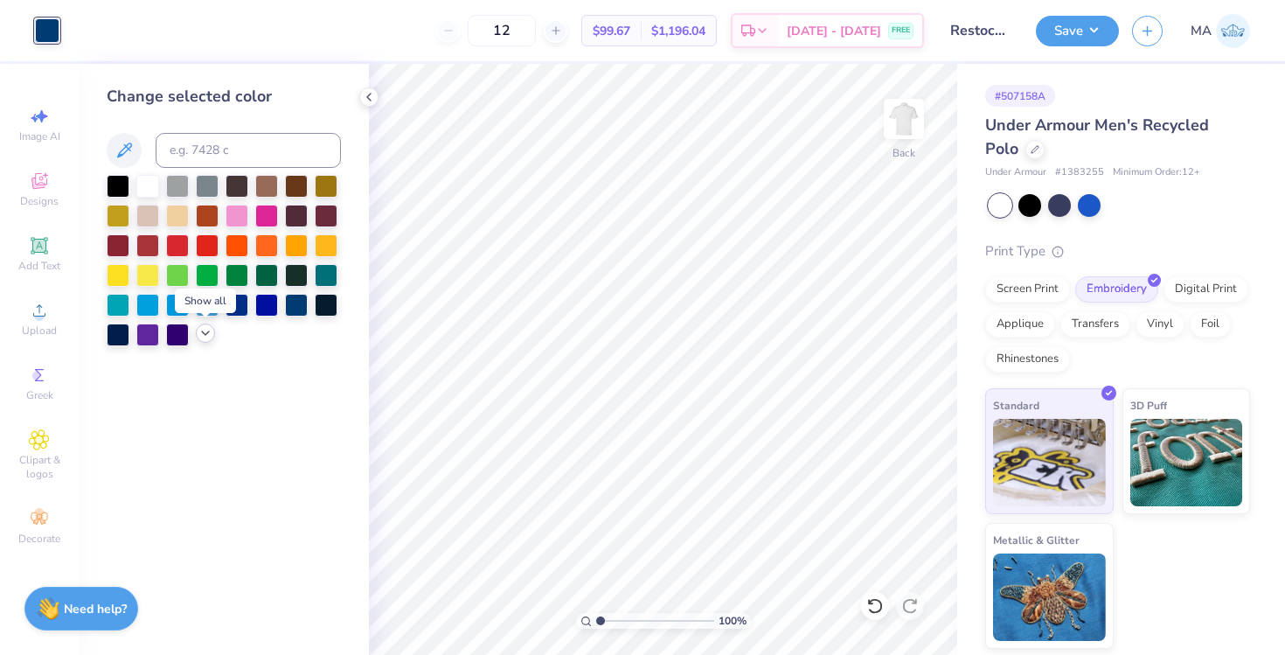
click at [205, 333] on icon at bounding box center [205, 333] width 14 height 14
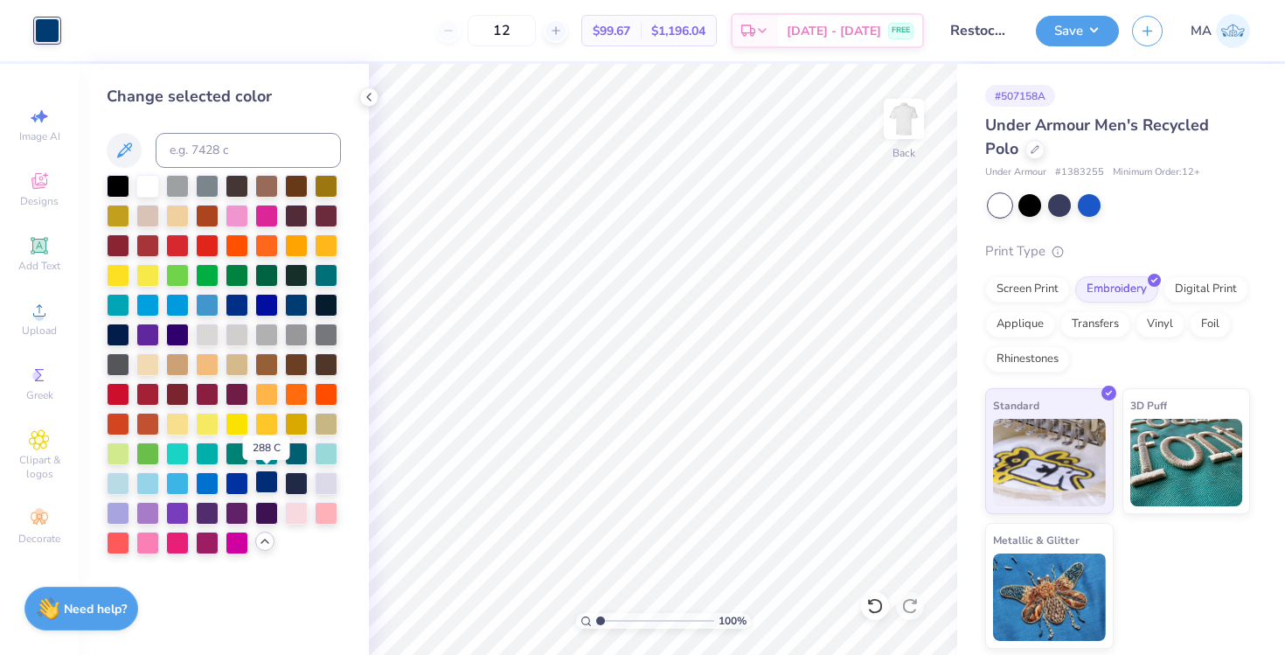
click at [270, 488] on div at bounding box center [266, 481] width 23 height 23
click at [296, 484] on div at bounding box center [296, 481] width 23 height 23
click at [266, 482] on div at bounding box center [266, 481] width 23 height 23
click at [298, 303] on div at bounding box center [296, 303] width 23 height 23
click at [1069, 37] on button "Save" at bounding box center [1077, 28] width 83 height 31
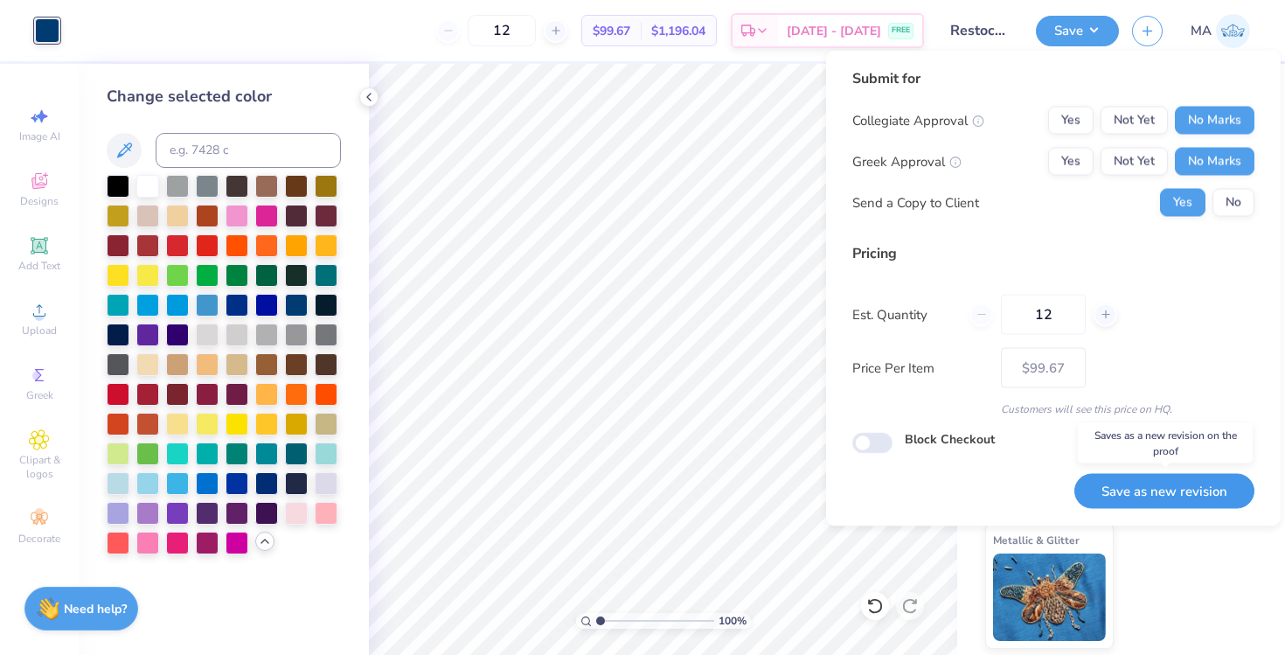
click at [1138, 484] on button "Save as new revision" at bounding box center [1165, 491] width 180 height 36
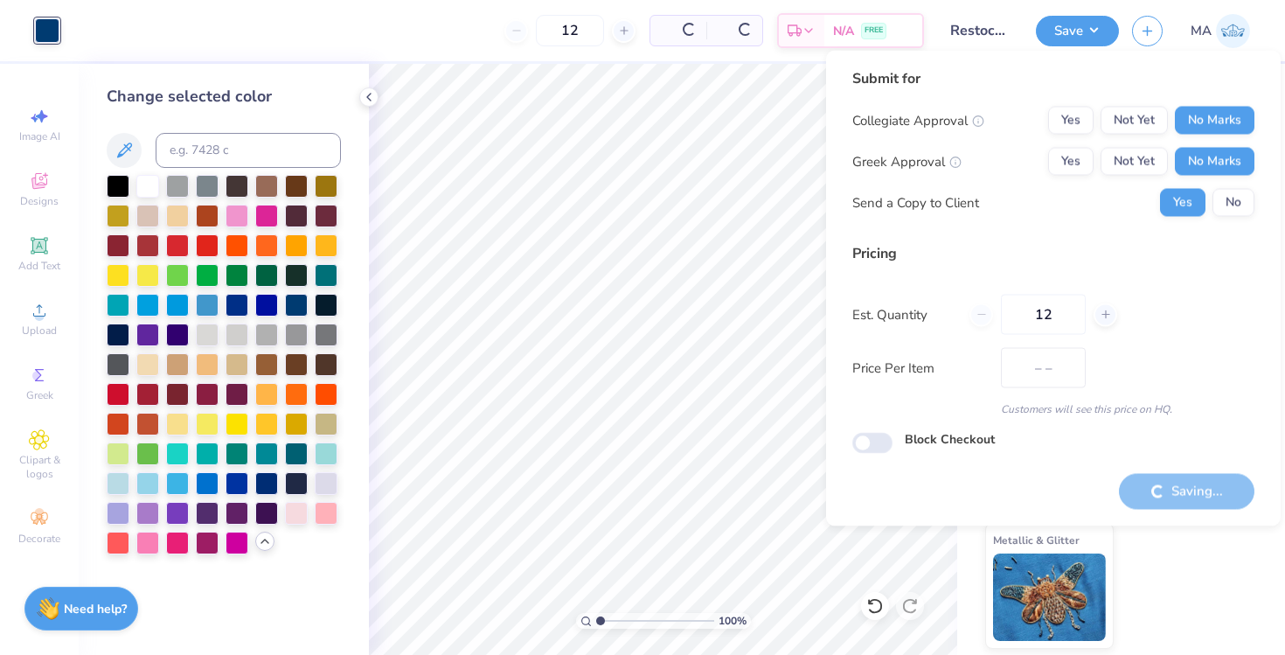
type input "$99.67"
